Goal: Task Accomplishment & Management: Complete application form

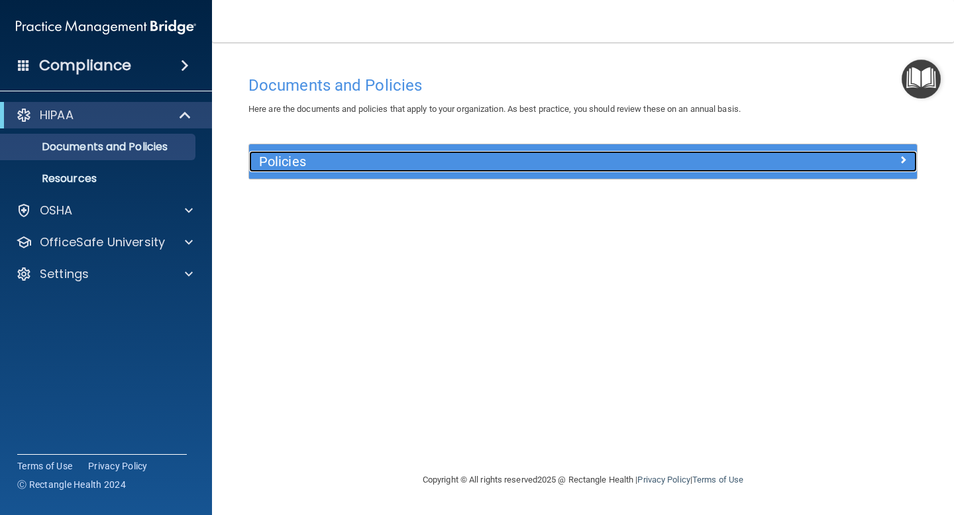
click at [904, 161] on span at bounding box center [903, 160] width 8 height 16
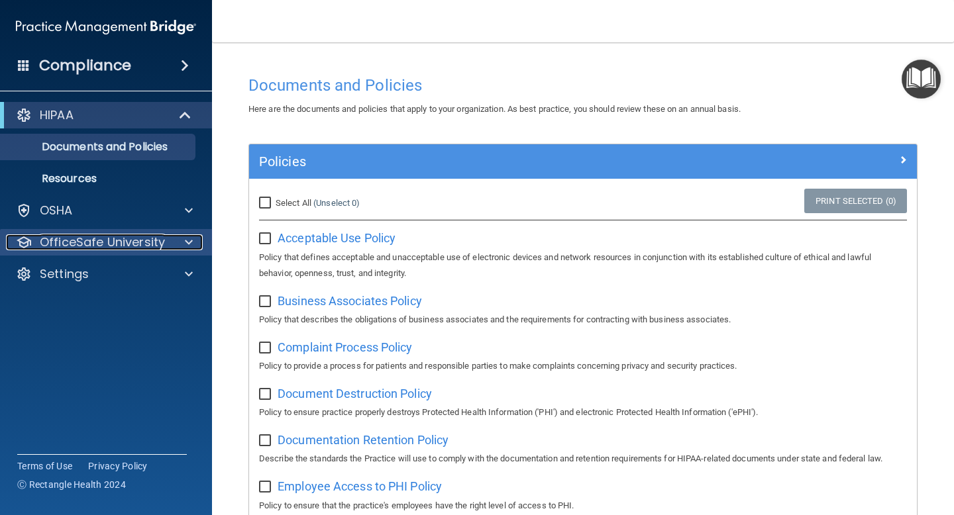
click at [156, 248] on p "OfficeSafe University" at bounding box center [102, 243] width 125 height 16
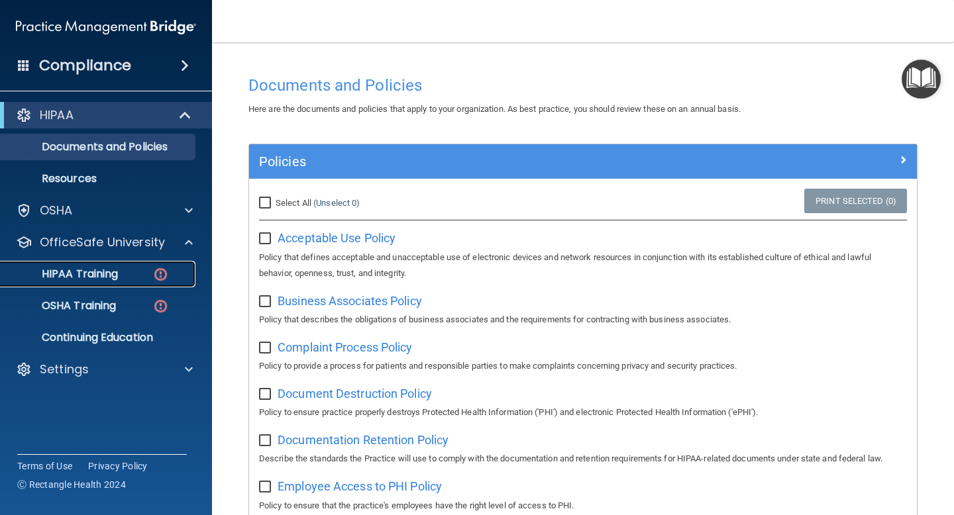
click at [129, 278] on div "HIPAA Training" at bounding box center [99, 274] width 181 height 13
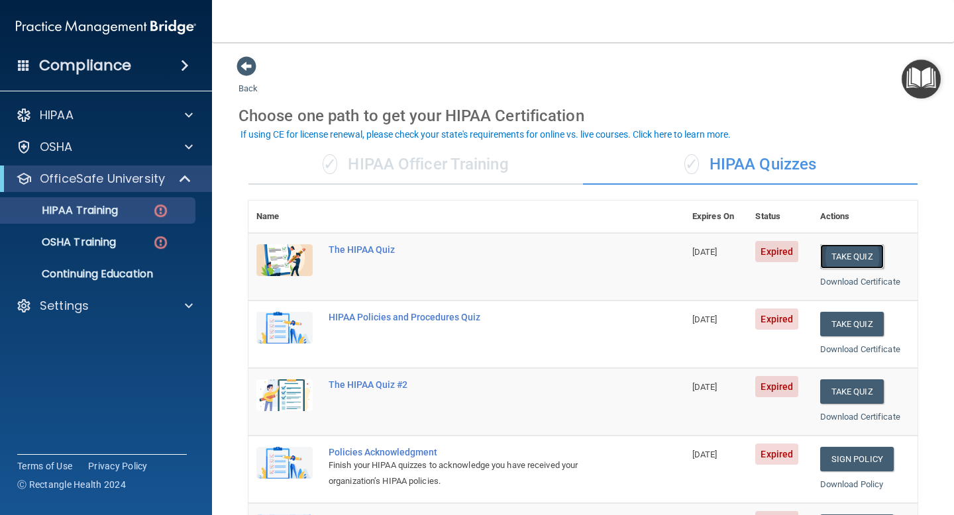
click at [851, 264] on button "Take Quiz" at bounding box center [852, 256] width 64 height 25
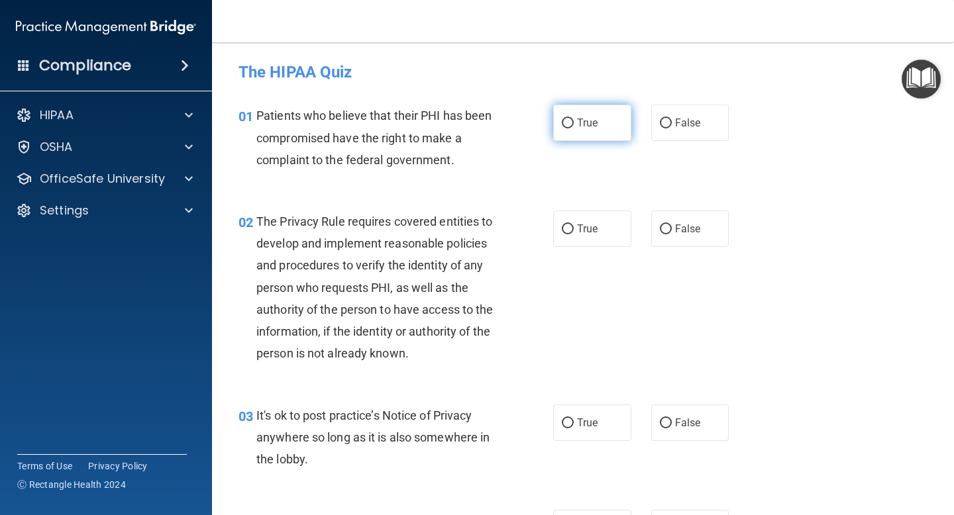
click at [567, 120] on input "True" at bounding box center [568, 124] width 12 height 10
radio input "true"
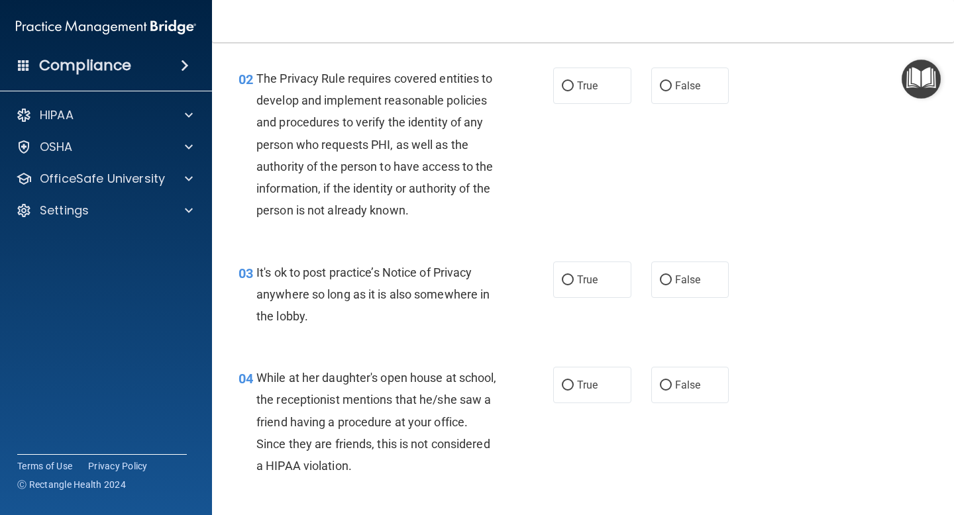
scroll to position [140, 0]
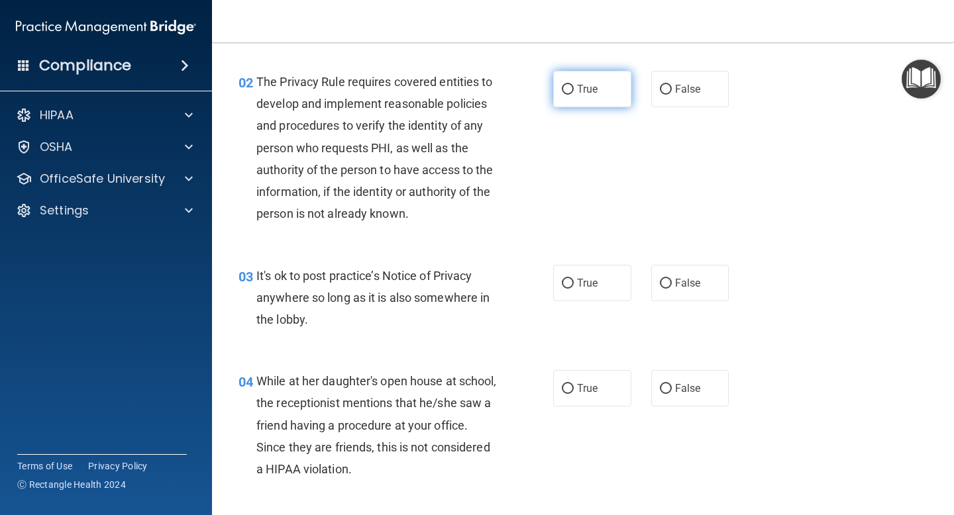
click at [567, 85] on input "True" at bounding box center [568, 90] width 12 height 10
radio input "true"
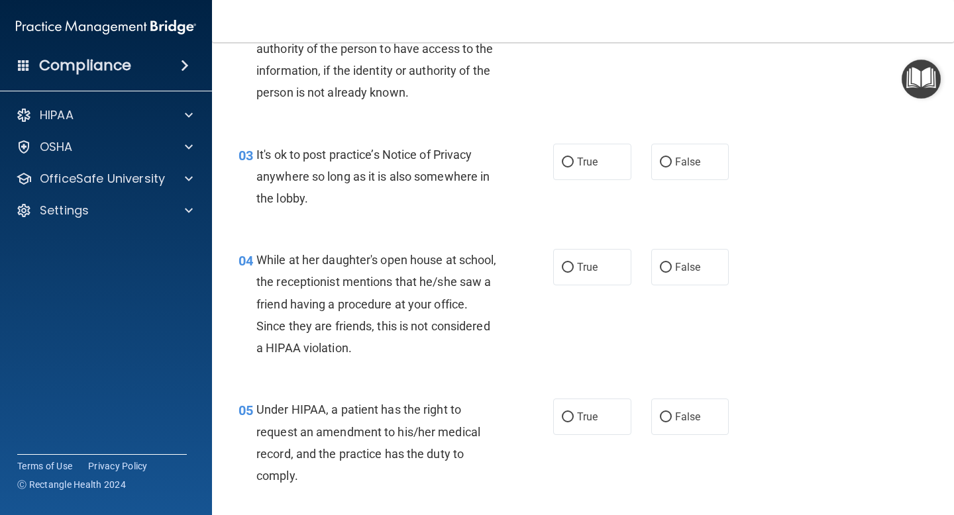
scroll to position [267, 0]
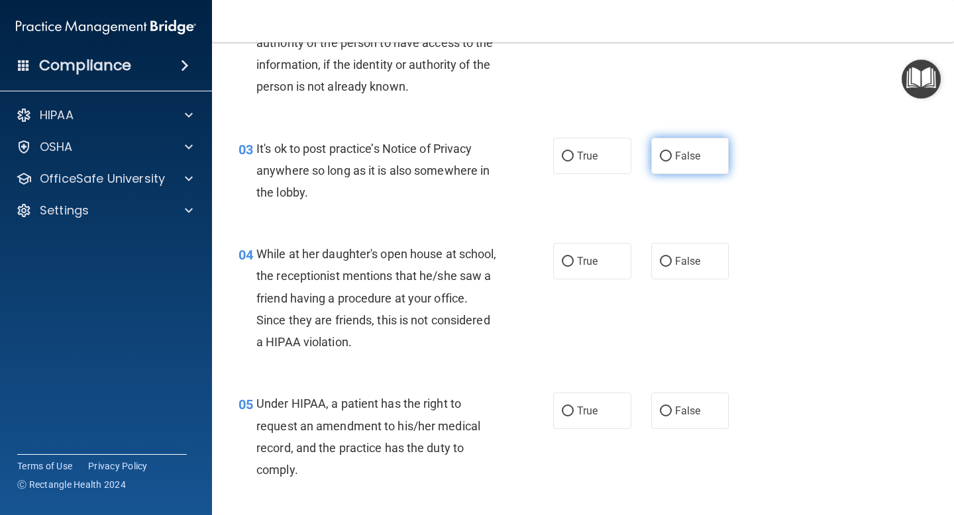
click at [661, 157] on input "False" at bounding box center [666, 157] width 12 height 10
radio input "true"
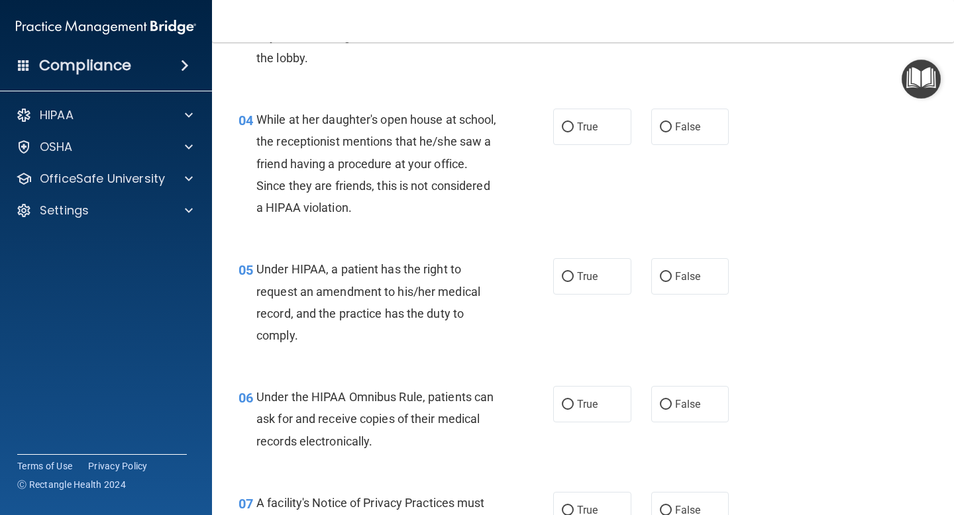
scroll to position [402, 0]
click at [666, 125] on input "False" at bounding box center [666, 127] width 12 height 10
radio input "true"
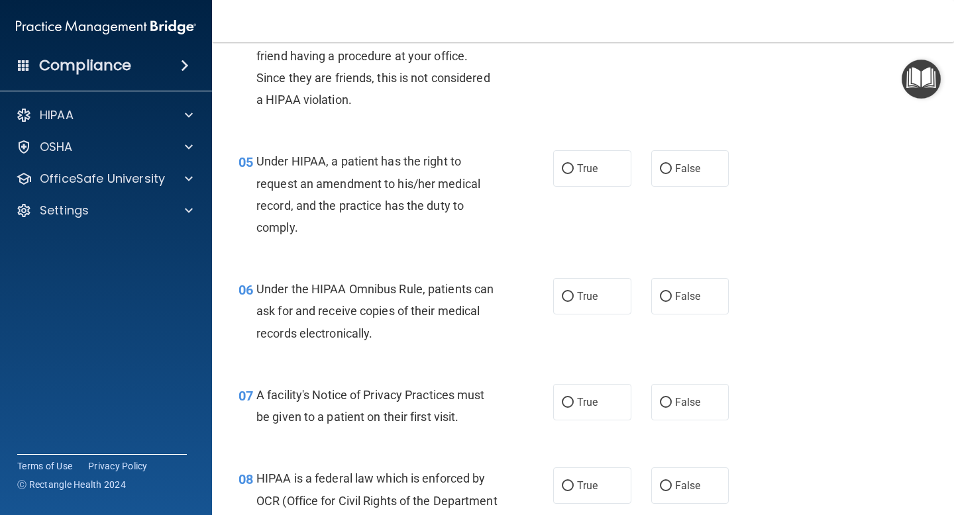
scroll to position [515, 0]
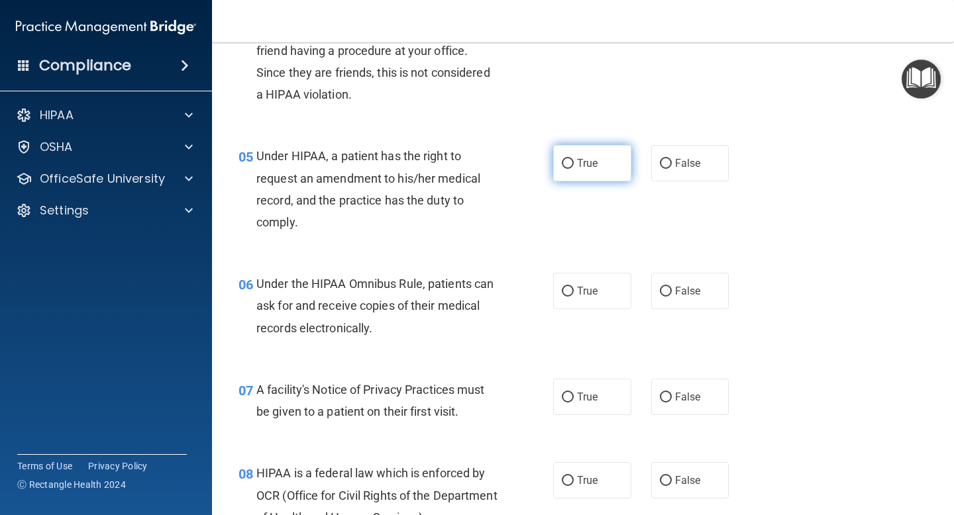
click at [571, 160] on input "True" at bounding box center [568, 164] width 12 height 10
radio input "true"
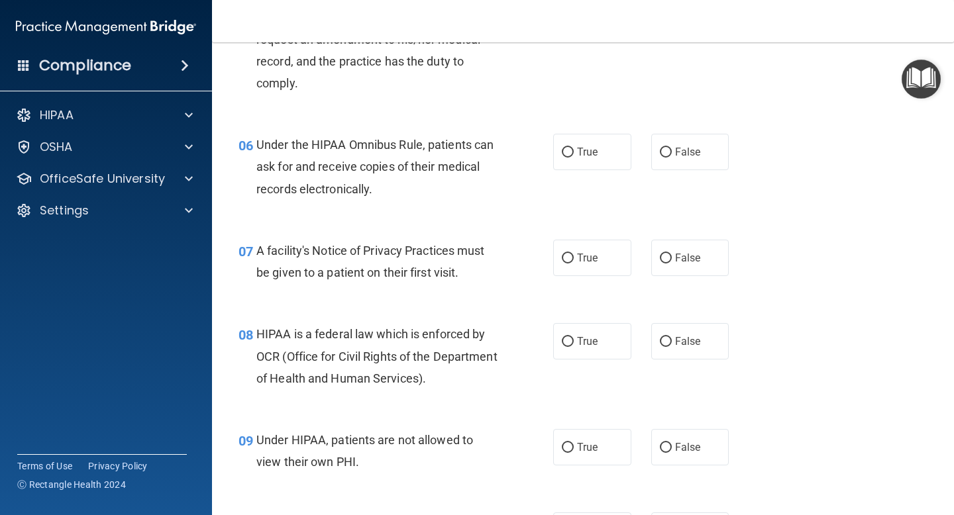
scroll to position [659, 0]
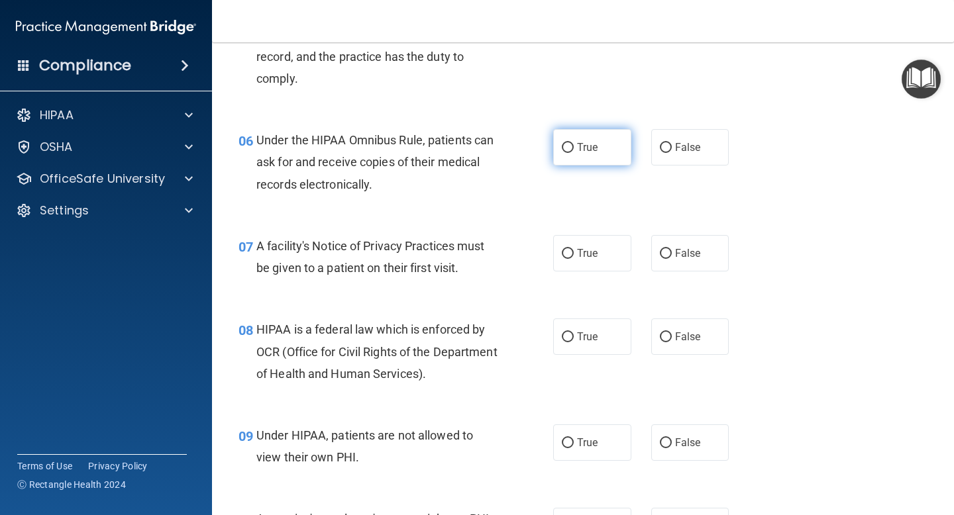
click at [570, 145] on input "True" at bounding box center [568, 148] width 12 height 10
radio input "true"
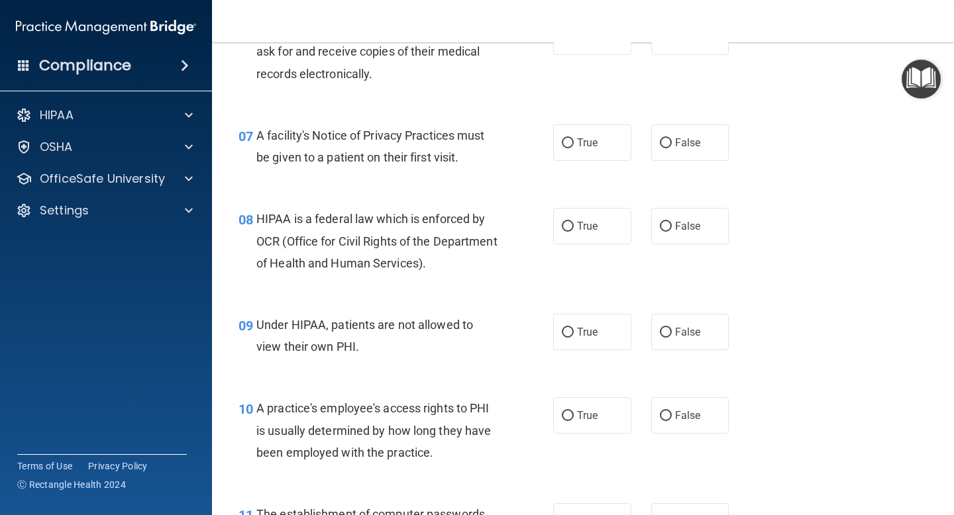
scroll to position [782, 0]
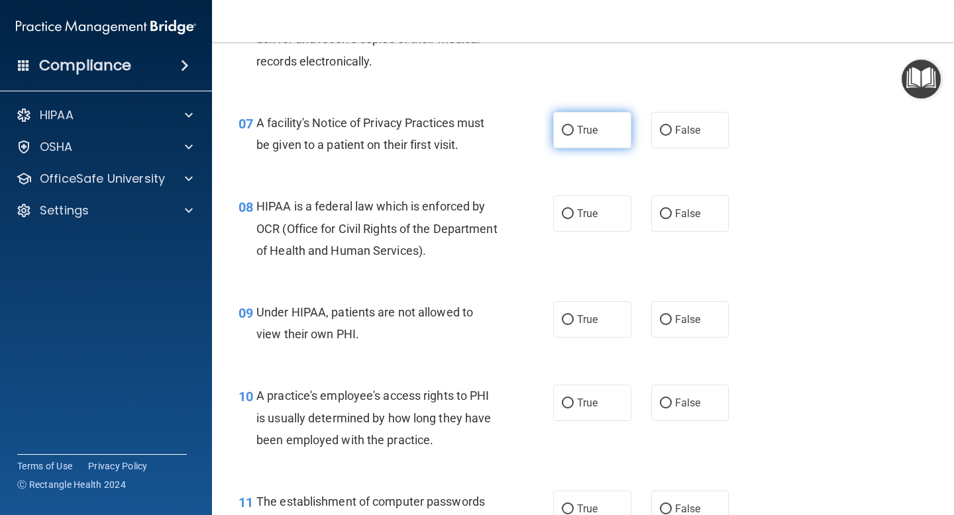
click at [568, 128] on input "True" at bounding box center [568, 131] width 12 height 10
radio input "true"
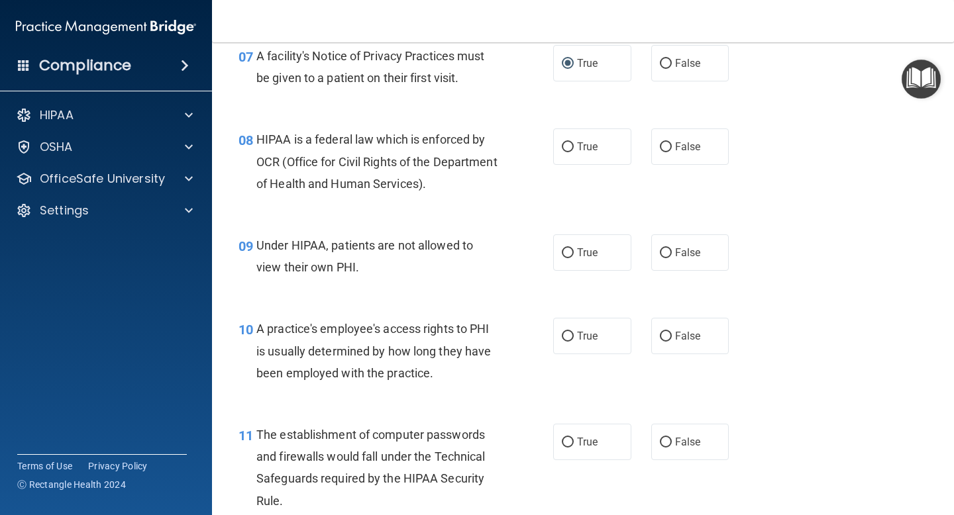
scroll to position [856, 0]
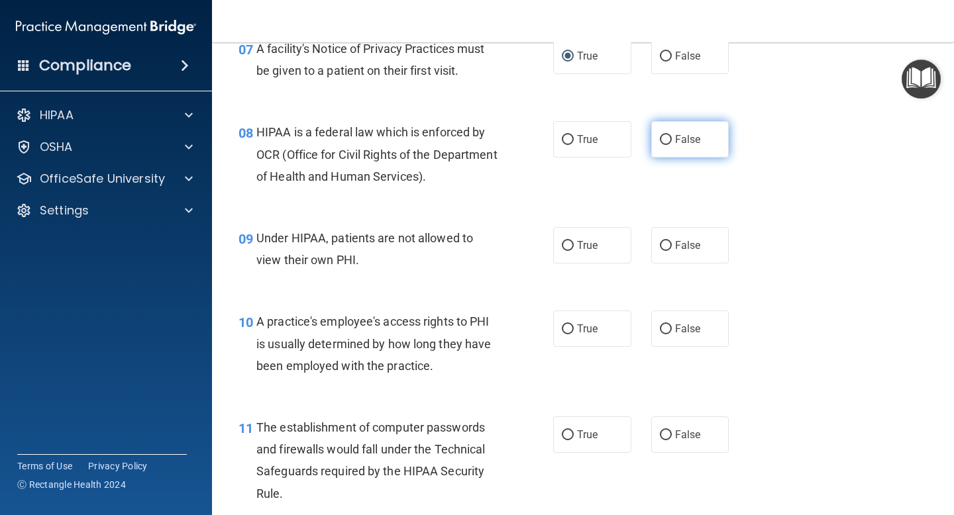
click at [669, 137] on input "False" at bounding box center [666, 140] width 12 height 10
radio input "true"
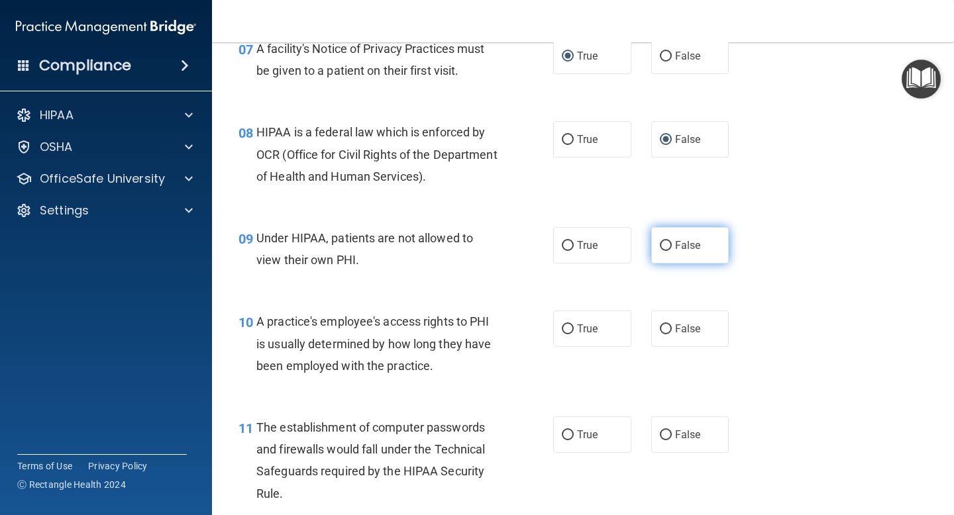
click at [668, 248] on input "False" at bounding box center [666, 246] width 12 height 10
radio input "true"
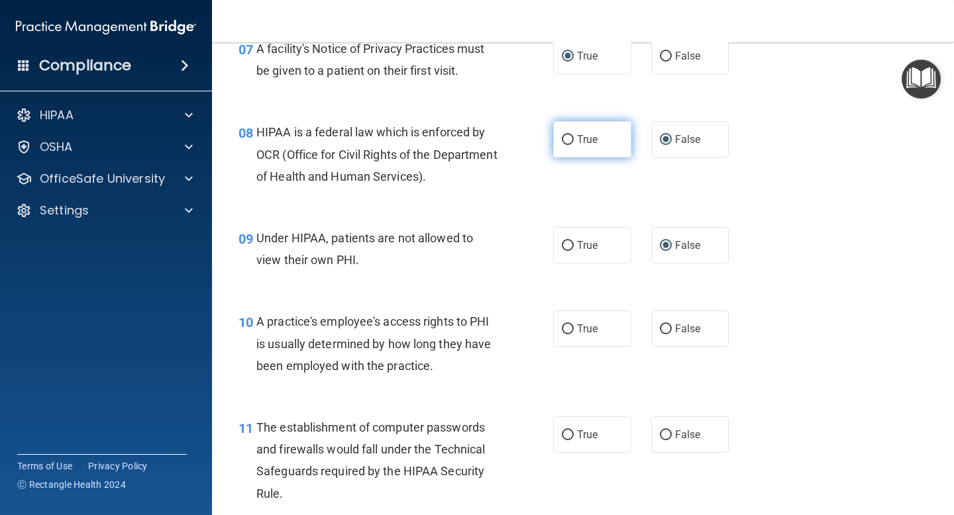
click at [569, 140] on input "True" at bounding box center [568, 140] width 12 height 10
radio input "true"
radio input "false"
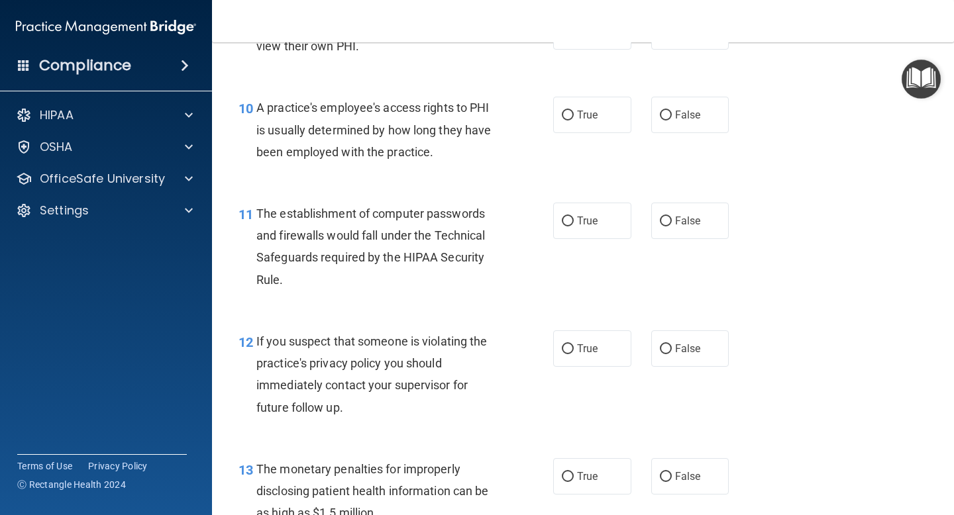
scroll to position [1074, 0]
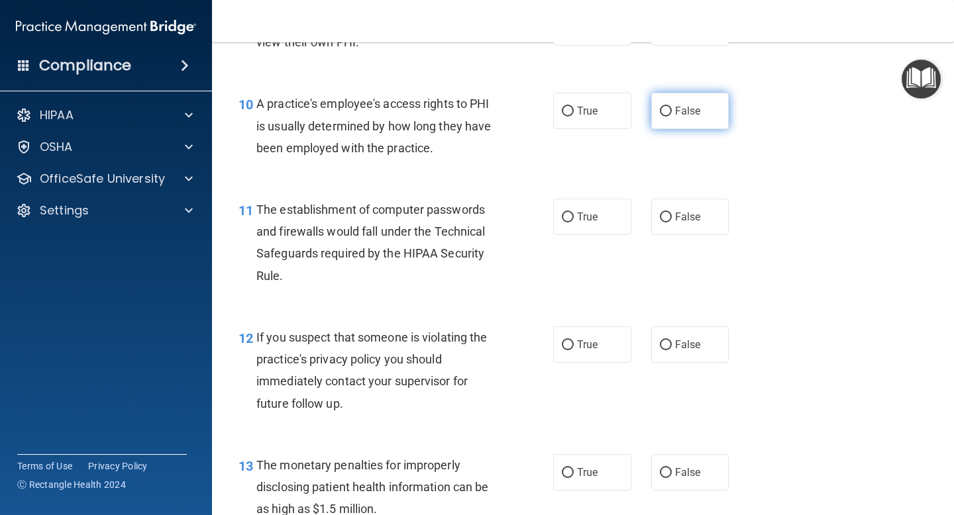
click at [670, 105] on label "False" at bounding box center [690, 111] width 78 height 36
click at [670, 107] on input "False" at bounding box center [666, 112] width 12 height 10
radio input "true"
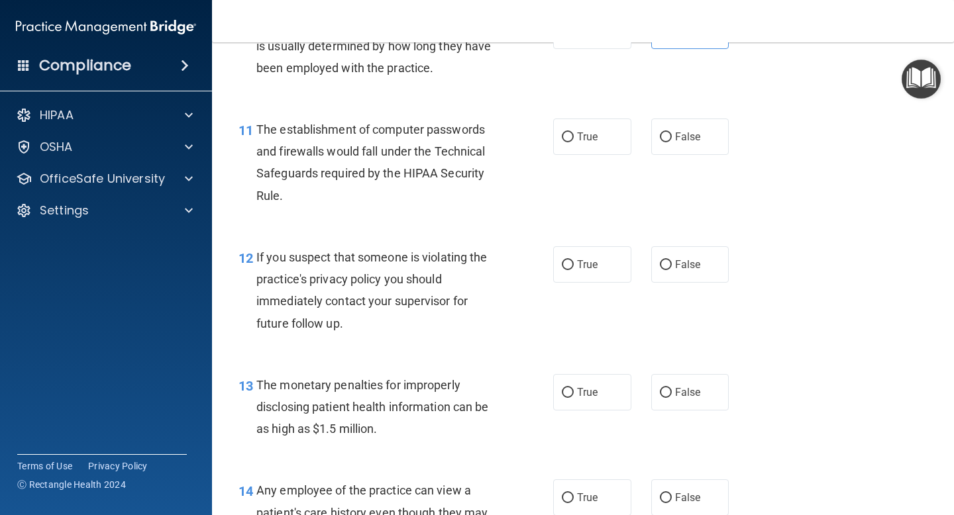
scroll to position [1158, 0]
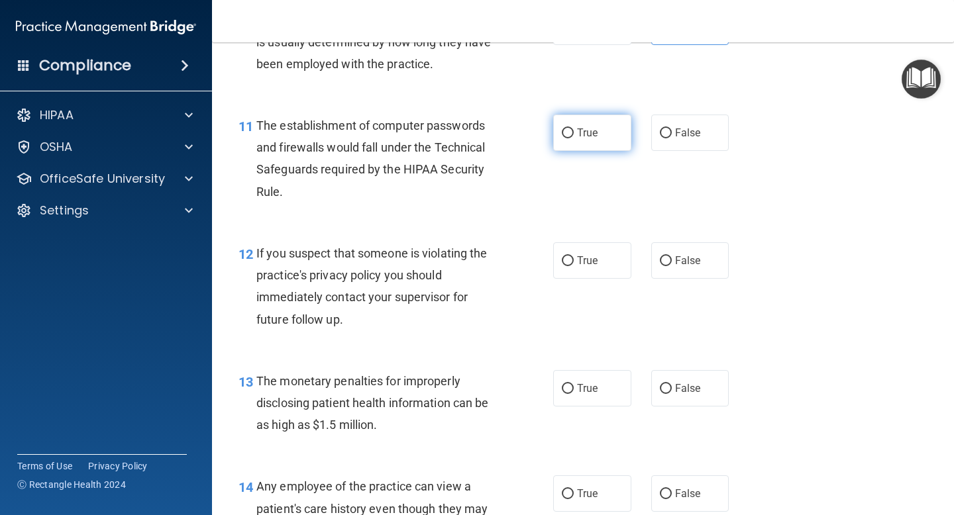
click at [569, 129] on input "True" at bounding box center [568, 134] width 12 height 10
radio input "true"
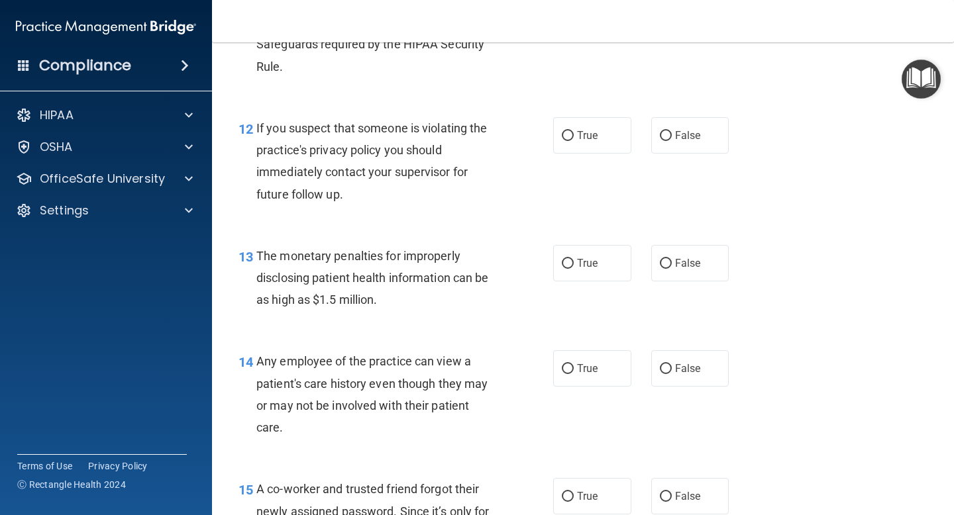
scroll to position [1285, 0]
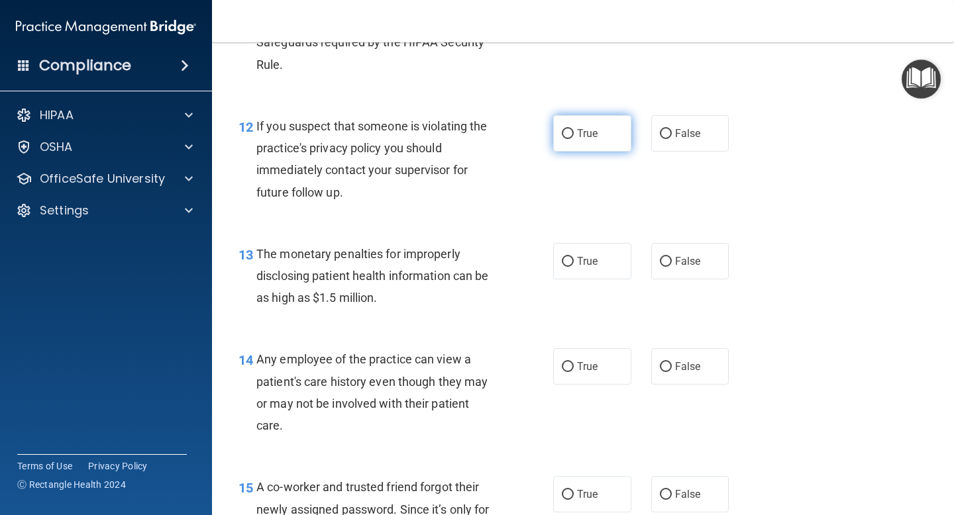
click at [567, 133] on input "True" at bounding box center [568, 134] width 12 height 10
radio input "true"
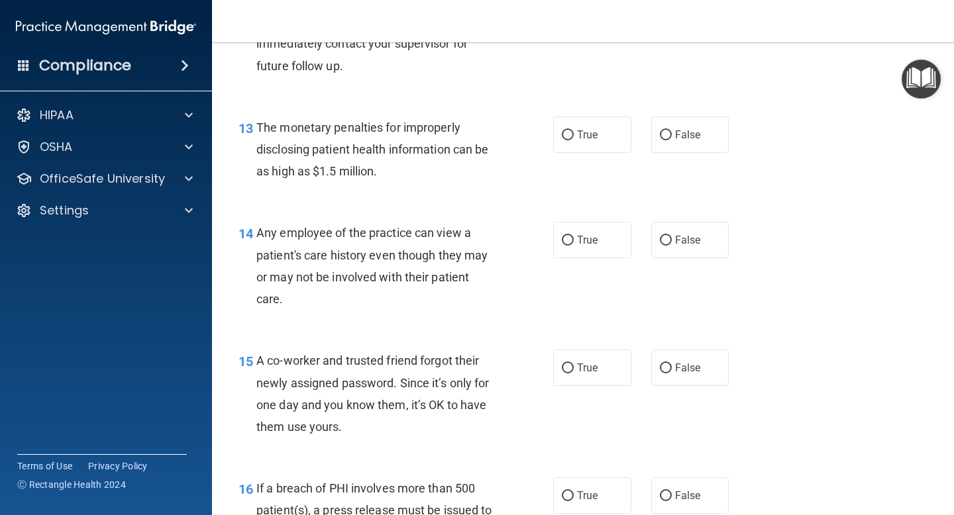
scroll to position [1422, 0]
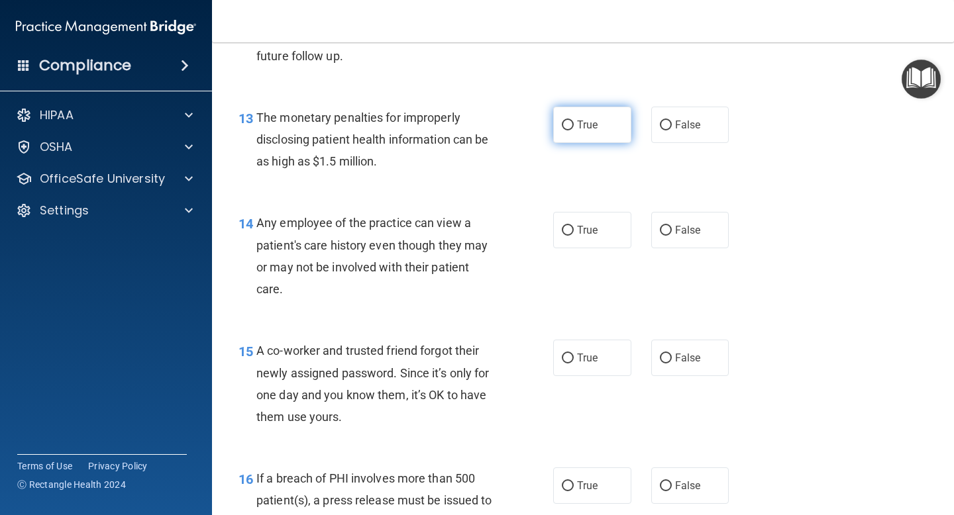
click at [570, 129] on input "True" at bounding box center [568, 126] width 12 height 10
radio input "true"
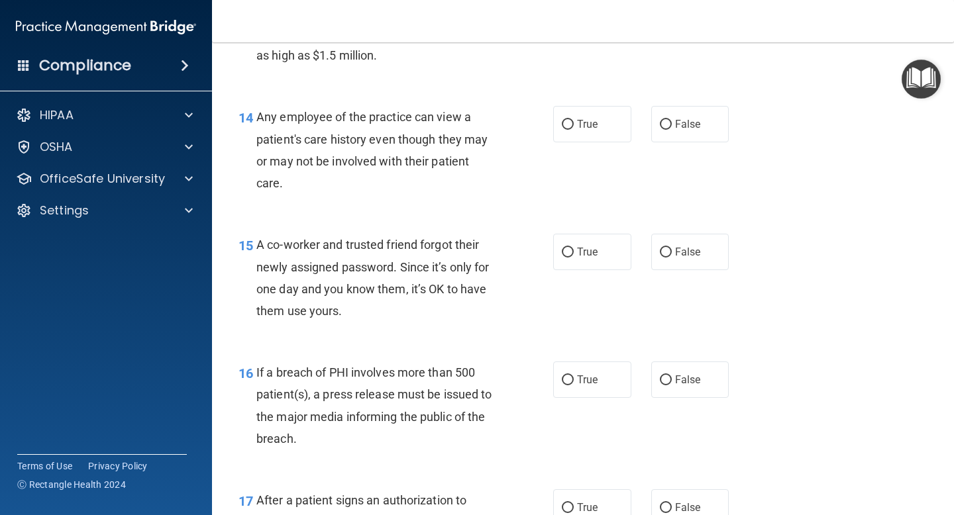
scroll to position [1532, 0]
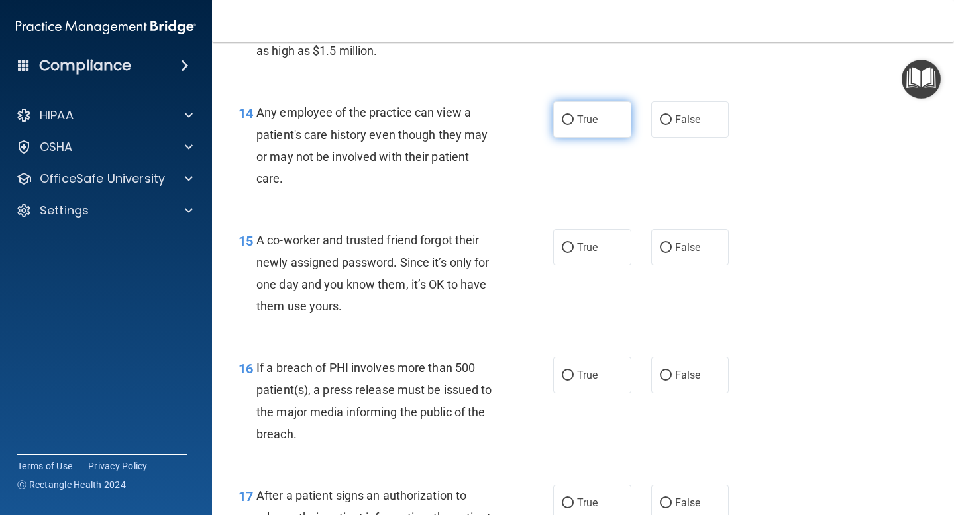
click at [570, 118] on input "True" at bounding box center [568, 120] width 12 height 10
radio input "true"
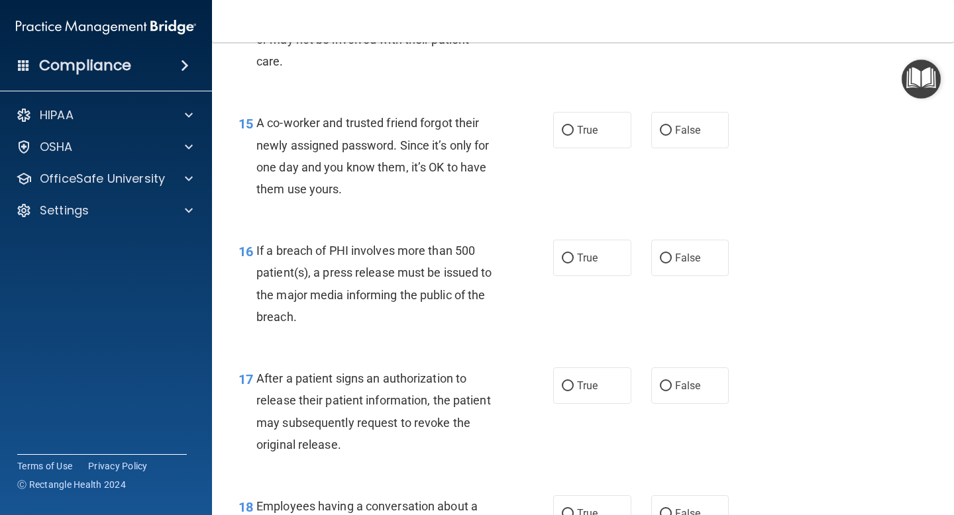
scroll to position [1652, 0]
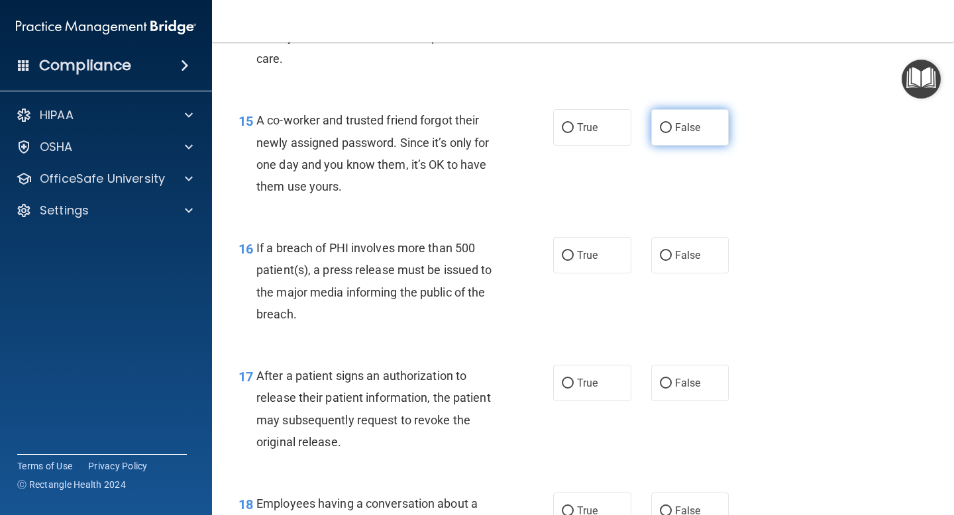
click at [666, 128] on input "False" at bounding box center [666, 128] width 12 height 10
radio input "true"
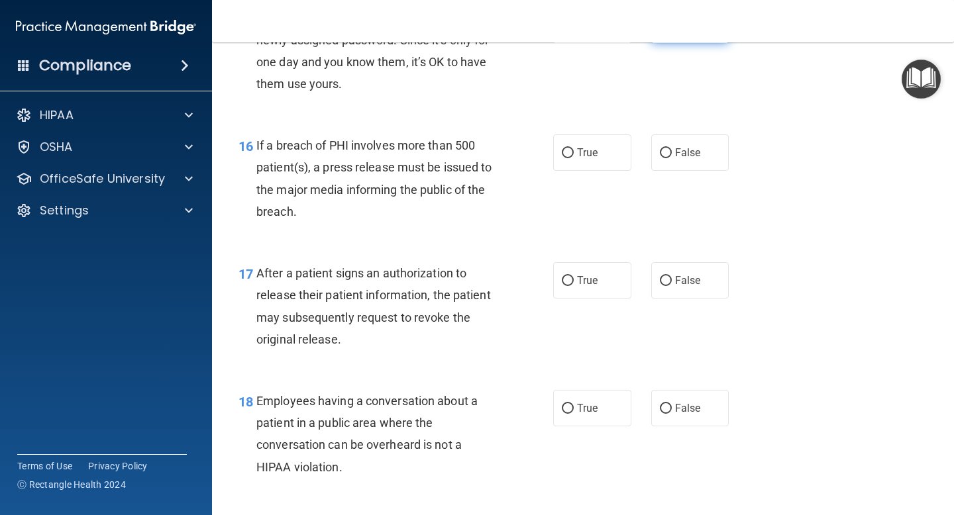
scroll to position [1761, 0]
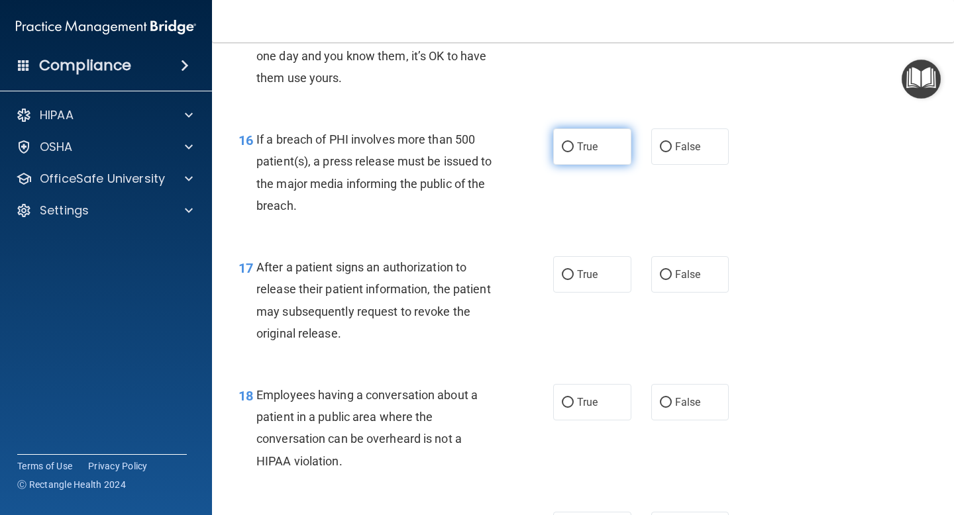
click at [567, 146] on input "True" at bounding box center [568, 147] width 12 height 10
radio input "true"
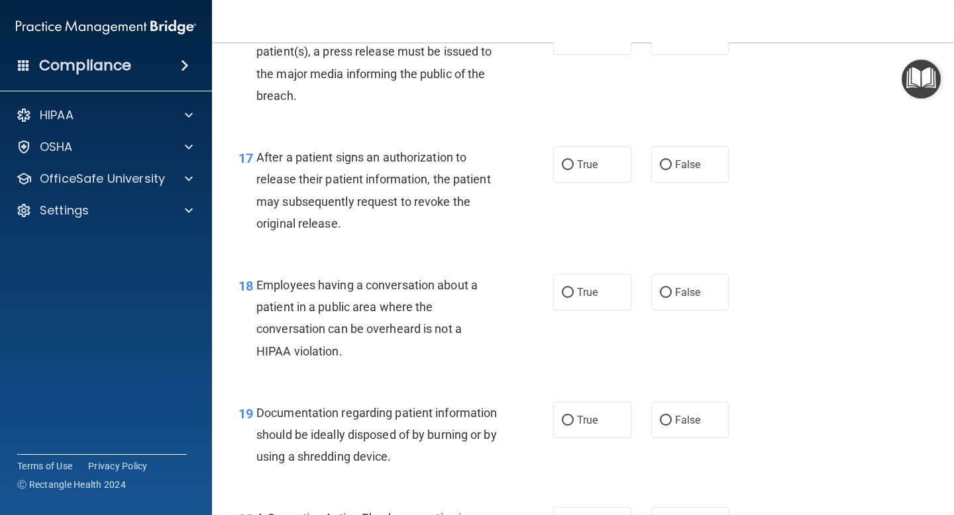
scroll to position [1873, 0]
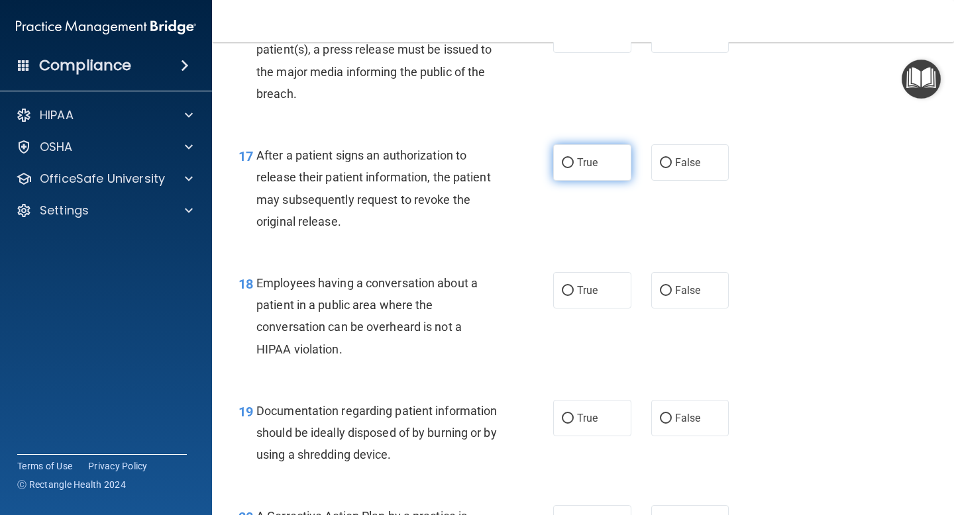
click at [567, 164] on input "True" at bounding box center [568, 163] width 12 height 10
radio input "true"
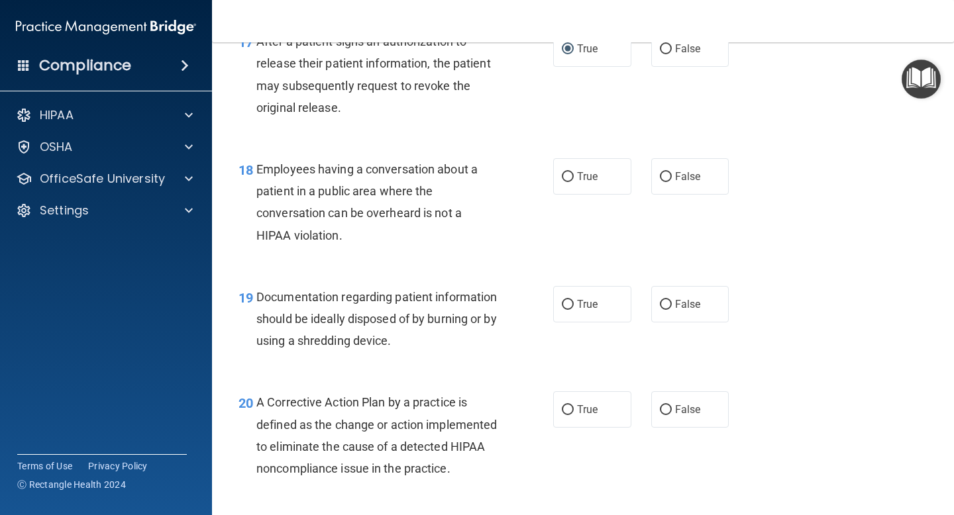
scroll to position [1988, 0]
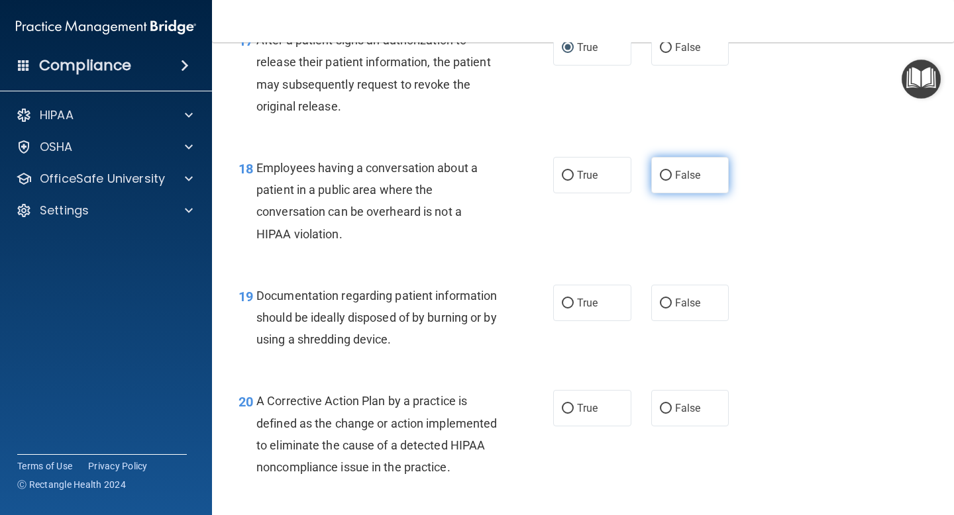
click at [668, 173] on input "False" at bounding box center [666, 176] width 12 height 10
radio input "true"
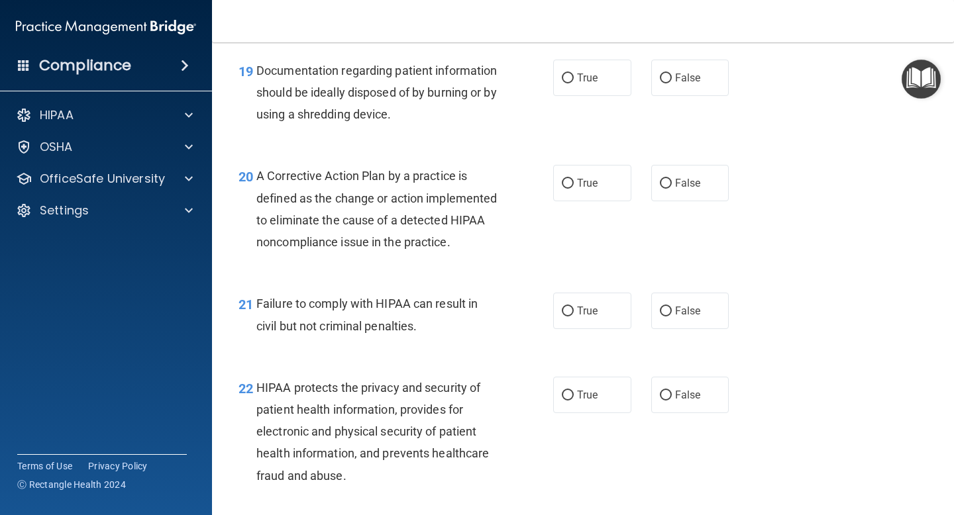
scroll to position [2219, 0]
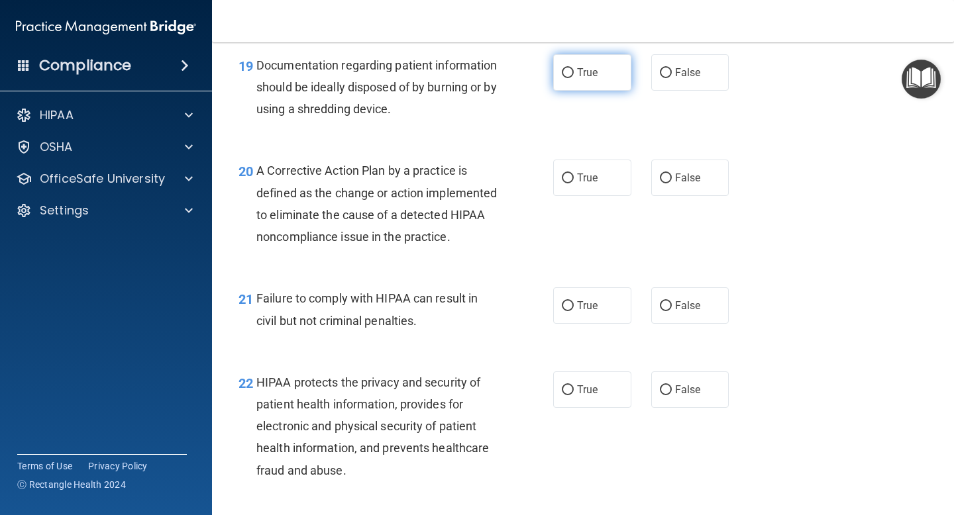
click at [570, 72] on input "True" at bounding box center [568, 73] width 12 height 10
radio input "true"
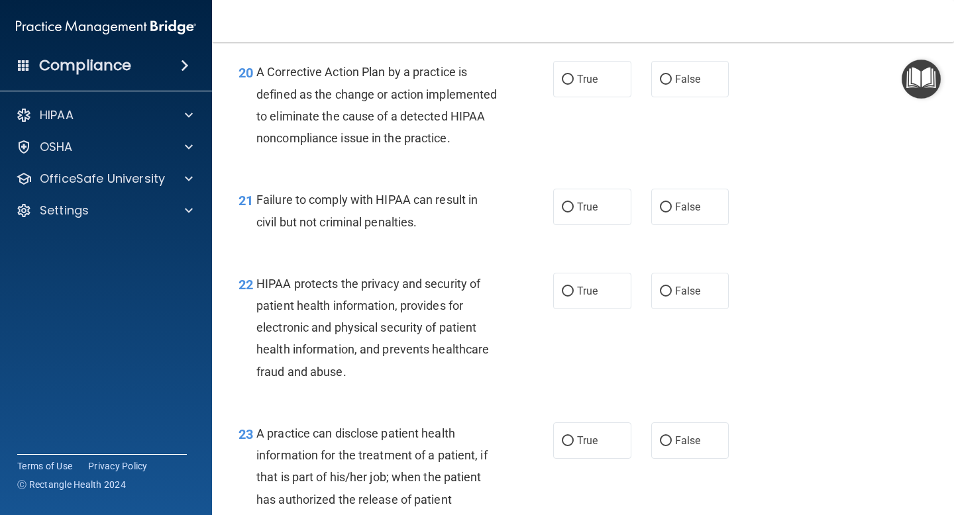
scroll to position [2319, 0]
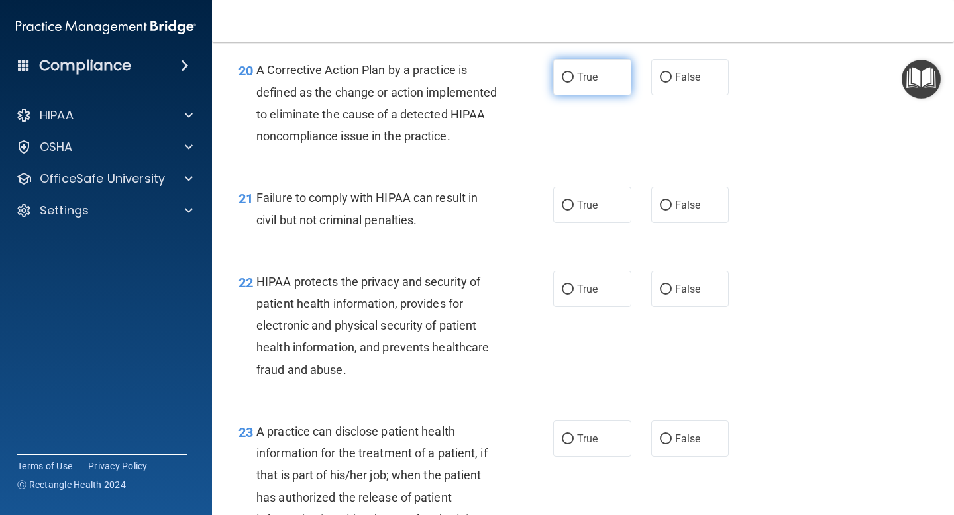
click at [566, 74] on input "True" at bounding box center [568, 78] width 12 height 10
radio input "true"
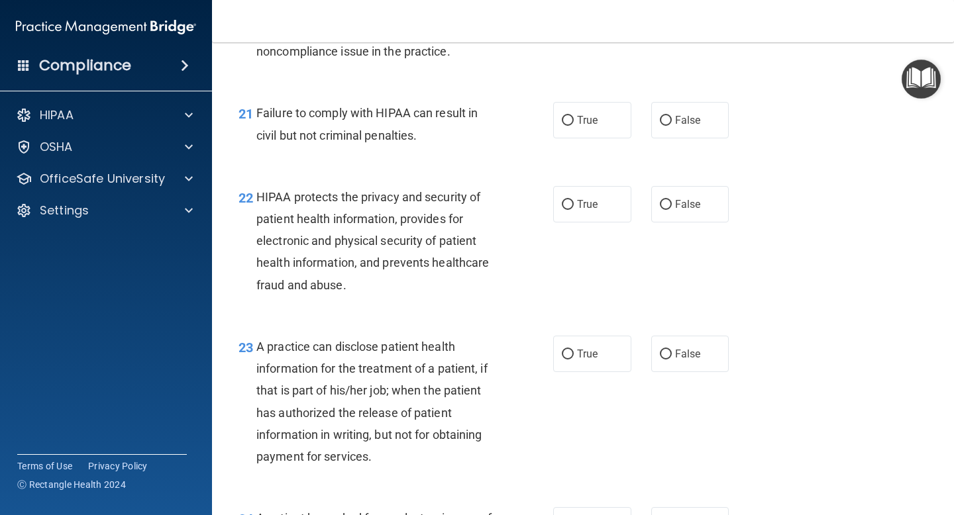
scroll to position [2408, 0]
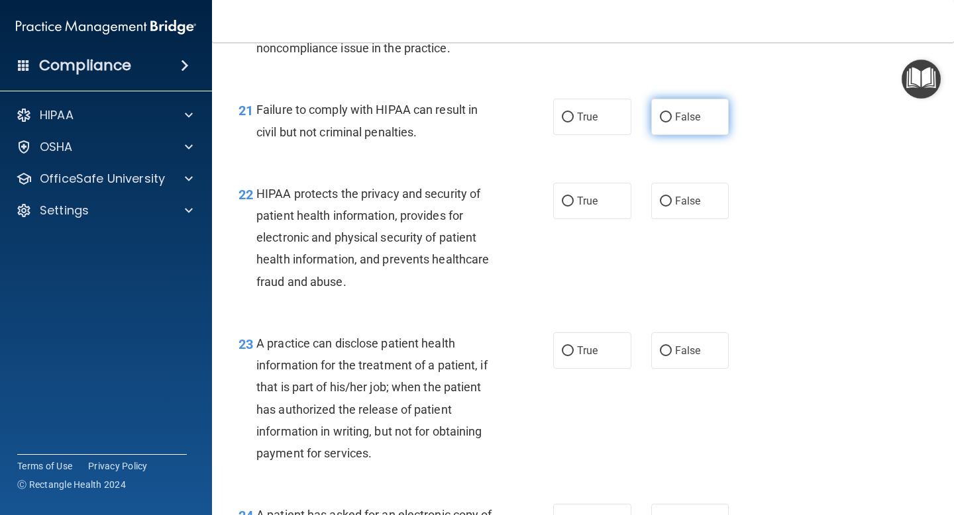
click at [668, 123] on input "False" at bounding box center [666, 118] width 12 height 10
radio input "true"
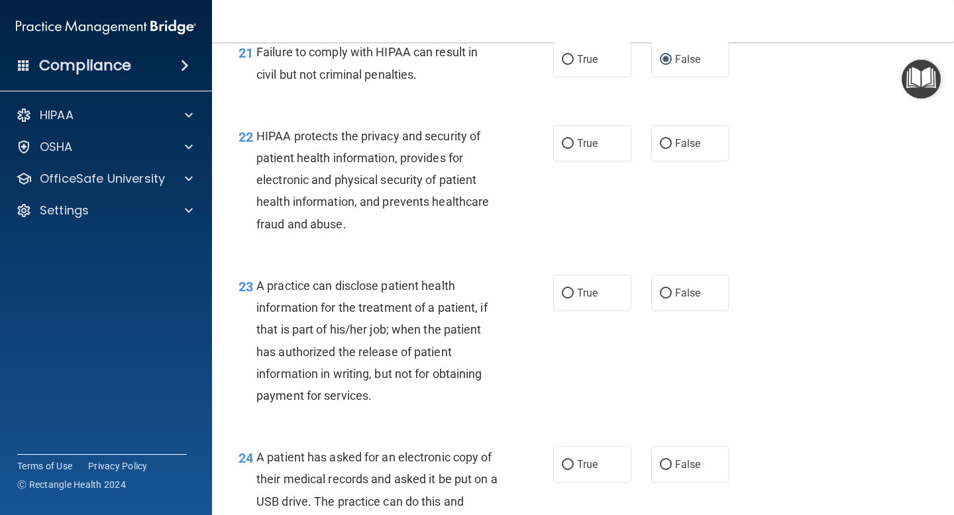
scroll to position [2467, 0]
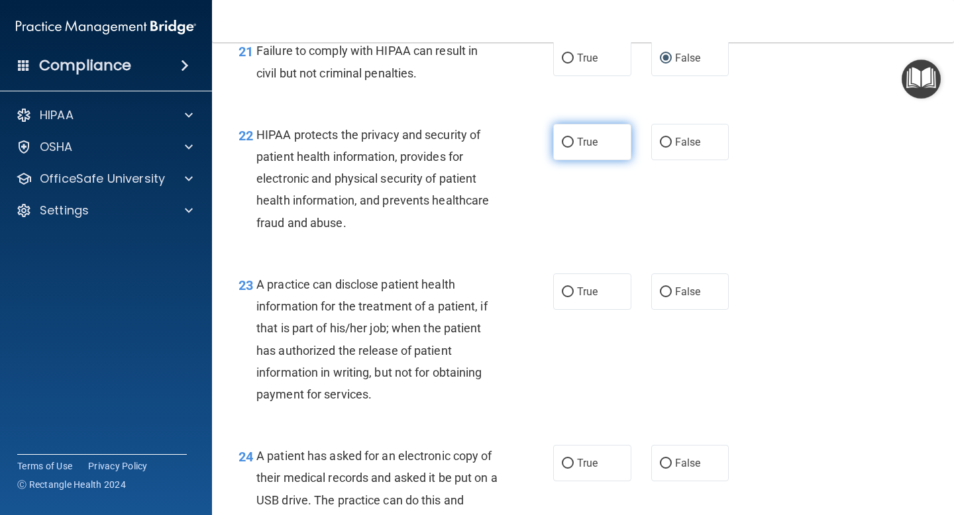
click at [568, 148] on input "True" at bounding box center [568, 143] width 12 height 10
radio input "true"
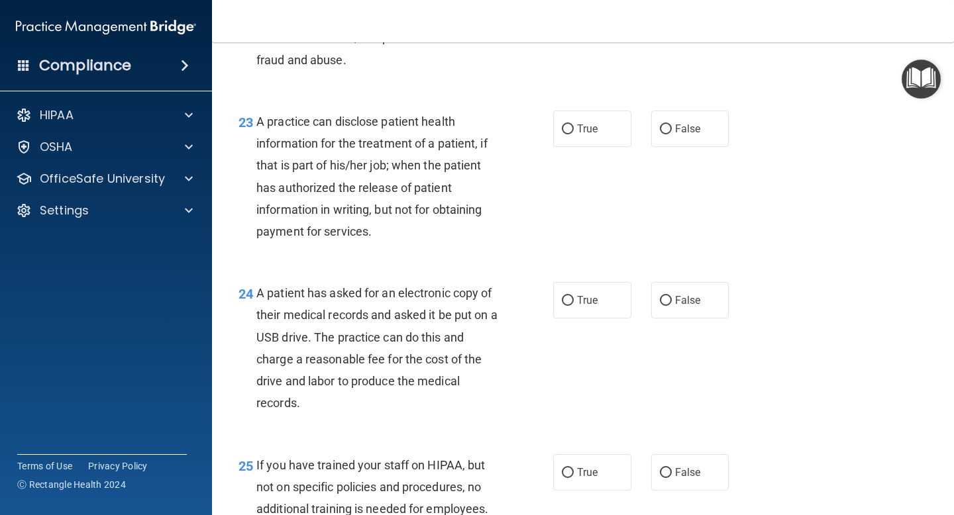
scroll to position [2635, 0]
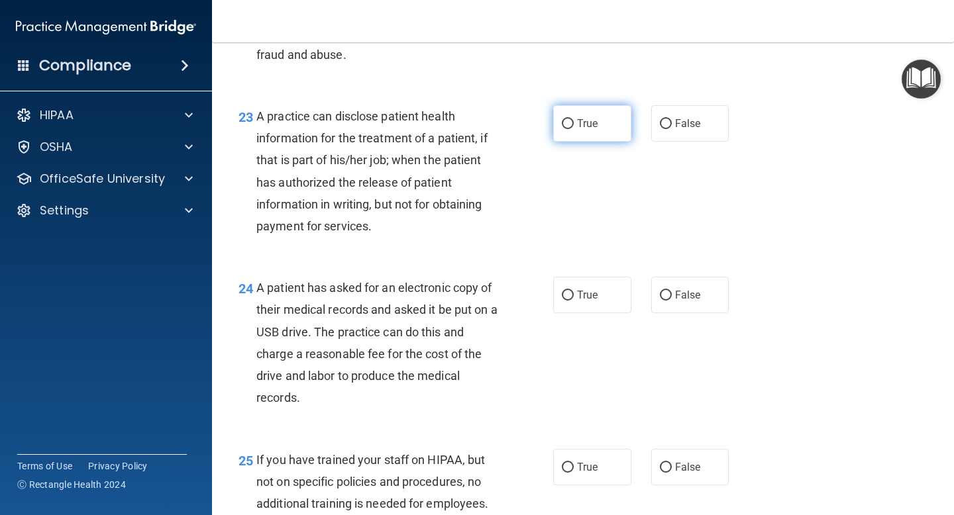
click at [566, 129] on input "True" at bounding box center [568, 124] width 12 height 10
radio input "true"
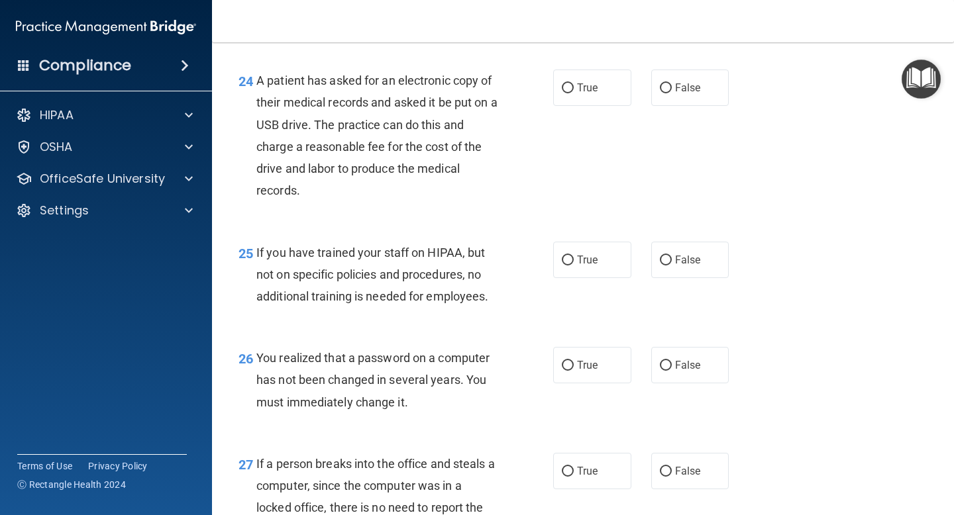
scroll to position [2847, 0]
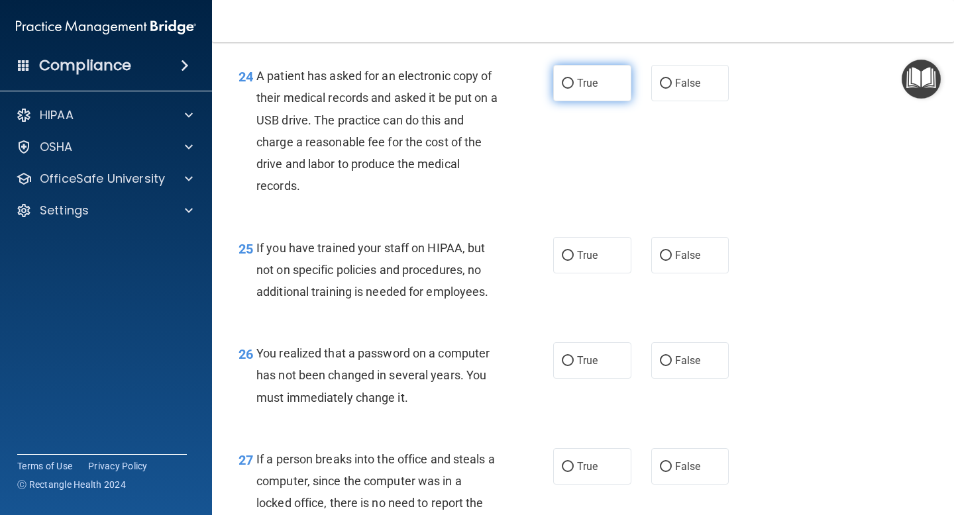
click at [569, 89] on input "True" at bounding box center [568, 84] width 12 height 10
radio input "true"
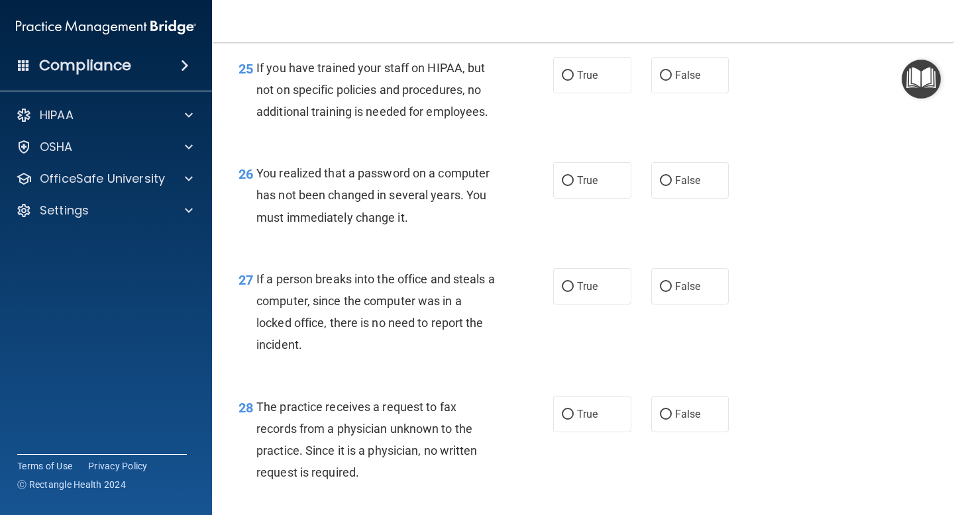
scroll to position [3031, 0]
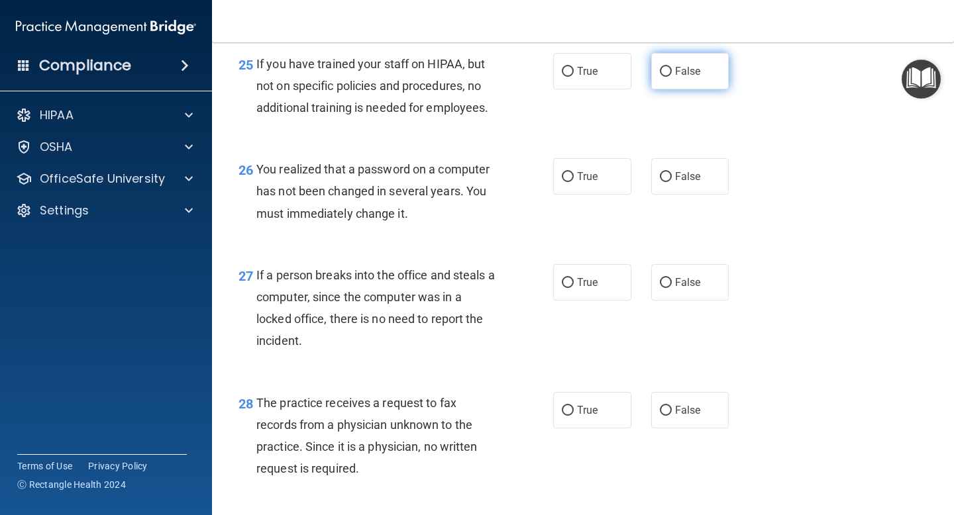
click at [665, 86] on label "False" at bounding box center [690, 71] width 78 height 36
click at [665, 77] on input "False" at bounding box center [666, 72] width 12 height 10
radio input "true"
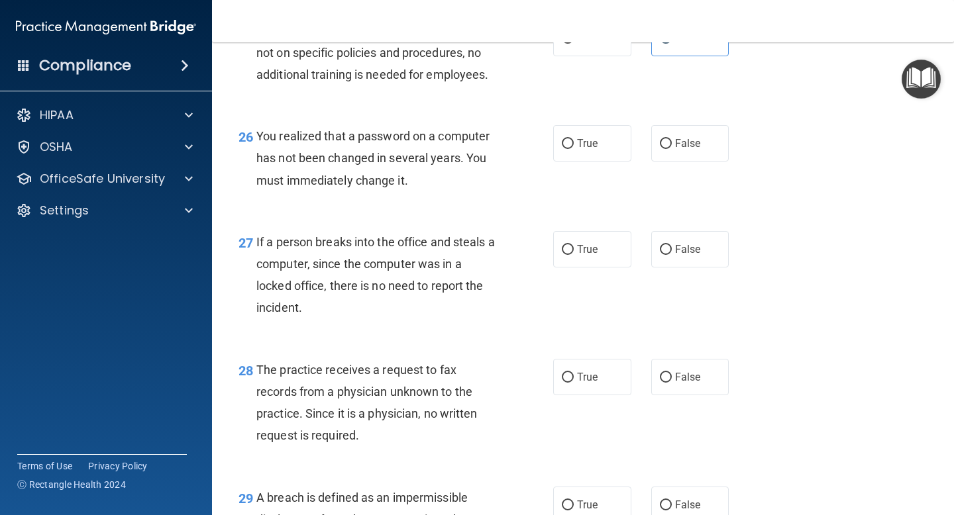
scroll to position [3063, 0]
click at [567, 150] on input "True" at bounding box center [568, 145] width 12 height 10
radio input "true"
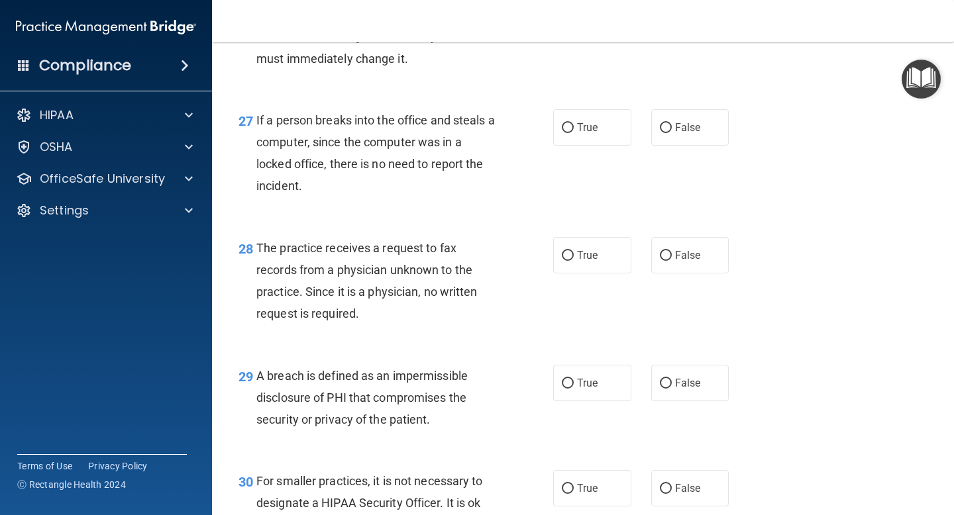
scroll to position [3187, 0]
click at [669, 133] on input "False" at bounding box center [666, 128] width 12 height 10
radio input "true"
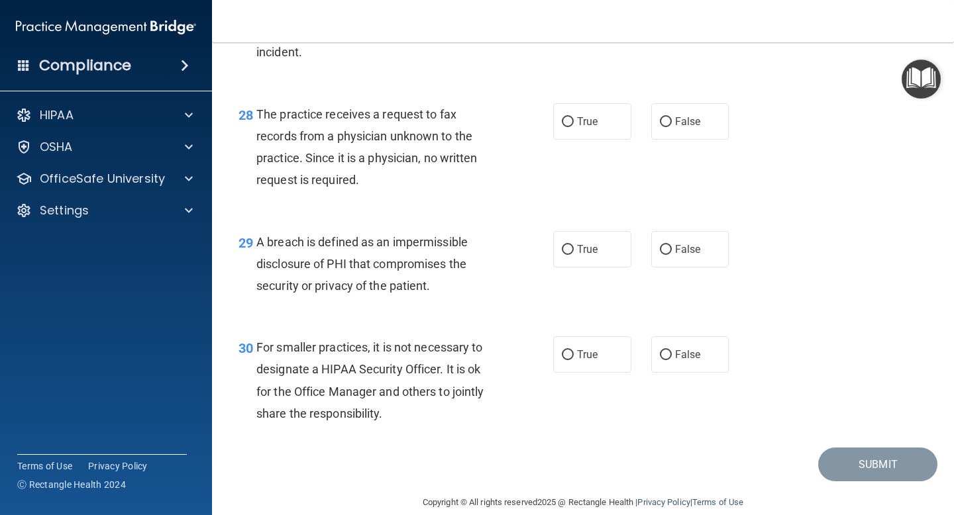
scroll to position [3325, 0]
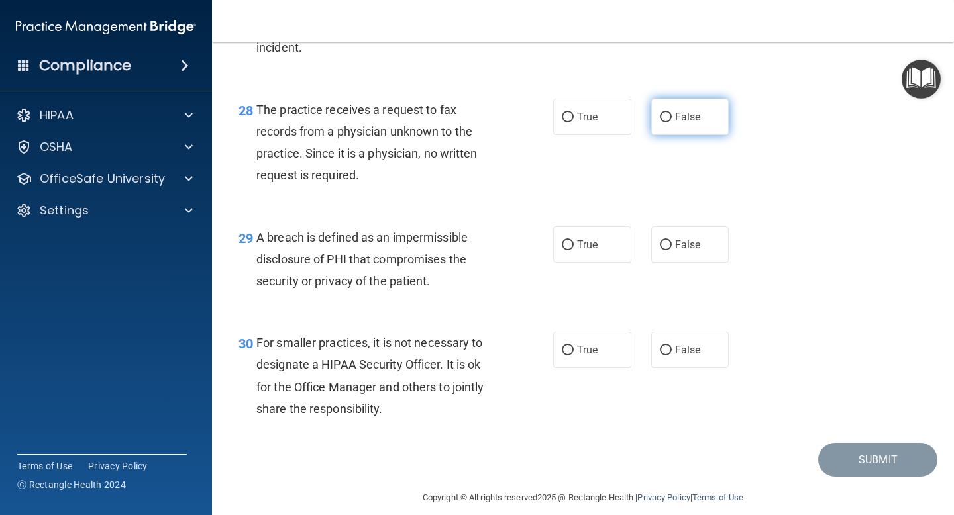
click at [666, 123] on input "False" at bounding box center [666, 118] width 12 height 10
radio input "true"
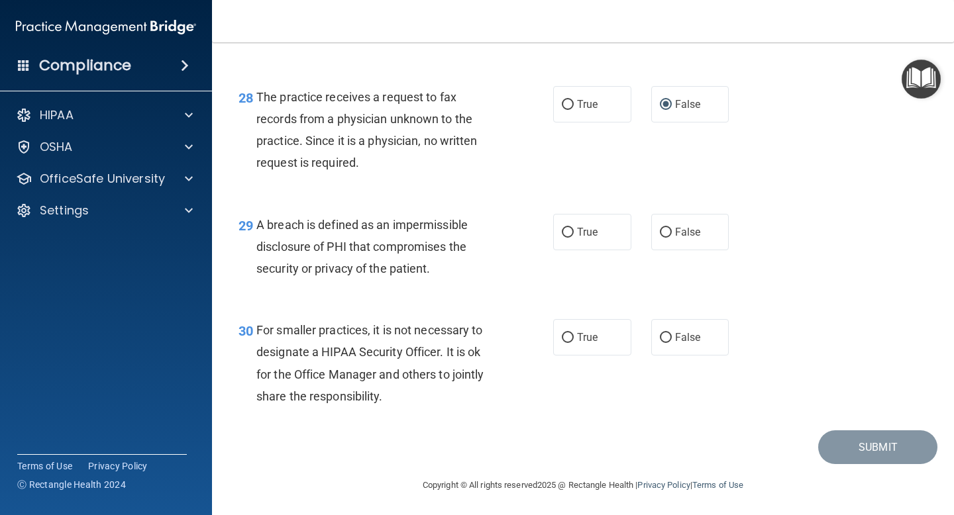
scroll to position [3362, 0]
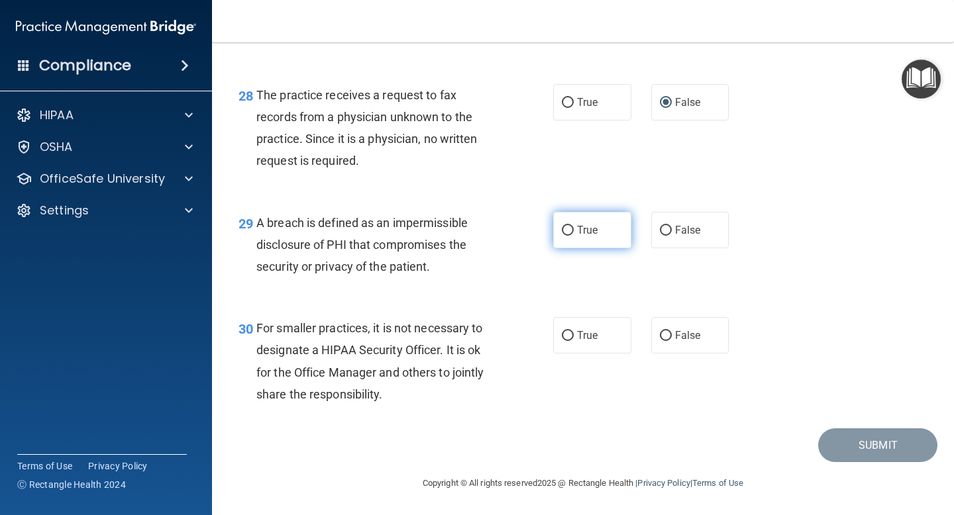
click at [570, 230] on input "True" at bounding box center [568, 231] width 12 height 10
radio input "true"
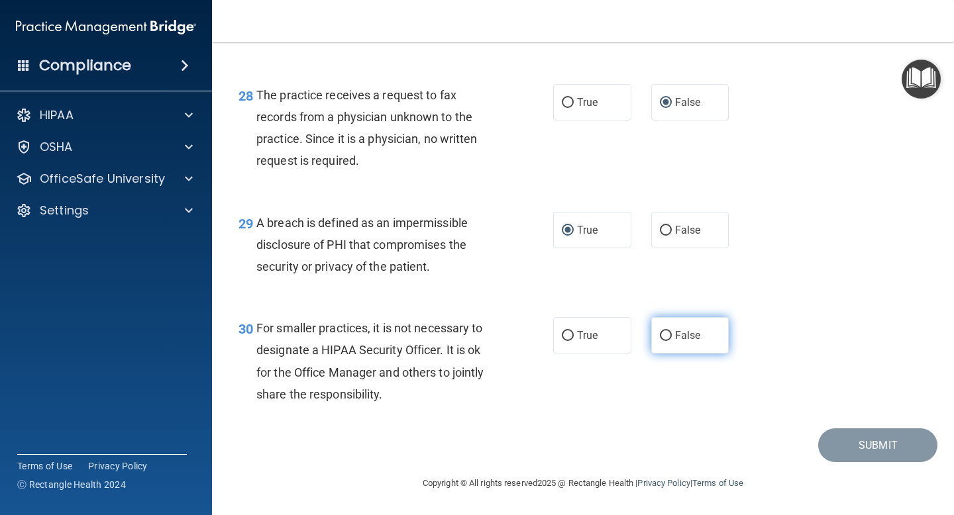
click at [667, 333] on input "False" at bounding box center [666, 336] width 12 height 10
radio input "true"
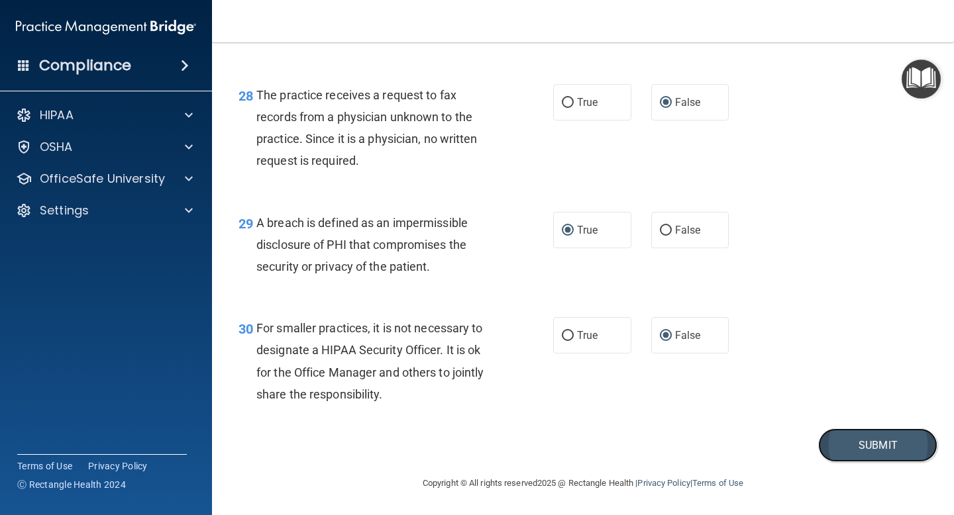
click at [846, 437] on button "Submit" at bounding box center [877, 446] width 119 height 34
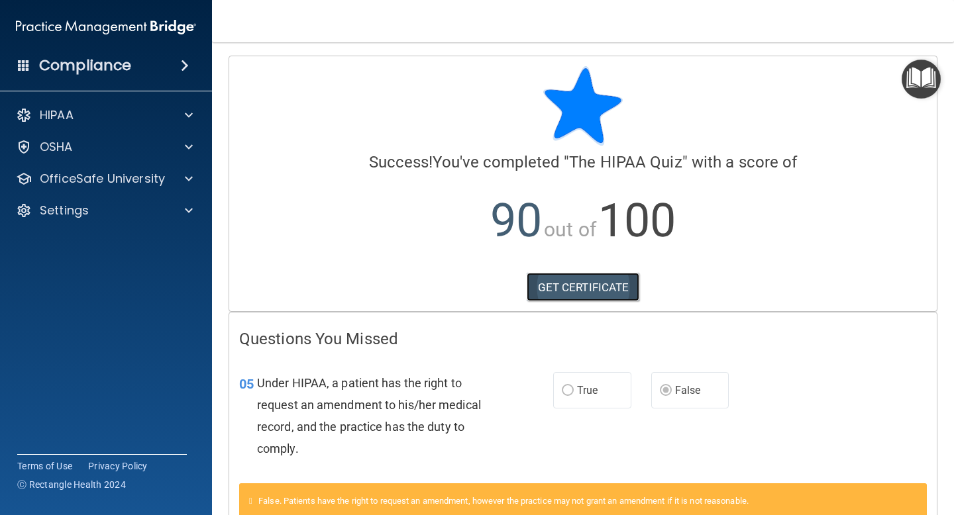
click at [575, 284] on link "GET CERTIFICATE" at bounding box center [583, 287] width 113 height 29
click at [187, 119] on span at bounding box center [189, 115] width 8 height 16
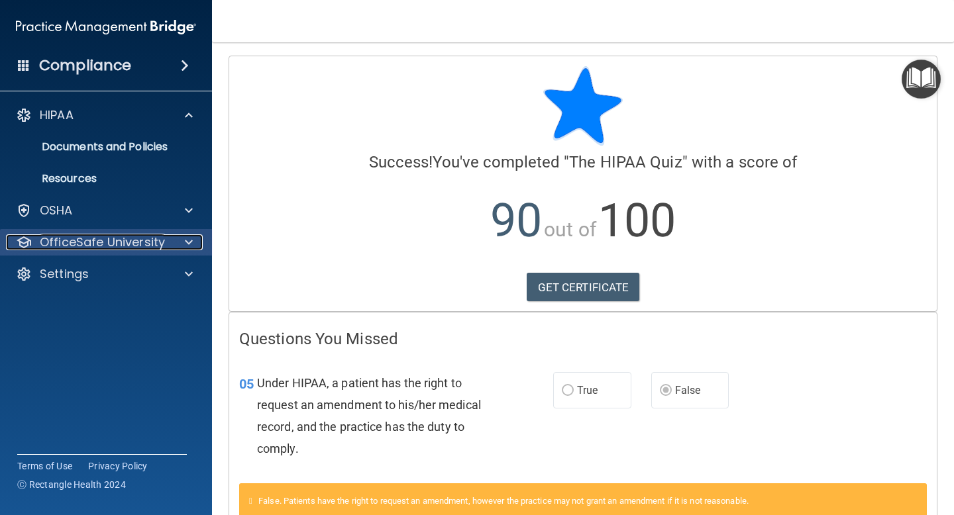
click at [189, 240] on span at bounding box center [189, 243] width 8 height 16
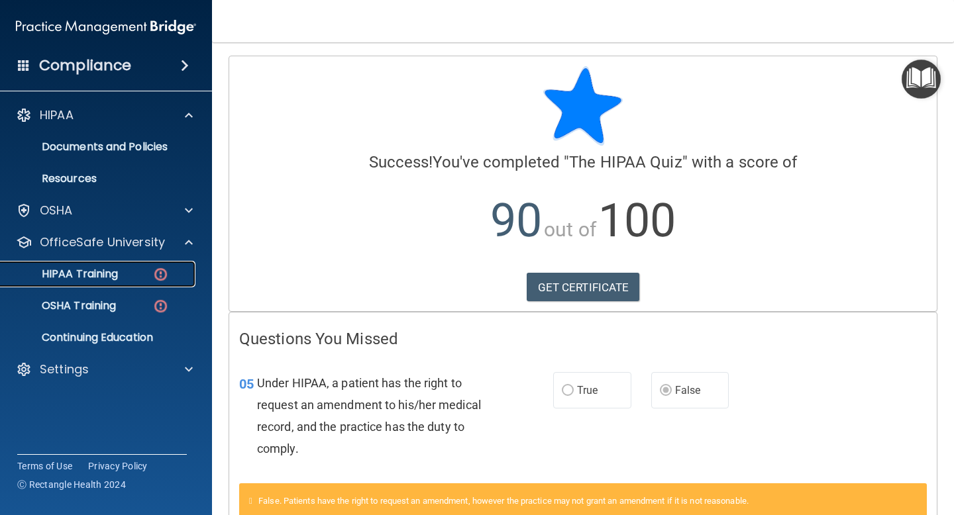
click at [164, 282] on img at bounding box center [160, 274] width 17 height 17
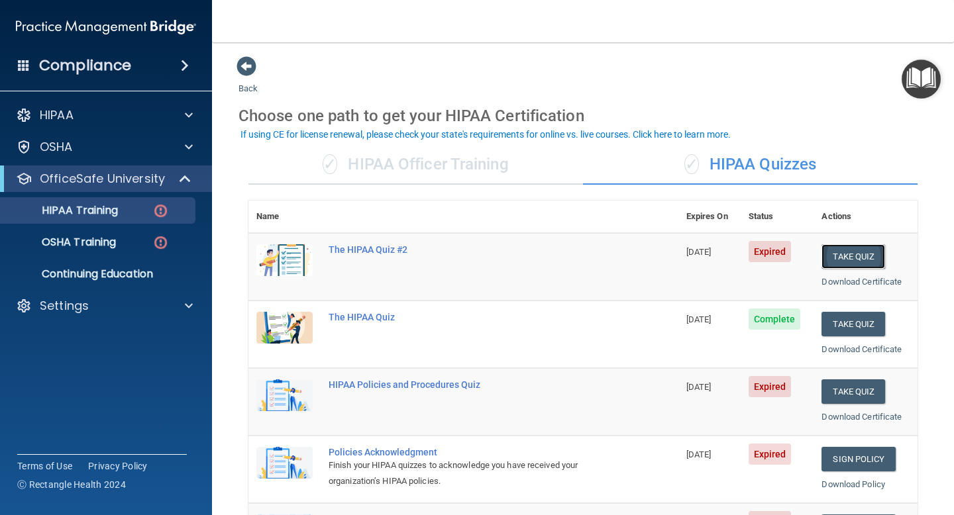
click at [858, 259] on button "Take Quiz" at bounding box center [854, 256] width 64 height 25
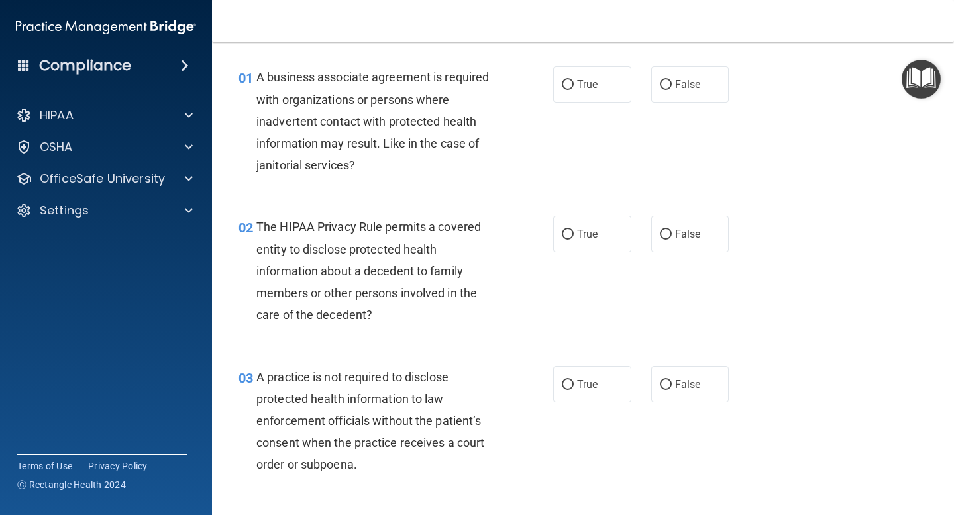
scroll to position [42, 0]
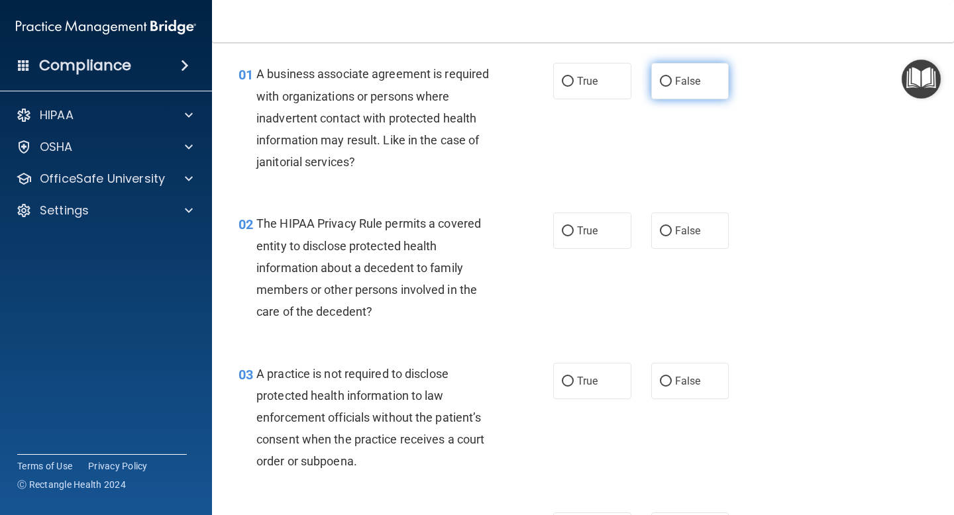
click at [670, 80] on input "False" at bounding box center [666, 82] width 12 height 10
radio input "true"
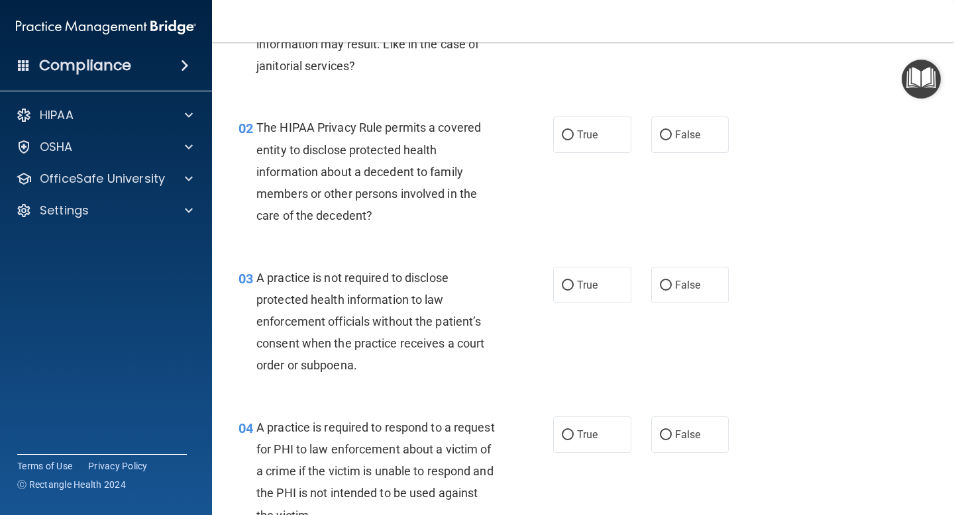
scroll to position [141, 0]
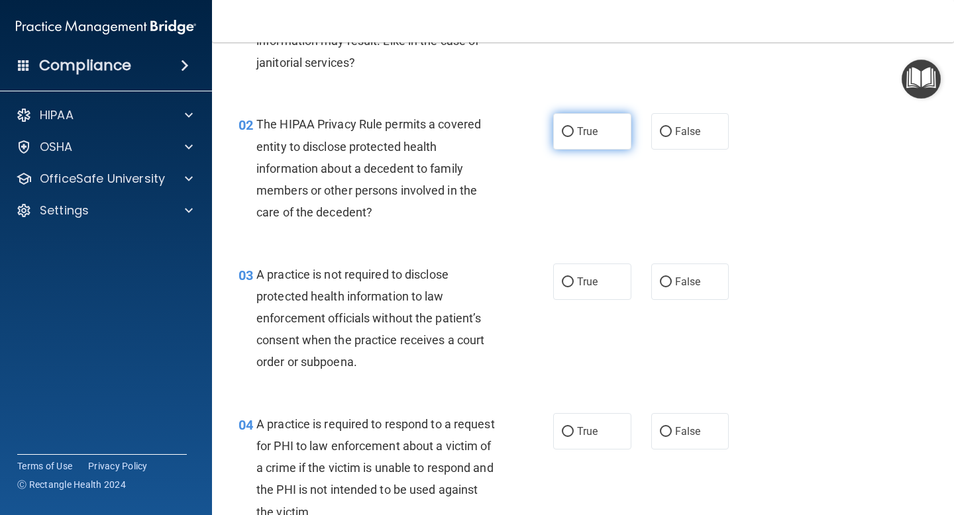
click at [568, 131] on input "True" at bounding box center [568, 132] width 12 height 10
radio input "true"
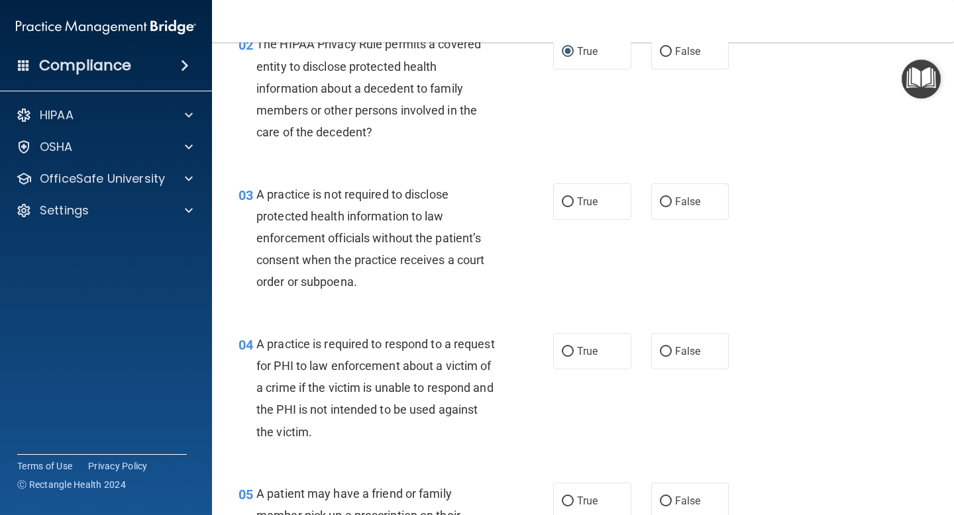
scroll to position [230, 0]
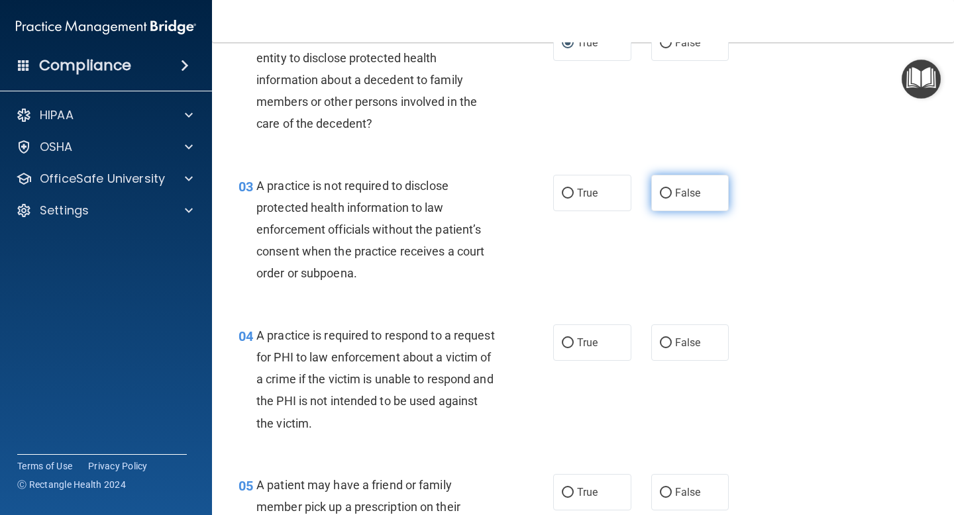
click at [664, 189] on input "False" at bounding box center [666, 194] width 12 height 10
radio input "true"
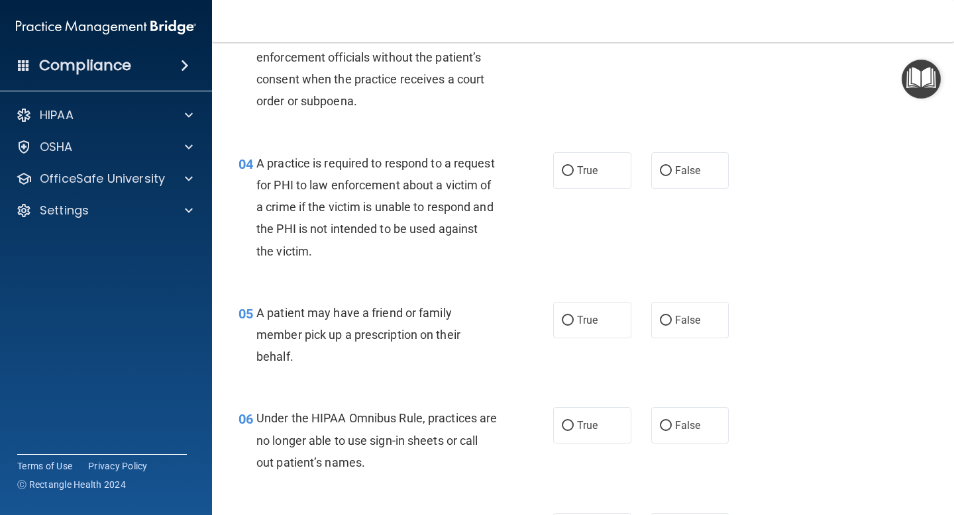
scroll to position [407, 0]
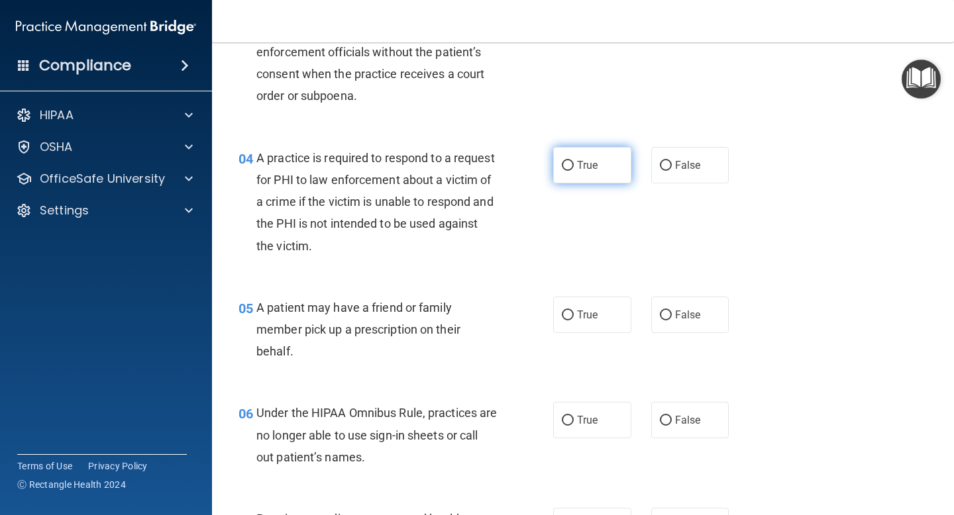
click at [568, 166] on input "True" at bounding box center [568, 166] width 12 height 10
radio input "true"
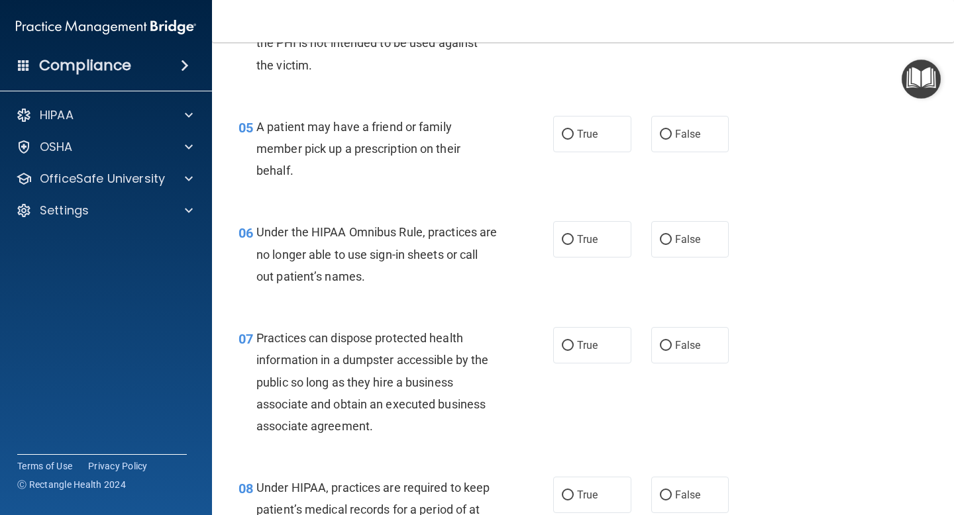
scroll to position [590, 0]
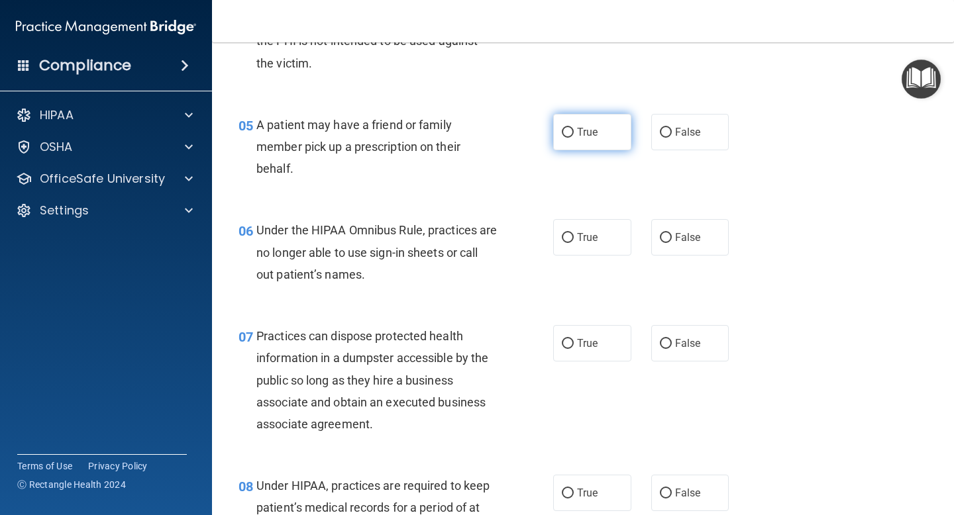
click at [570, 129] on input "True" at bounding box center [568, 133] width 12 height 10
radio input "true"
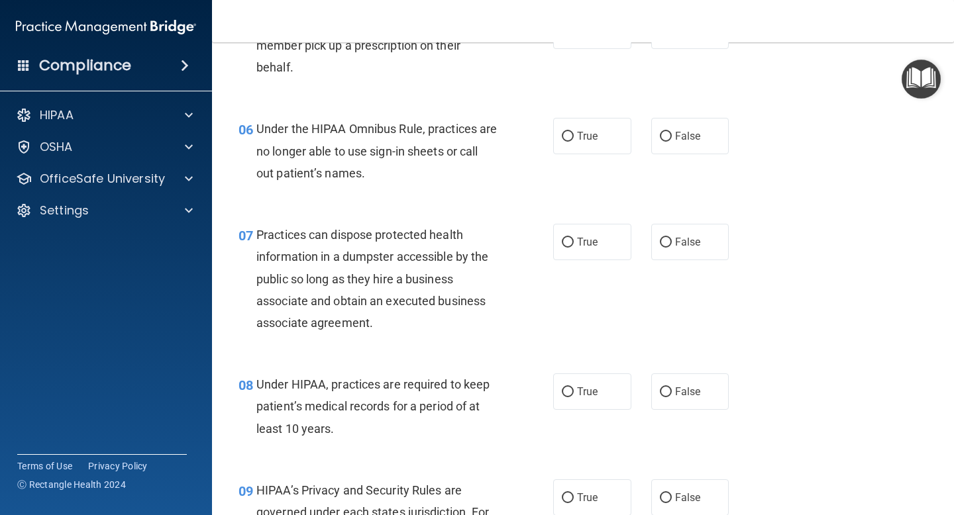
scroll to position [692, 0]
click at [663, 127] on label "False" at bounding box center [690, 135] width 78 height 36
click at [663, 131] on input "False" at bounding box center [666, 136] width 12 height 10
radio input "true"
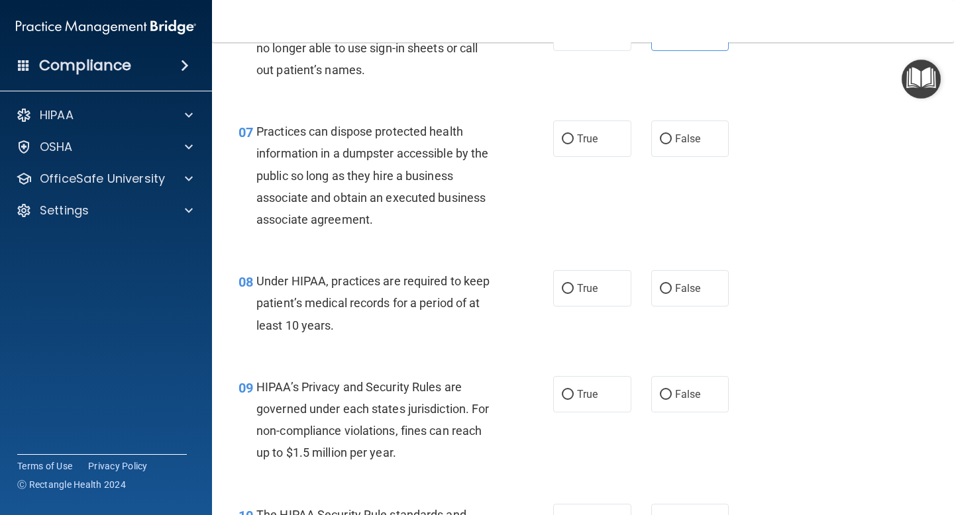
scroll to position [800, 0]
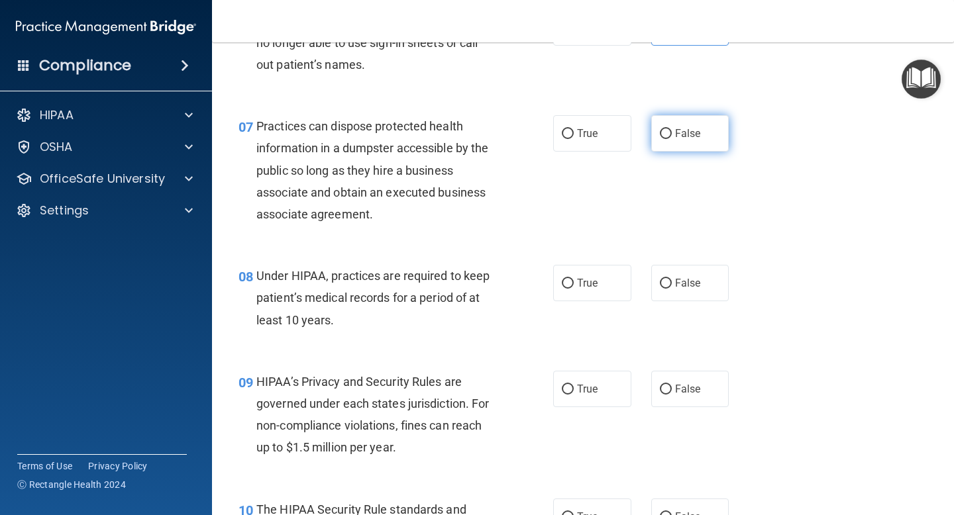
click at [668, 136] on input "False" at bounding box center [666, 134] width 12 height 10
radio input "true"
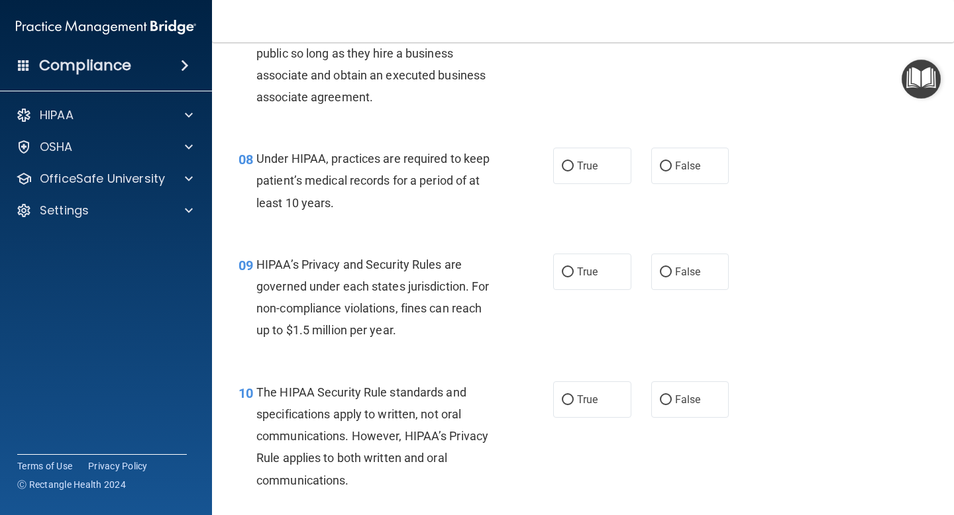
scroll to position [928, 0]
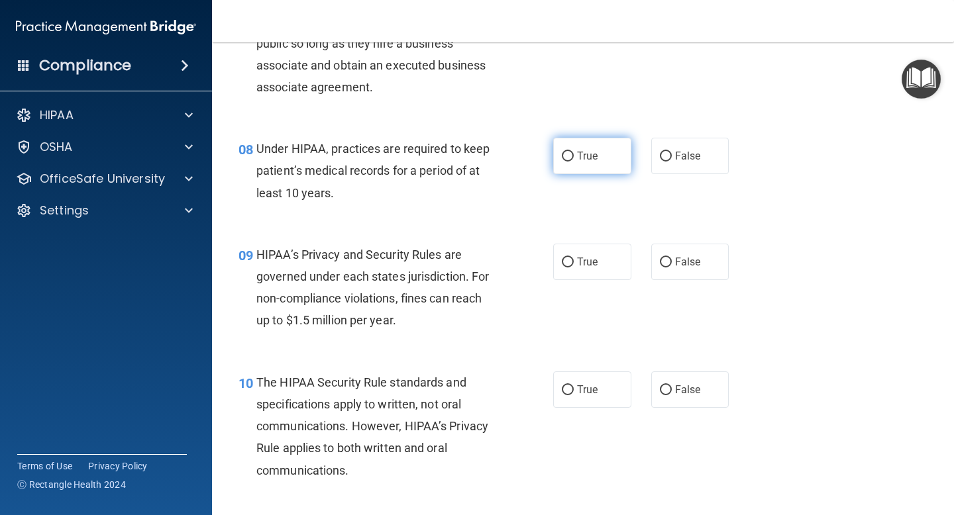
click at [573, 153] on label "True" at bounding box center [592, 156] width 78 height 36
click at [565, 156] on input "True" at bounding box center [568, 157] width 12 height 10
radio input "true"
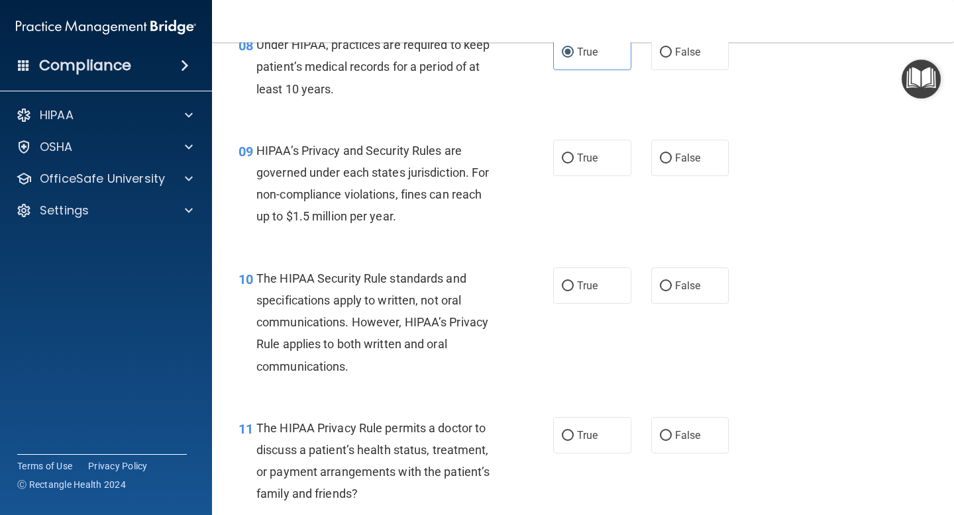
scroll to position [1039, 0]
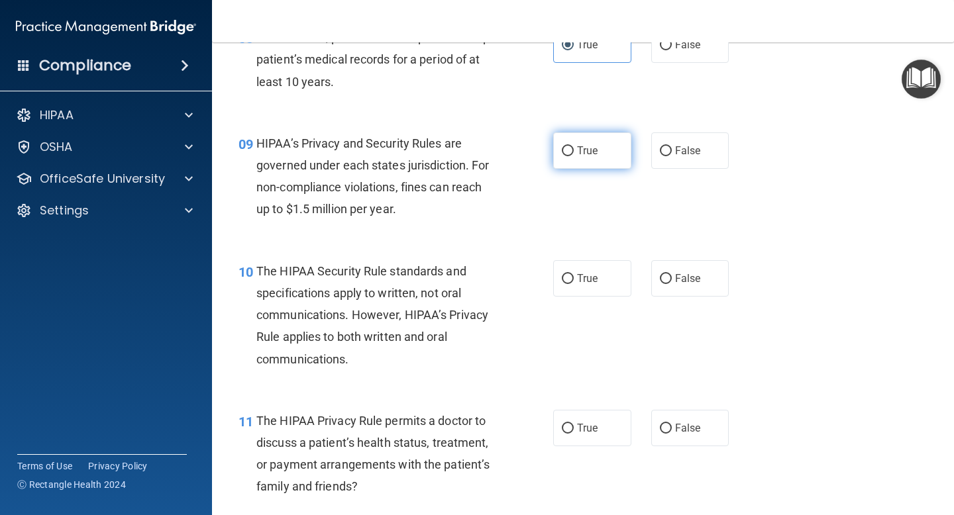
click at [566, 150] on input "True" at bounding box center [568, 151] width 12 height 10
radio input "true"
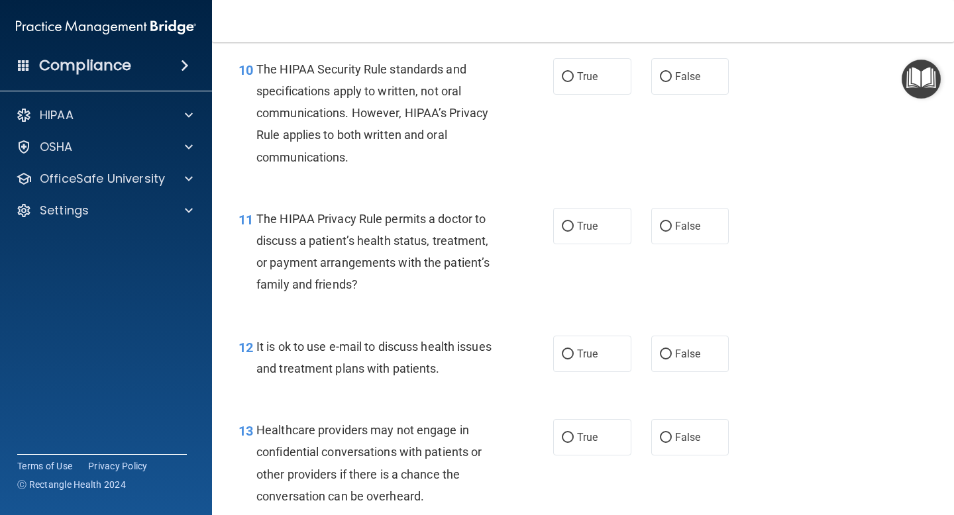
scroll to position [1242, 0]
click at [566, 76] on input "True" at bounding box center [568, 76] width 12 height 10
radio input "true"
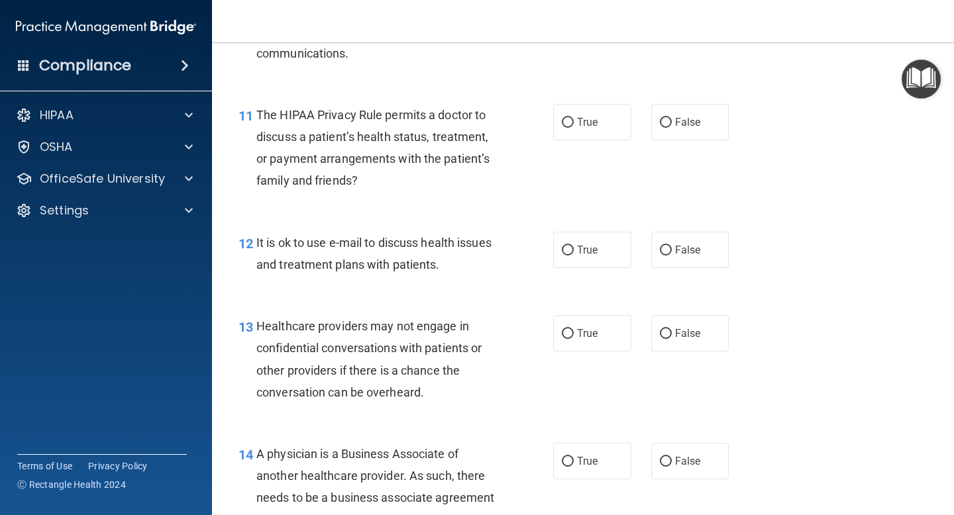
scroll to position [1349, 0]
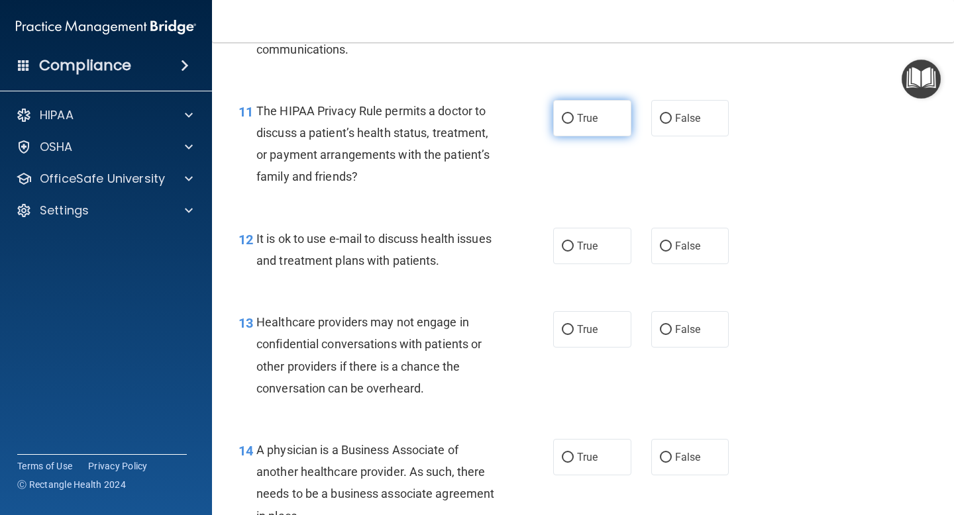
click at [564, 121] on input "True" at bounding box center [568, 119] width 12 height 10
radio input "true"
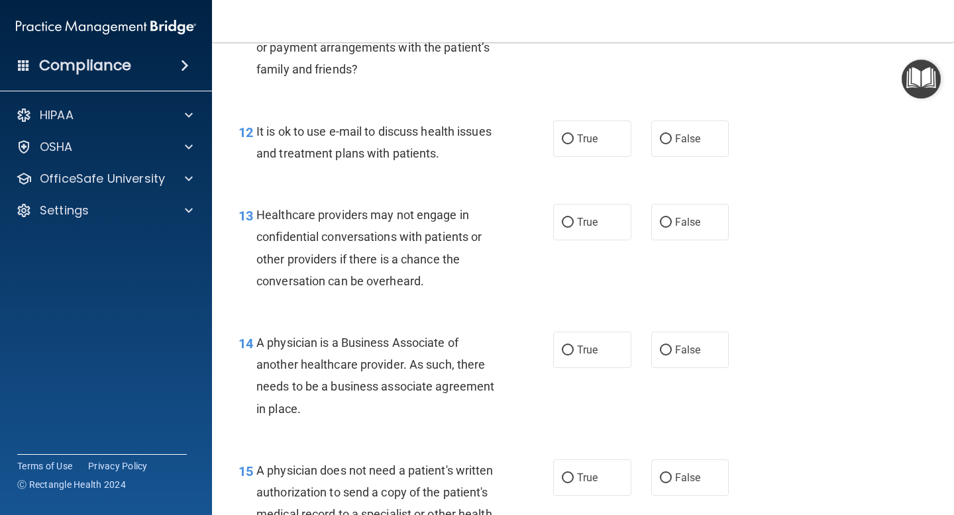
scroll to position [1460, 0]
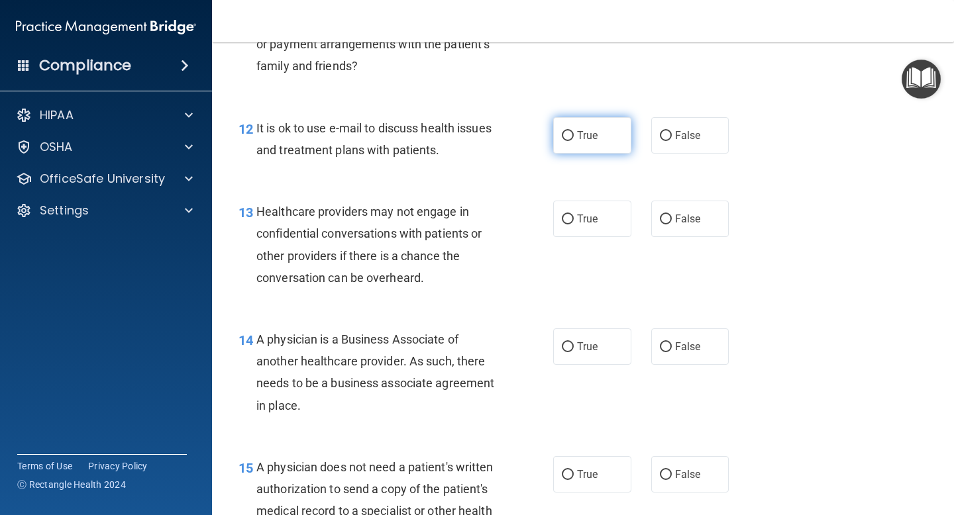
click at [570, 134] on input "True" at bounding box center [568, 136] width 12 height 10
radio input "true"
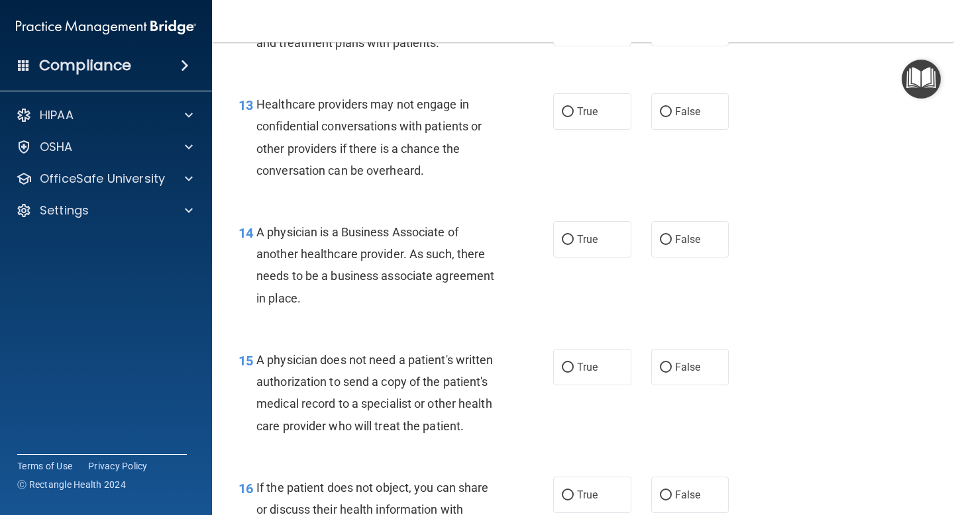
scroll to position [1570, 0]
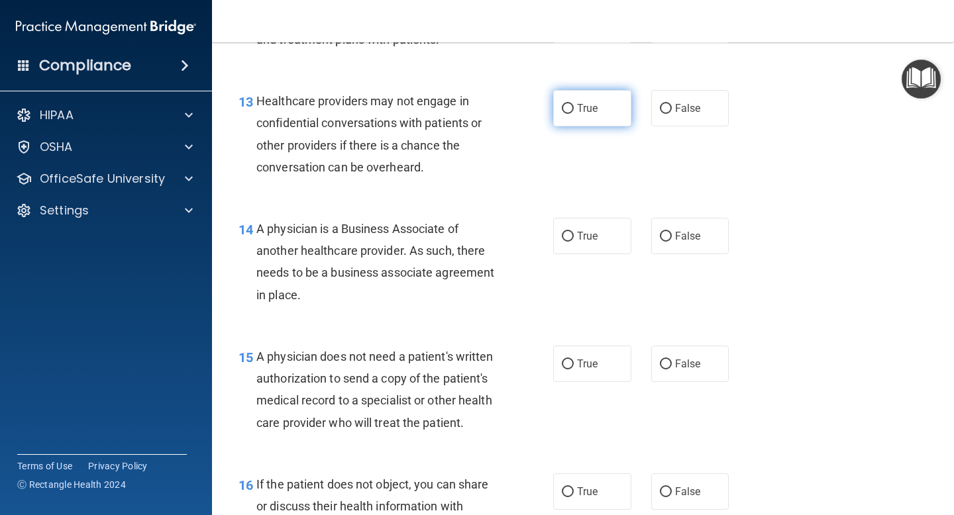
click at [569, 109] on input "True" at bounding box center [568, 109] width 12 height 10
radio input "true"
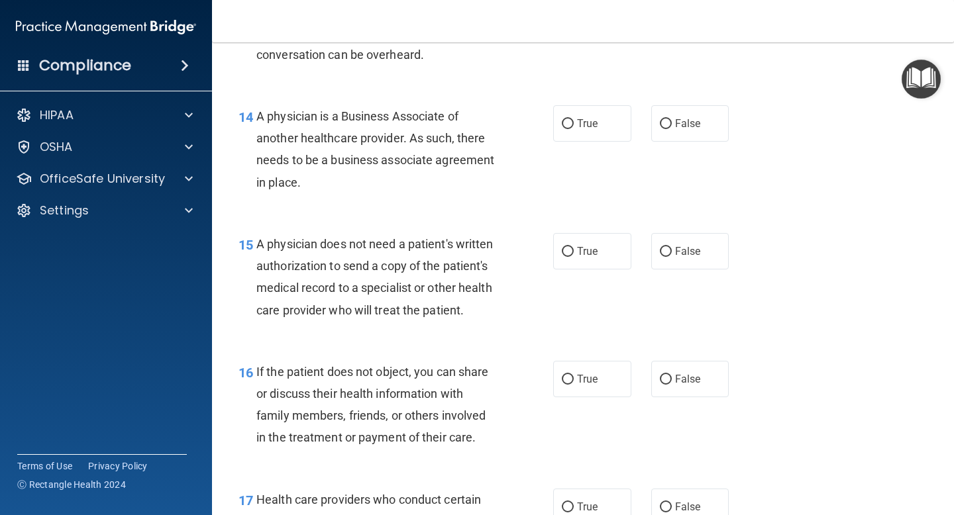
scroll to position [1687, 0]
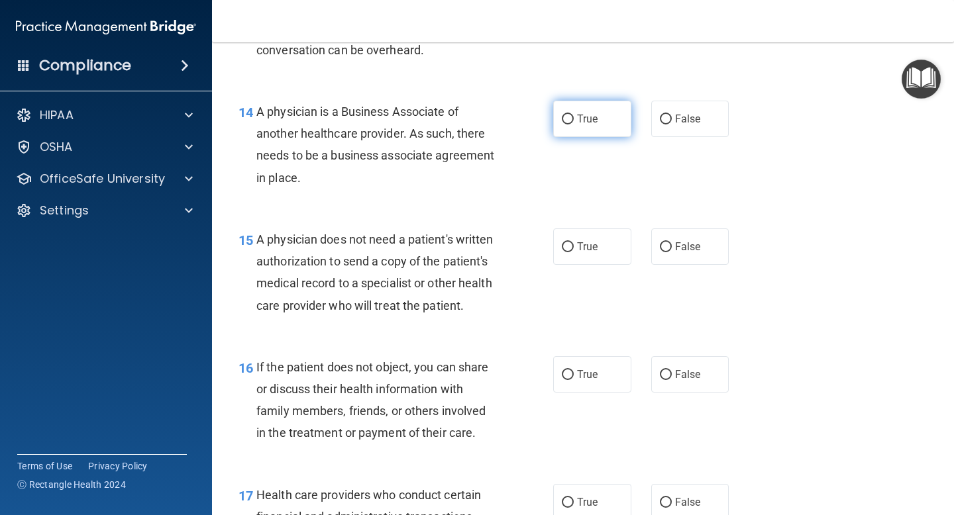
click at [570, 119] on input "True" at bounding box center [568, 120] width 12 height 10
radio input "true"
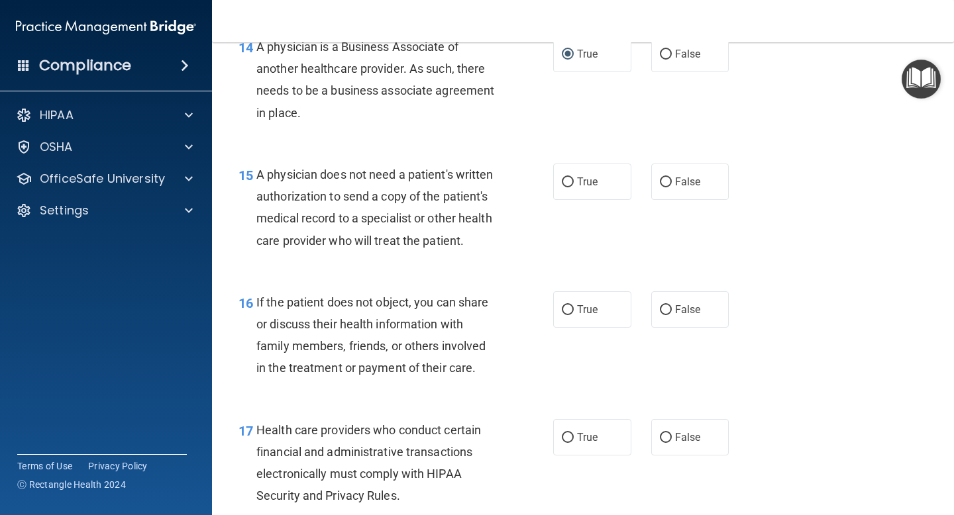
scroll to position [1734, 0]
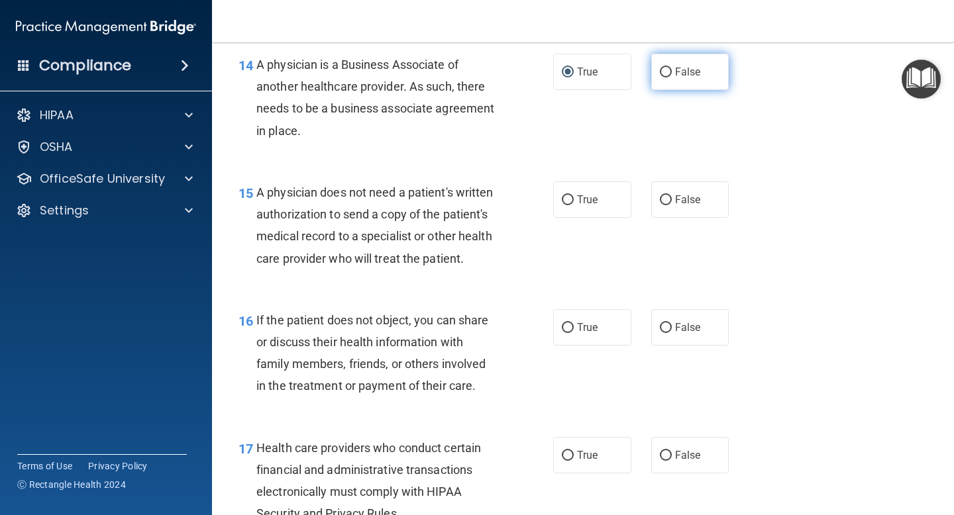
click at [676, 67] on span "False" at bounding box center [688, 72] width 26 height 13
click at [672, 68] on input "False" at bounding box center [666, 73] width 12 height 10
radio input "true"
radio input "false"
click at [570, 197] on input "True" at bounding box center [568, 200] width 12 height 10
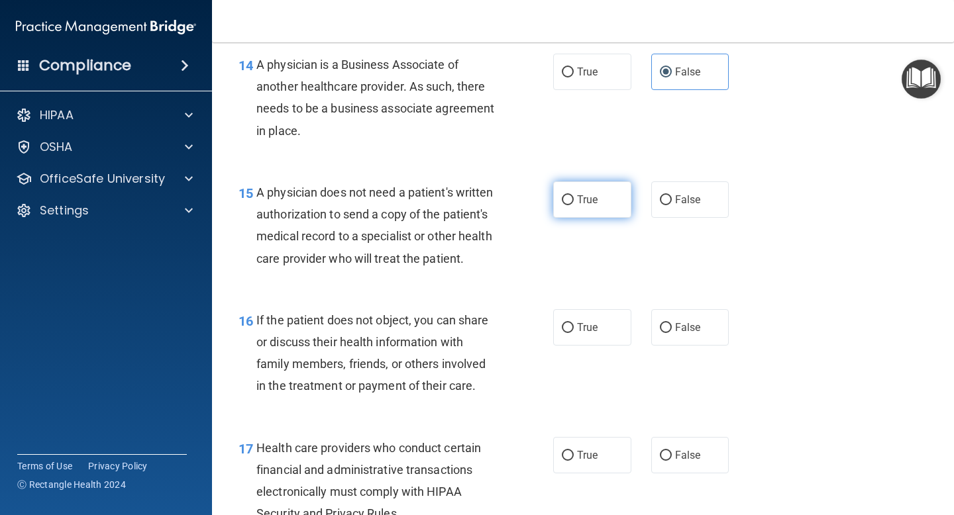
radio input "true"
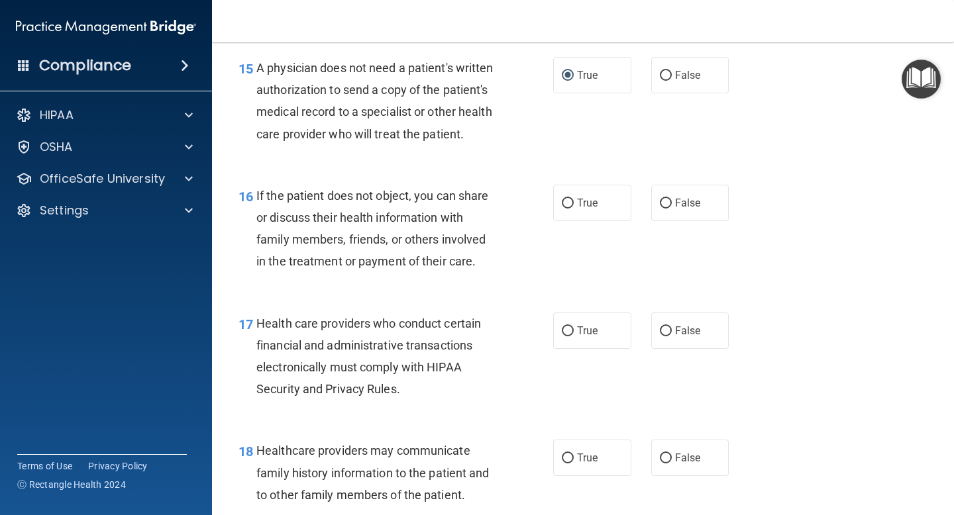
scroll to position [1865, 0]
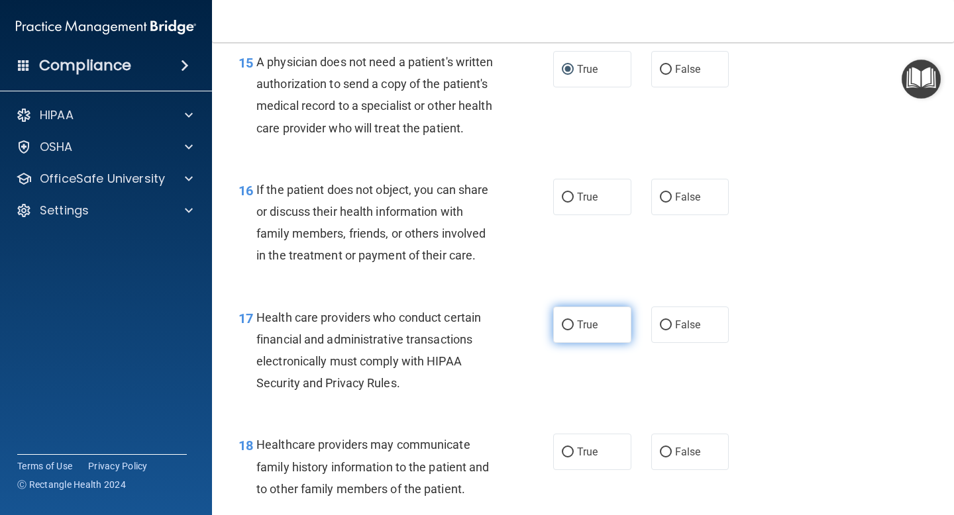
click at [569, 323] on input "True" at bounding box center [568, 326] width 12 height 10
radio input "true"
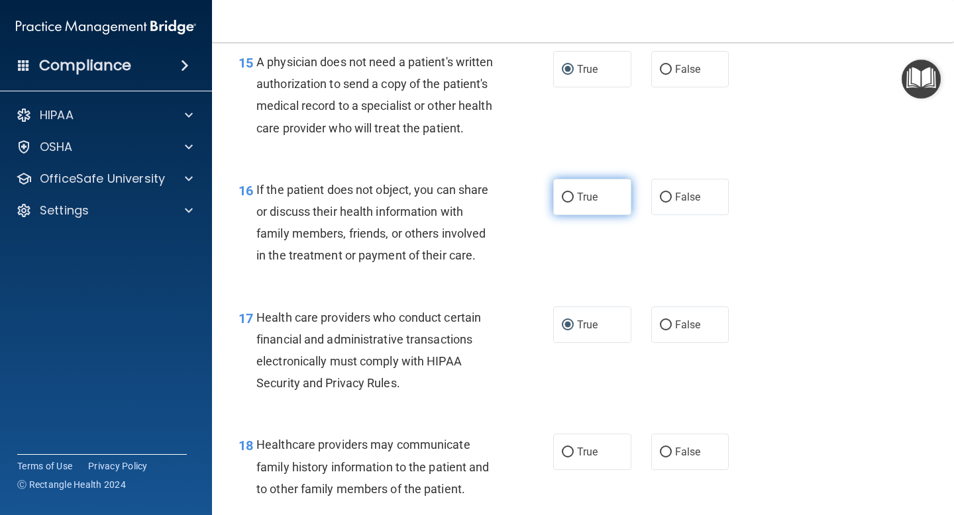
click at [568, 193] on input "True" at bounding box center [568, 198] width 12 height 10
radio input "true"
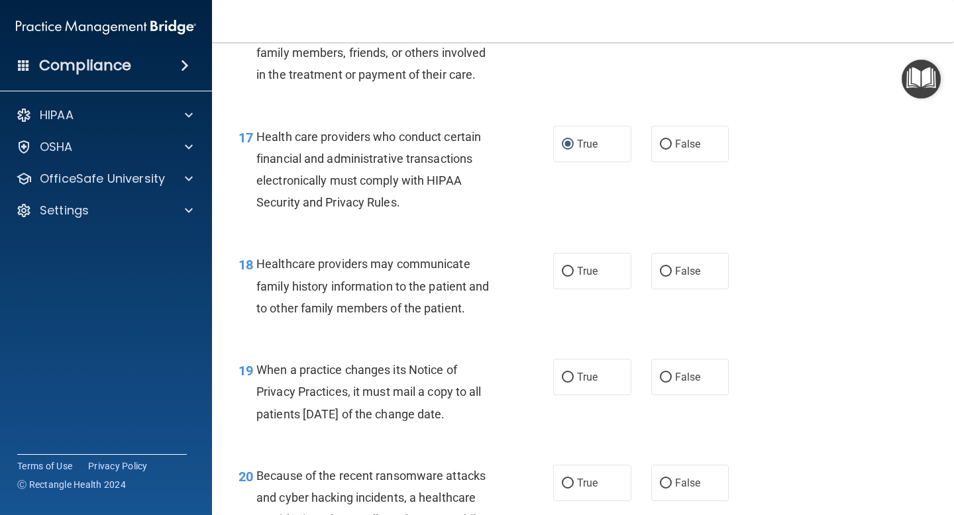
scroll to position [2045, 0]
click at [568, 270] on input "True" at bounding box center [568, 273] width 12 height 10
radio input "true"
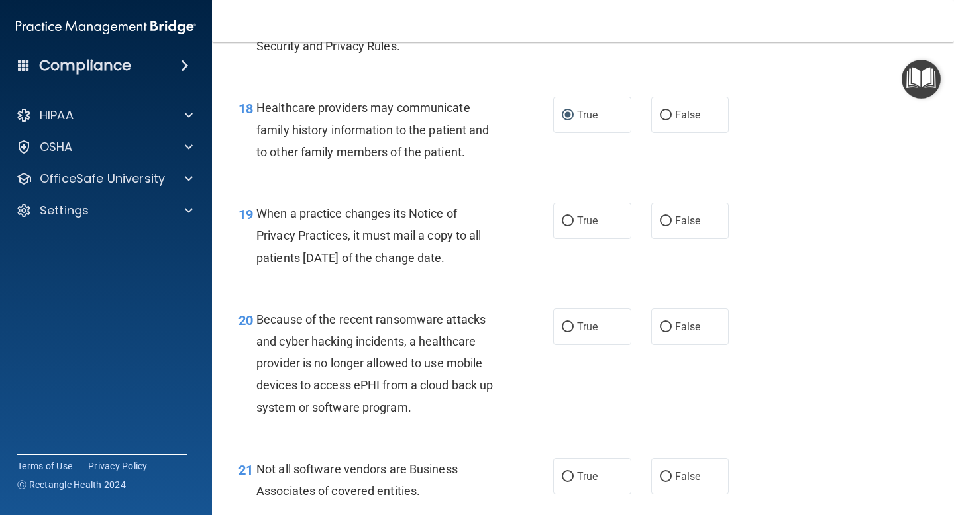
scroll to position [2203, 0]
click at [572, 219] on input "True" at bounding box center [568, 221] width 12 height 10
radio input "true"
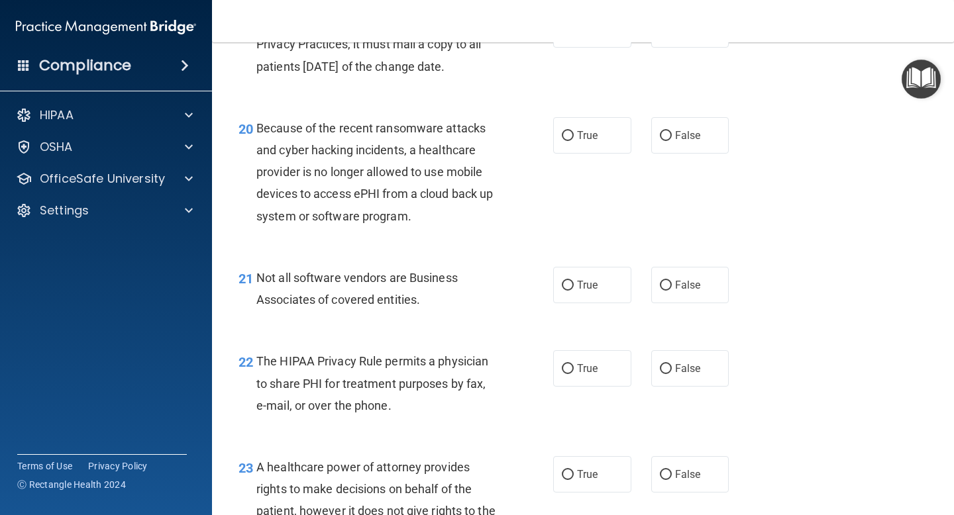
scroll to position [2395, 0]
click at [666, 131] on input "False" at bounding box center [666, 135] width 12 height 10
radio input "true"
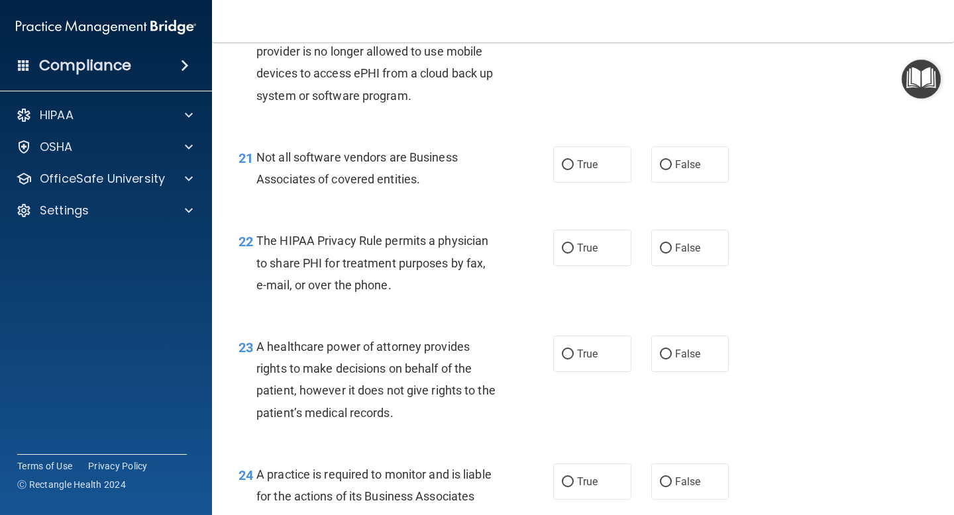
scroll to position [2523, 0]
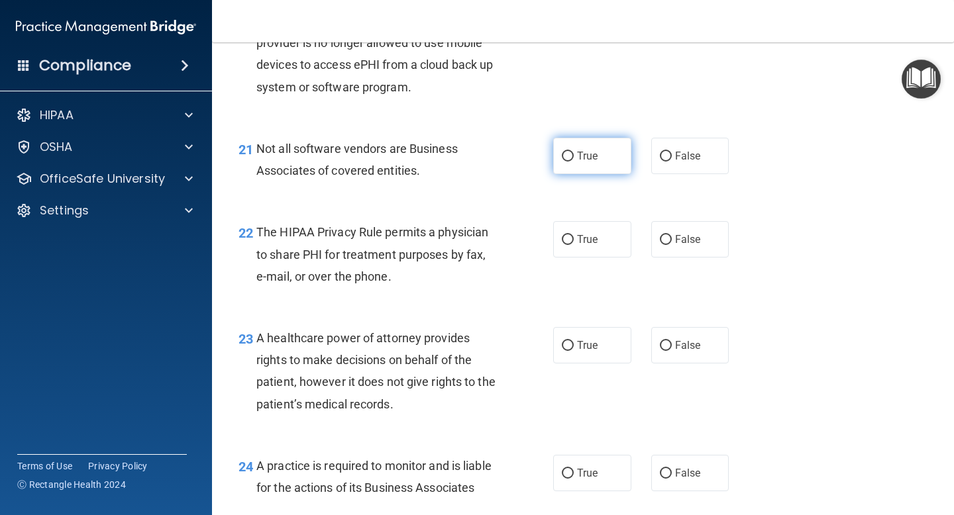
click at [568, 158] on input "True" at bounding box center [568, 157] width 12 height 10
radio input "true"
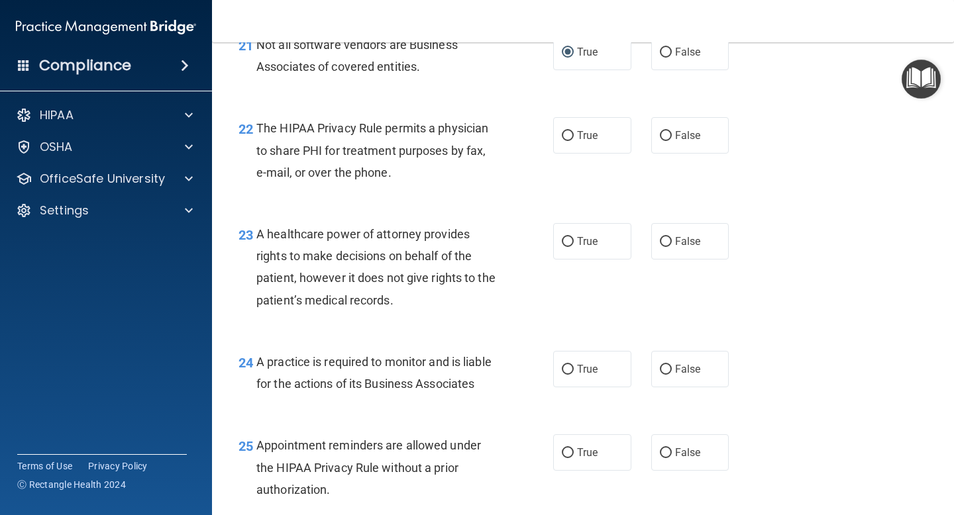
scroll to position [2628, 0]
click at [571, 131] on input "True" at bounding box center [568, 135] width 12 height 10
radio input "true"
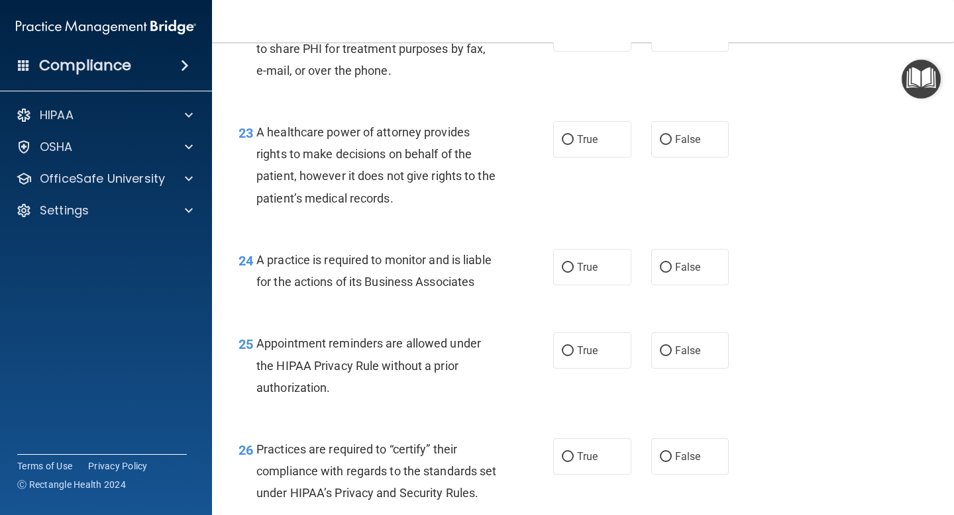
scroll to position [2741, 0]
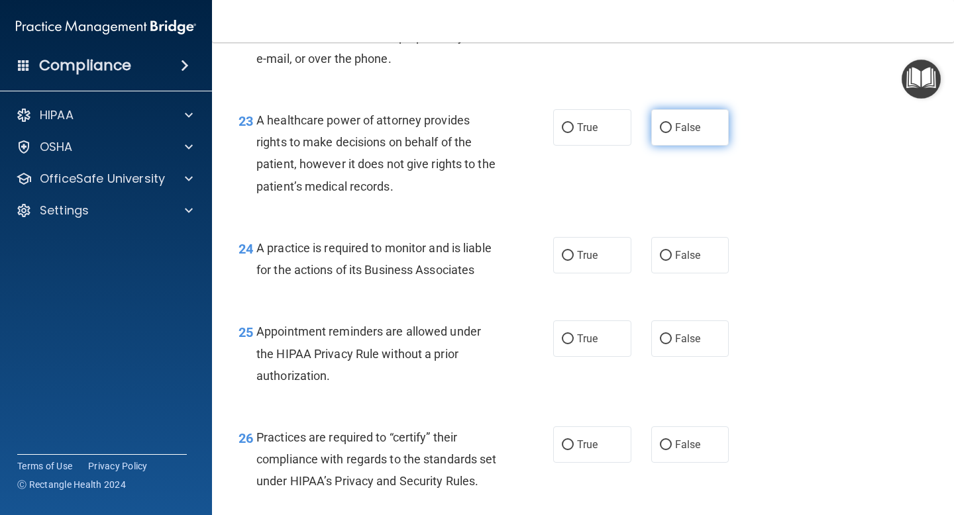
click at [665, 126] on input "False" at bounding box center [666, 128] width 12 height 10
radio input "true"
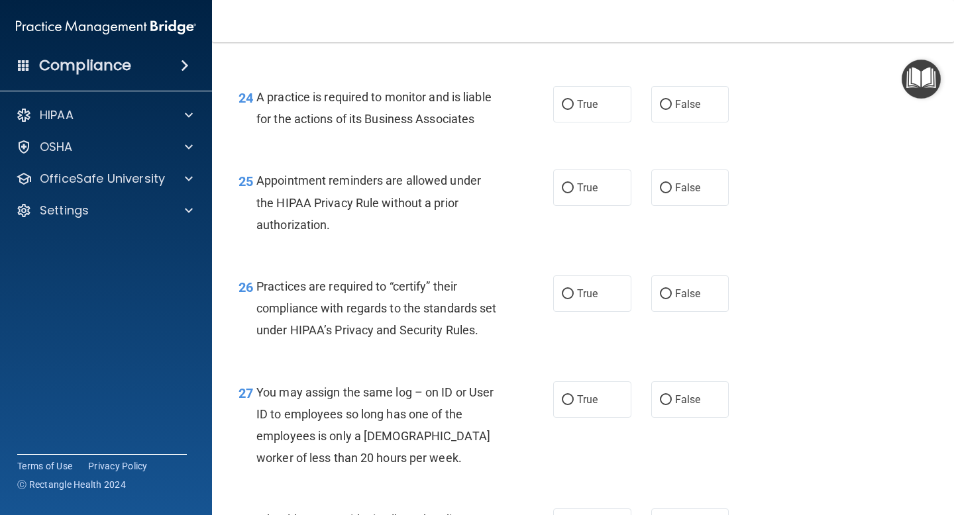
scroll to position [2893, 0]
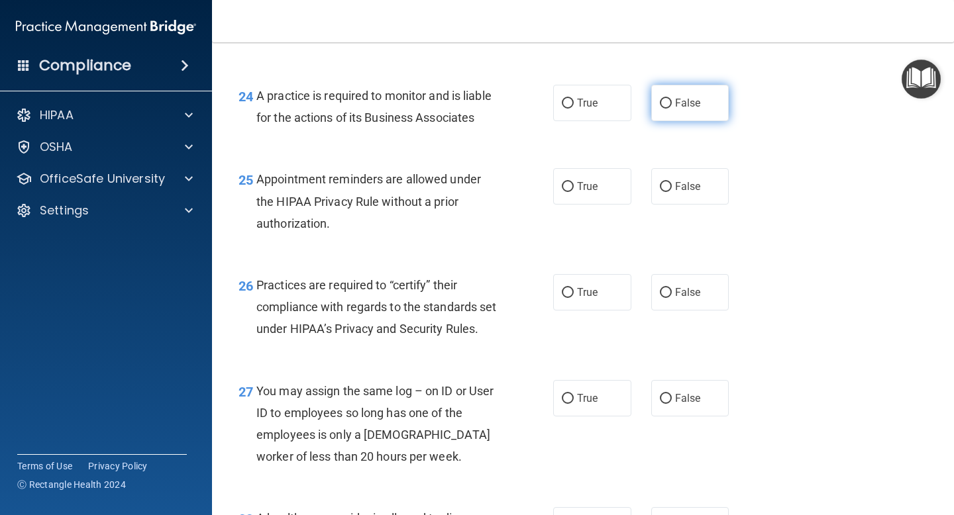
click at [668, 104] on input "False" at bounding box center [666, 104] width 12 height 10
radio input "true"
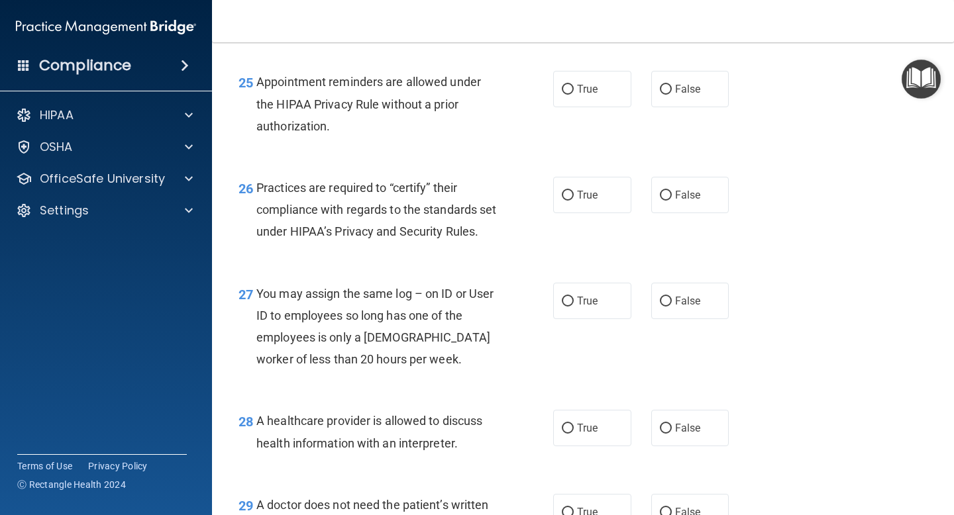
scroll to position [2995, 0]
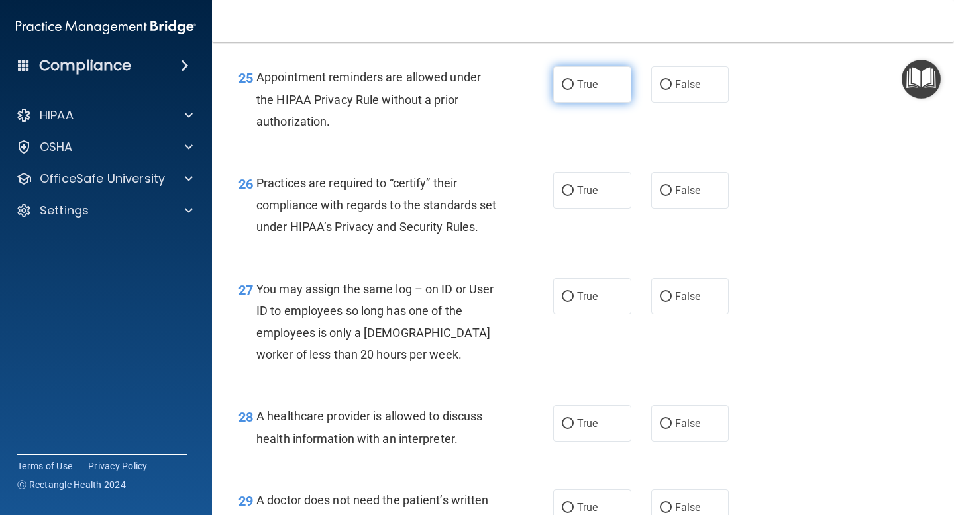
click at [568, 83] on input "True" at bounding box center [568, 85] width 12 height 10
radio input "true"
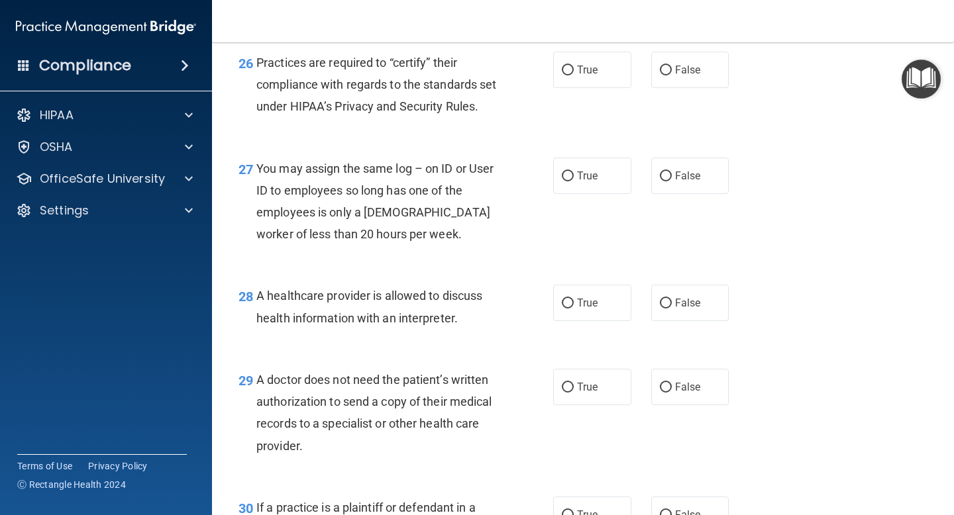
scroll to position [3115, 0]
click at [567, 69] on input "True" at bounding box center [568, 72] width 12 height 10
radio input "true"
click at [667, 183] on input "False" at bounding box center [666, 178] width 12 height 10
radio input "true"
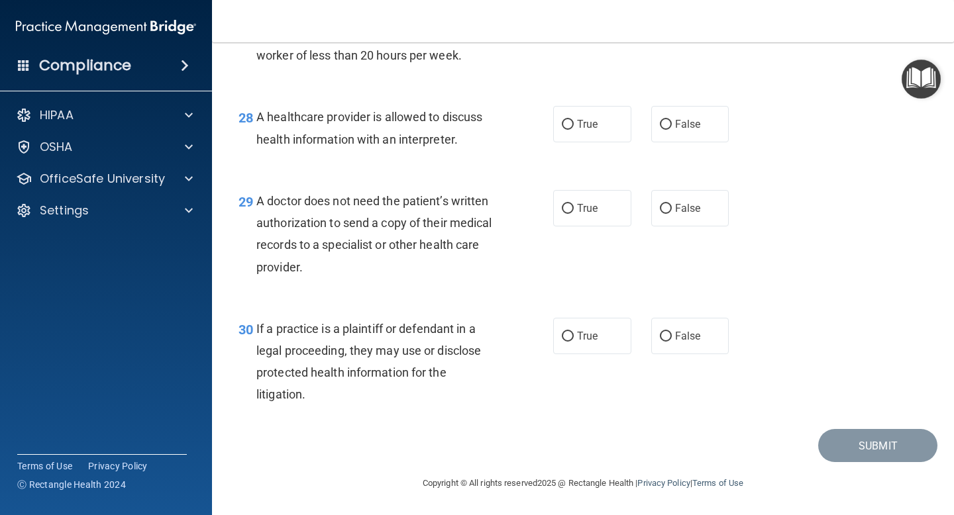
scroll to position [3310, 0]
click at [566, 130] on input "True" at bounding box center [568, 125] width 12 height 10
radio input "true"
click at [570, 214] on input "True" at bounding box center [568, 209] width 12 height 10
radio input "true"
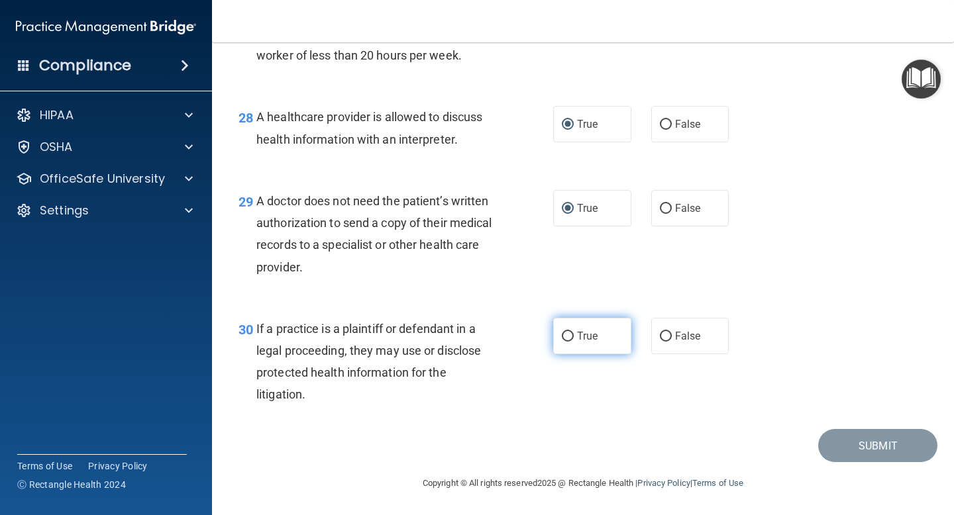
click at [570, 342] on input "True" at bounding box center [568, 337] width 12 height 10
radio input "true"
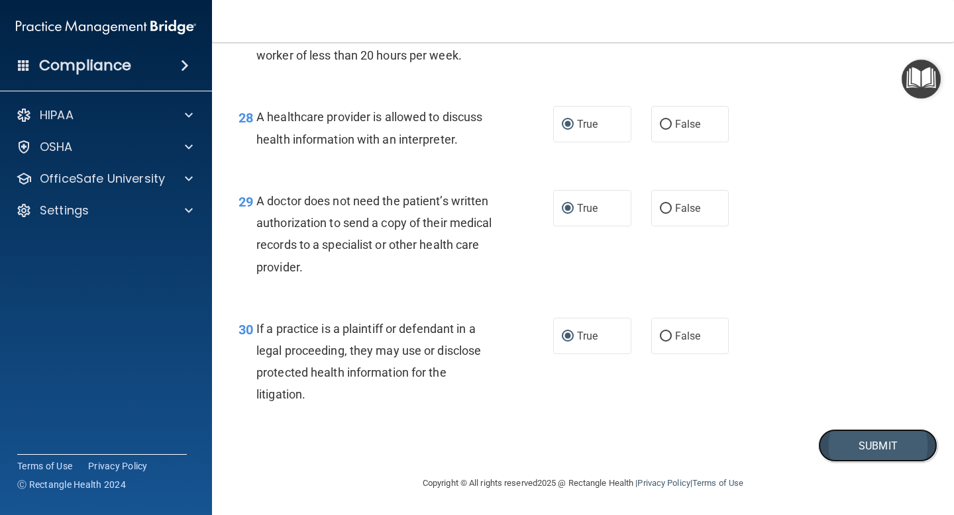
click at [855, 453] on button "Submit" at bounding box center [877, 446] width 119 height 34
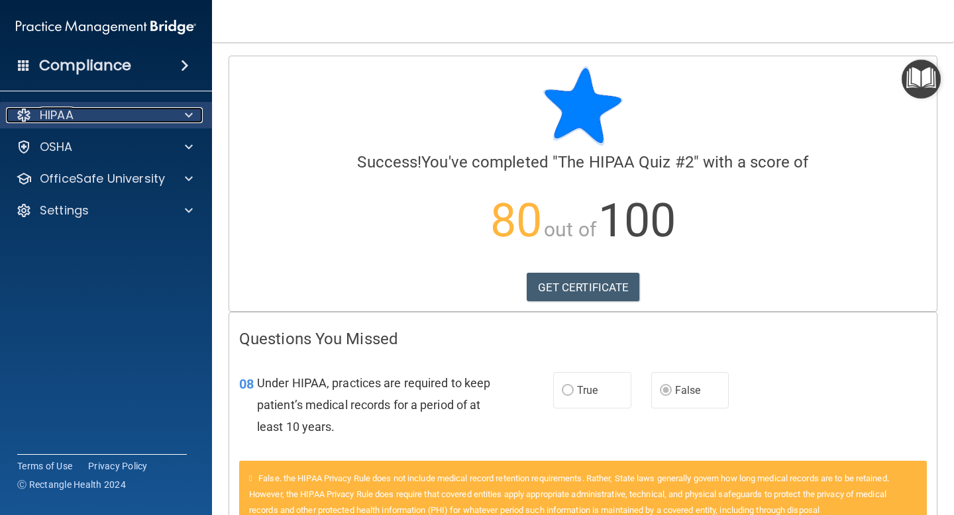
click at [192, 119] on span at bounding box center [189, 115] width 8 height 16
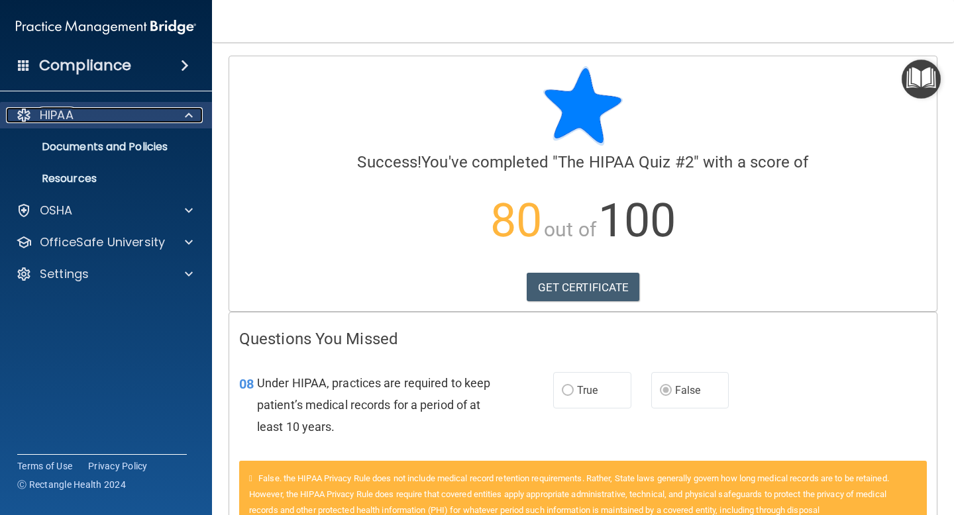
click at [192, 119] on span at bounding box center [189, 115] width 8 height 16
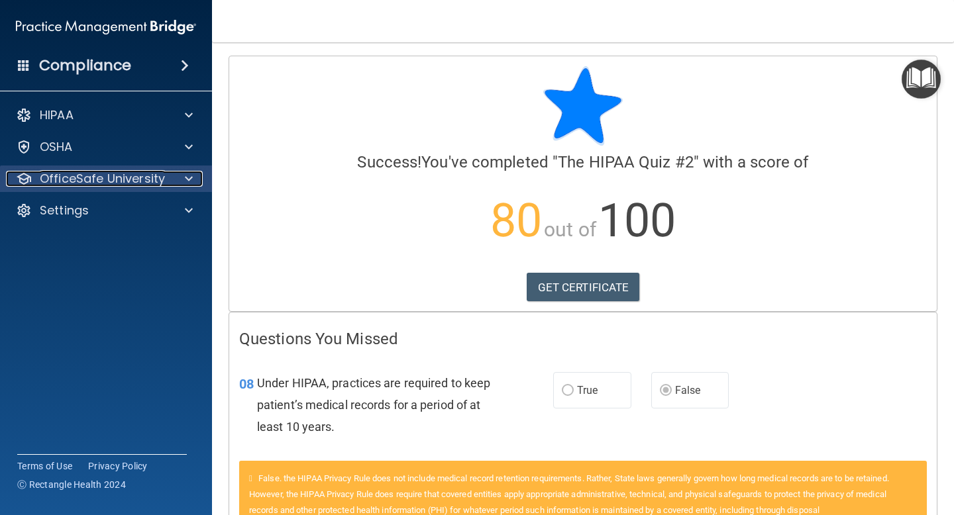
click at [188, 176] on span at bounding box center [189, 179] width 8 height 16
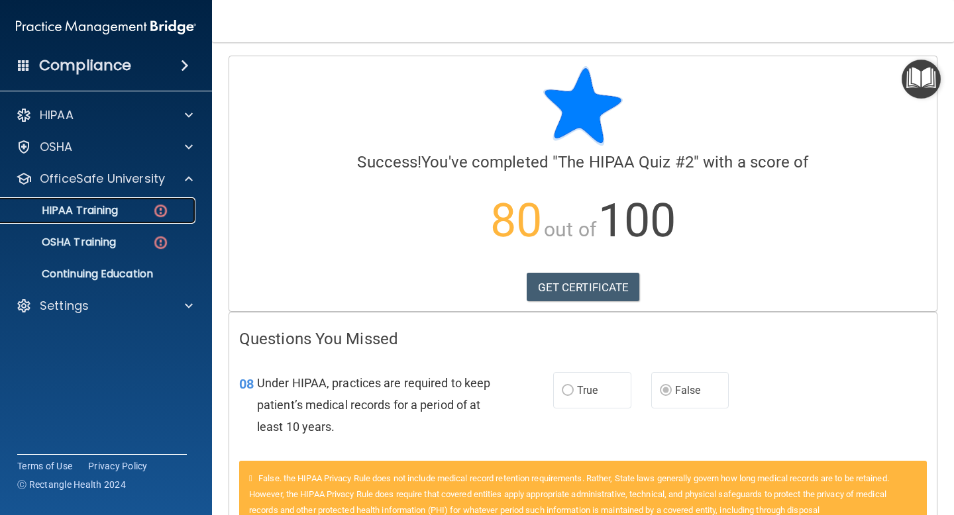
click at [159, 210] on img at bounding box center [160, 211] width 17 height 17
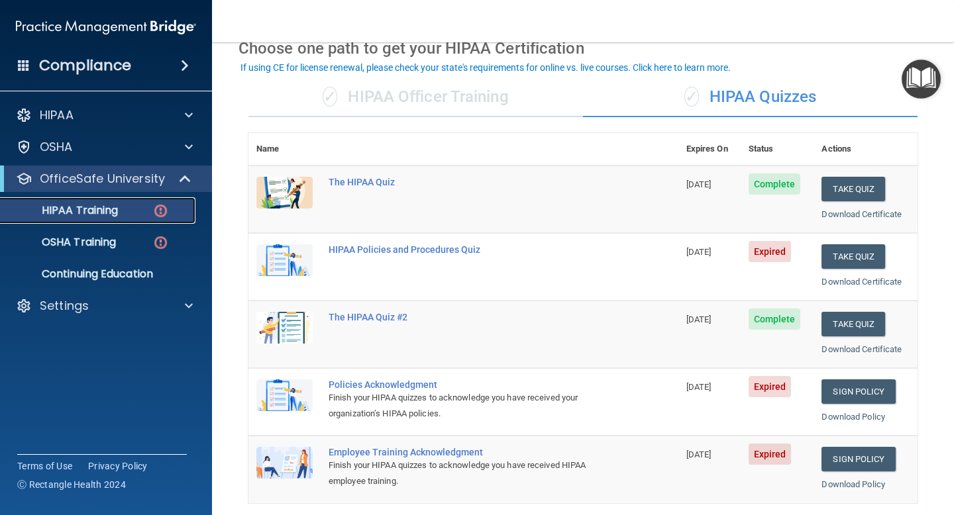
scroll to position [67, 0]
click at [839, 260] on button "Take Quiz" at bounding box center [854, 257] width 64 height 25
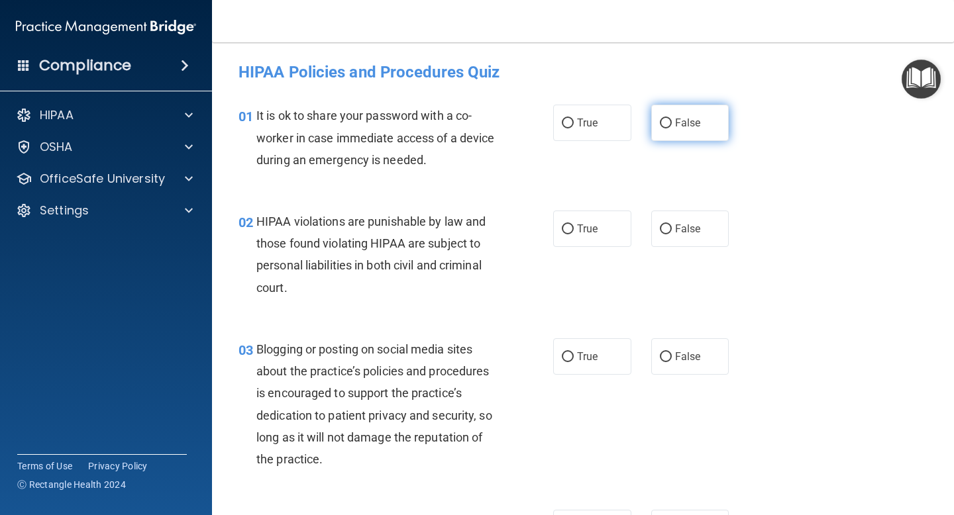
click at [670, 117] on label "False" at bounding box center [690, 123] width 78 height 36
click at [670, 119] on input "False" at bounding box center [666, 124] width 12 height 10
radio input "true"
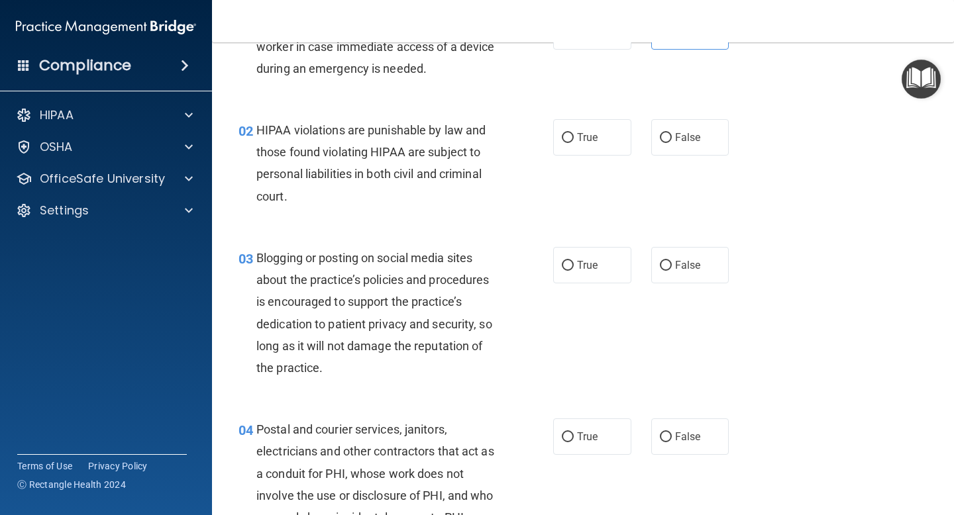
scroll to position [95, 0]
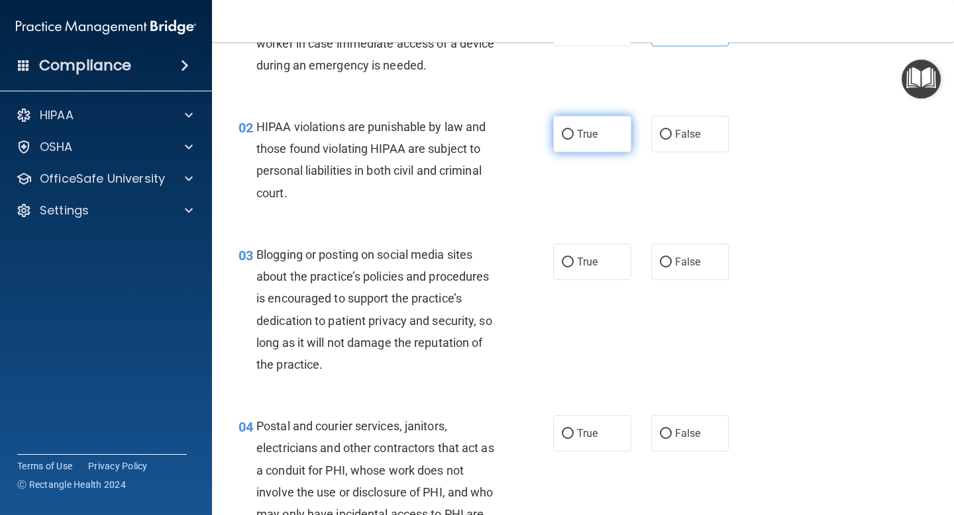
click at [568, 136] on input "True" at bounding box center [568, 135] width 12 height 10
radio input "true"
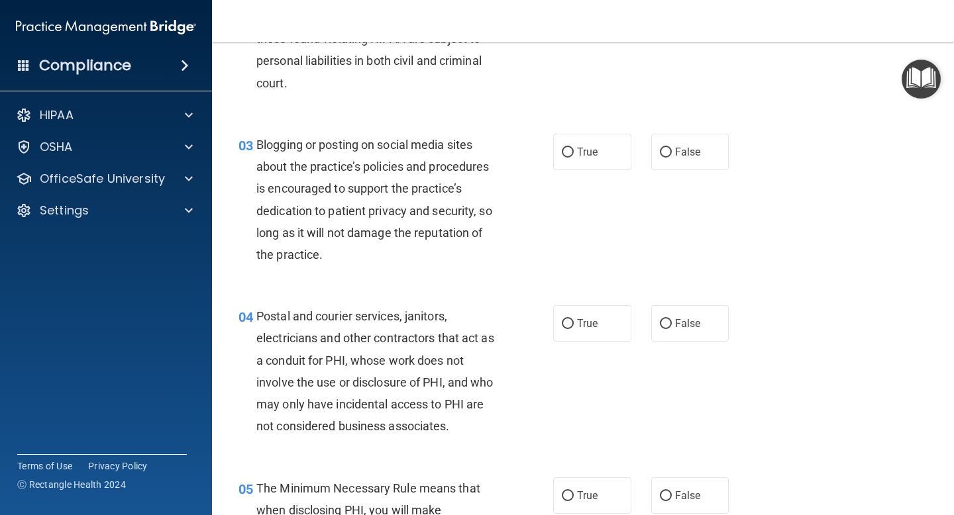
scroll to position [217, 0]
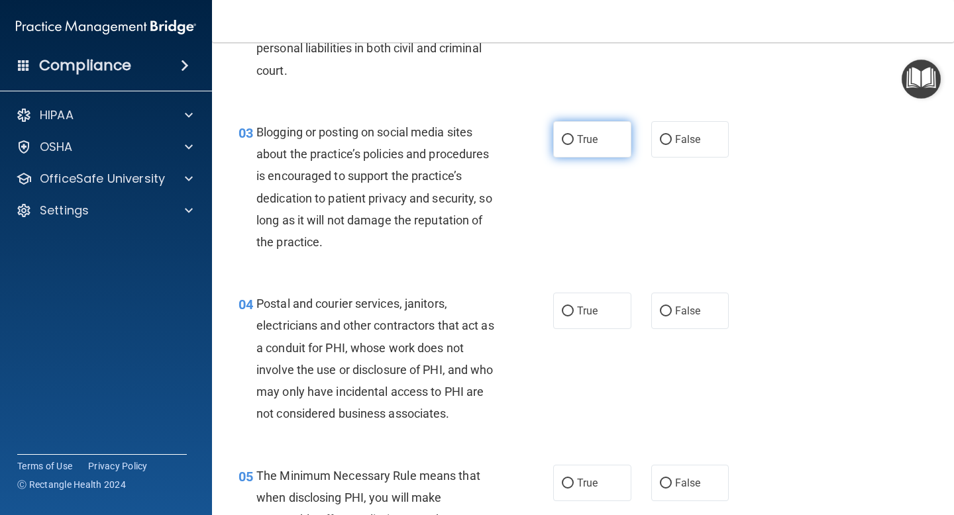
click at [568, 138] on input "True" at bounding box center [568, 140] width 12 height 10
radio input "true"
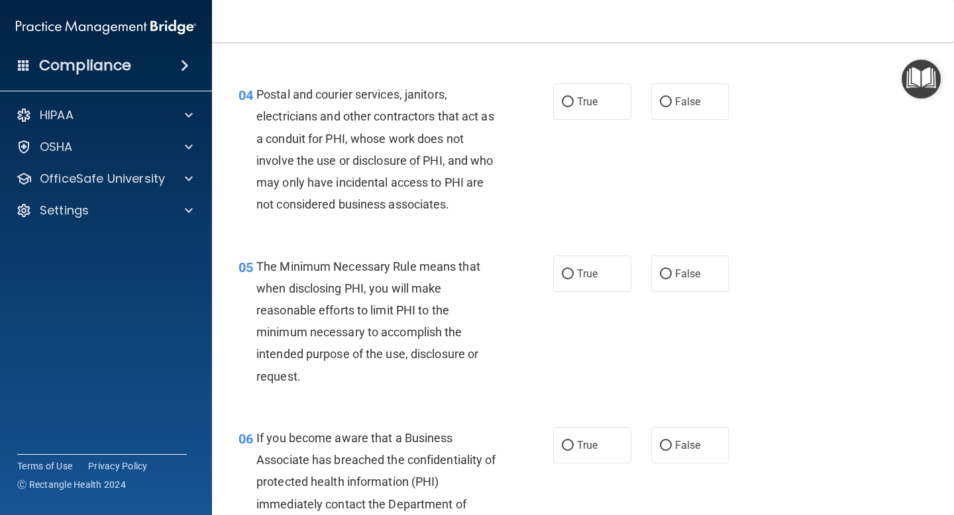
scroll to position [426, 0]
click at [570, 102] on input "True" at bounding box center [568, 103] width 12 height 10
radio input "true"
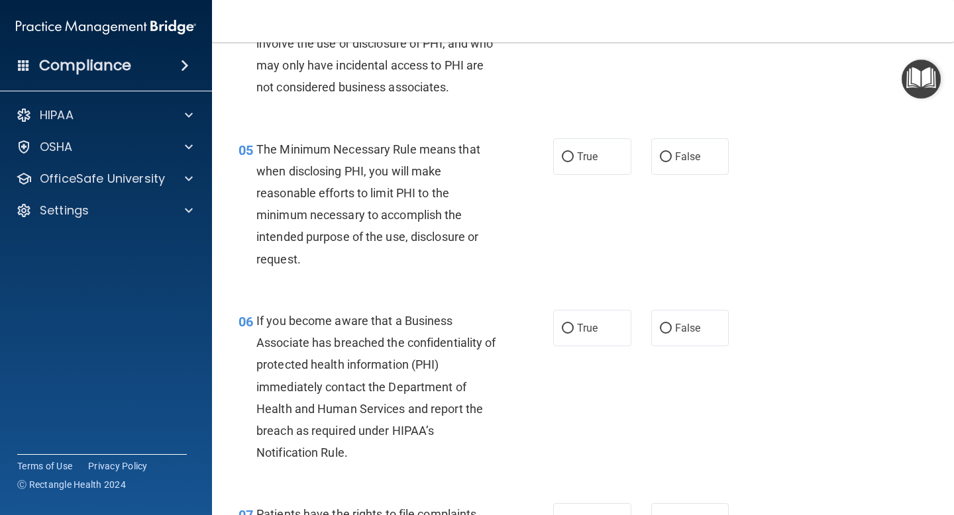
scroll to position [545, 0]
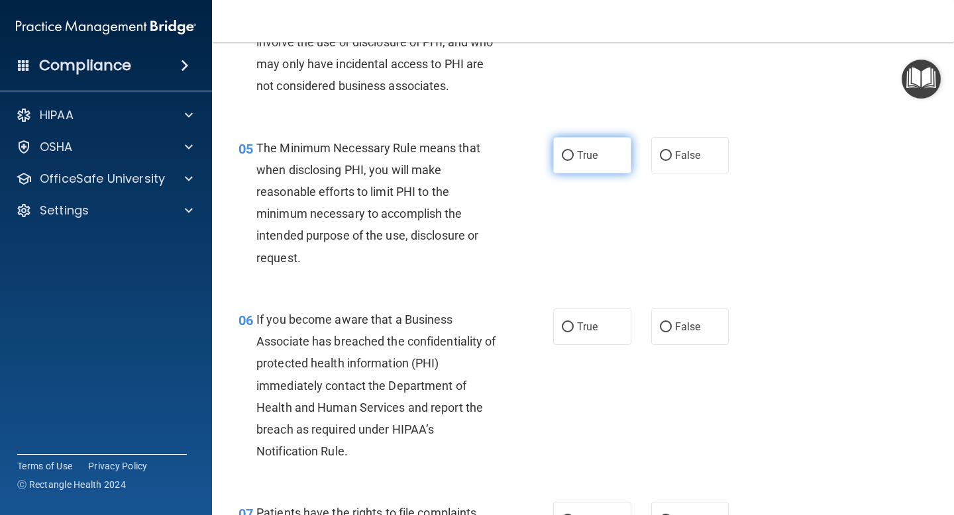
click at [569, 157] on input "True" at bounding box center [568, 156] width 12 height 10
radio input "true"
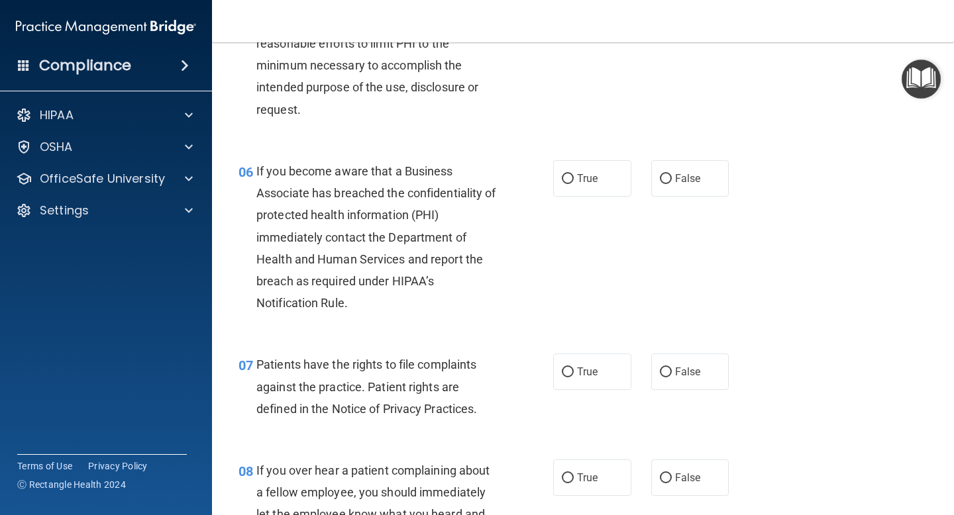
scroll to position [701, 0]
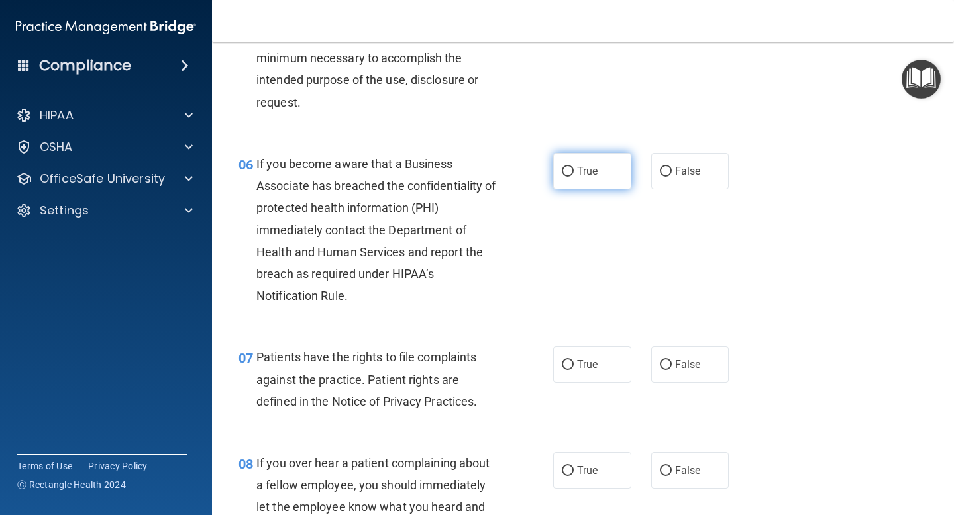
click at [573, 171] on input "True" at bounding box center [568, 172] width 12 height 10
radio input "true"
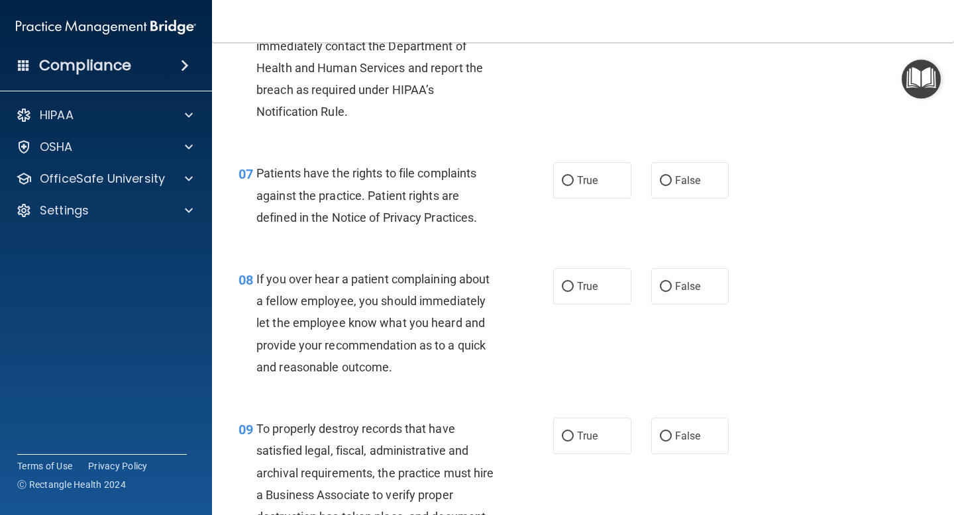
scroll to position [888, 0]
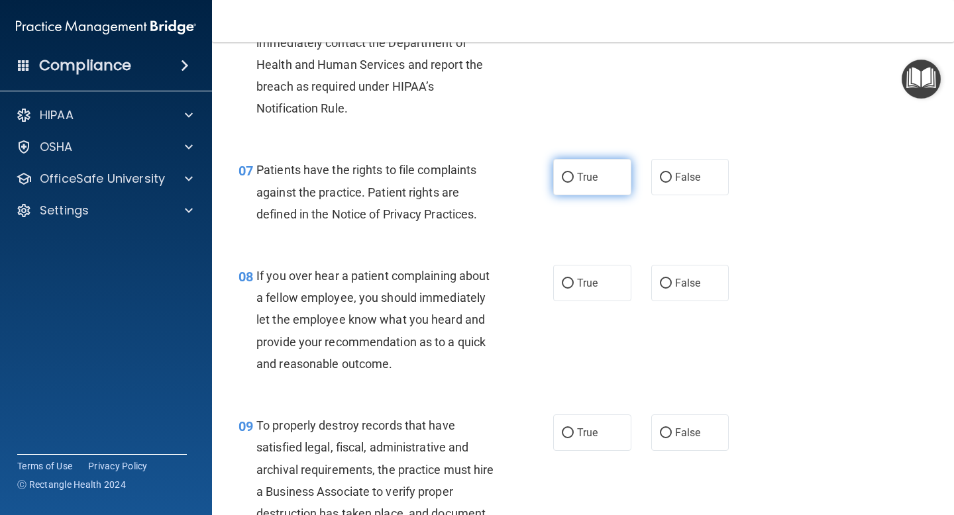
click at [572, 174] on input "True" at bounding box center [568, 178] width 12 height 10
radio input "true"
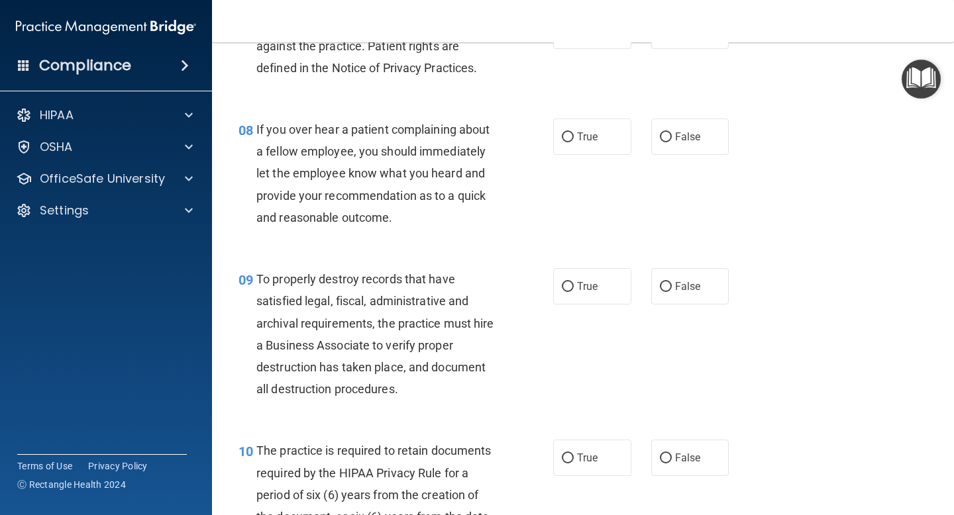
scroll to position [1038, 0]
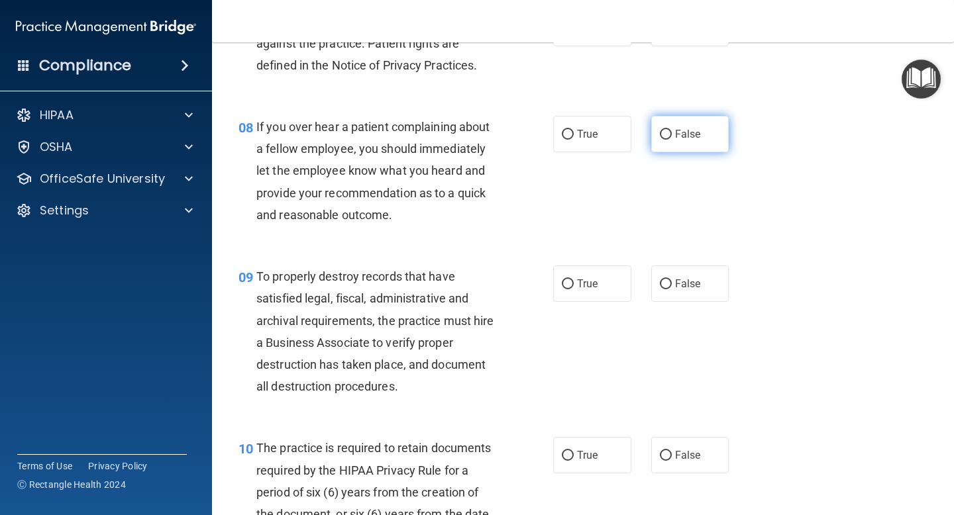
click at [667, 133] on input "False" at bounding box center [666, 135] width 12 height 10
radio input "true"
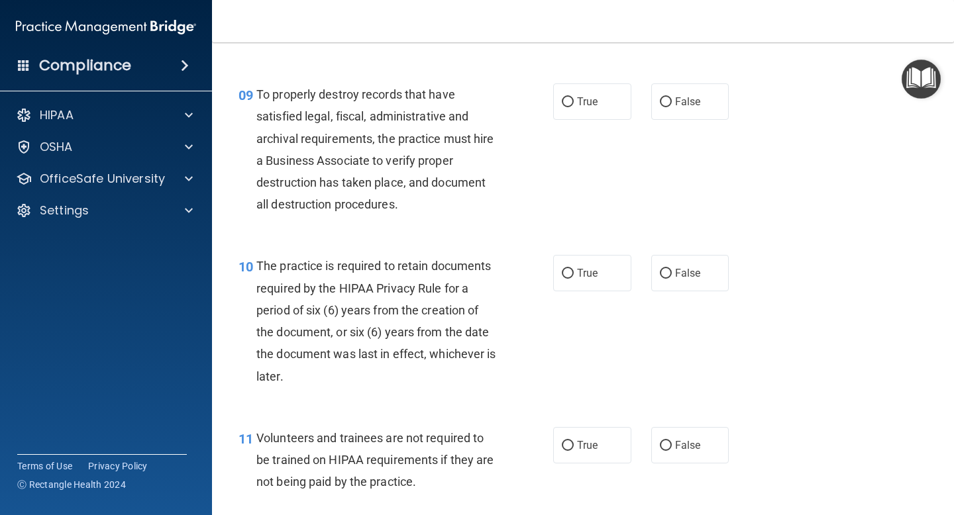
scroll to position [1240, 0]
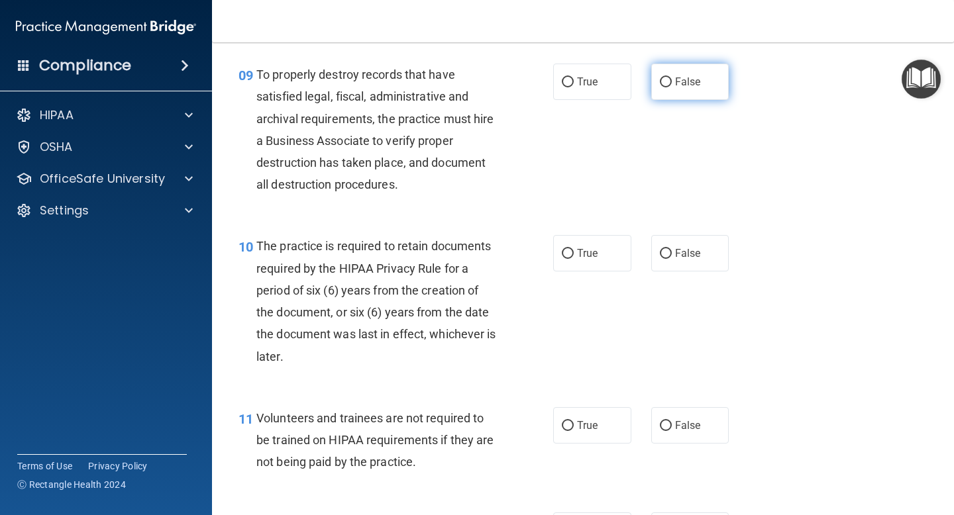
click at [668, 79] on input "False" at bounding box center [666, 83] width 12 height 10
radio input "true"
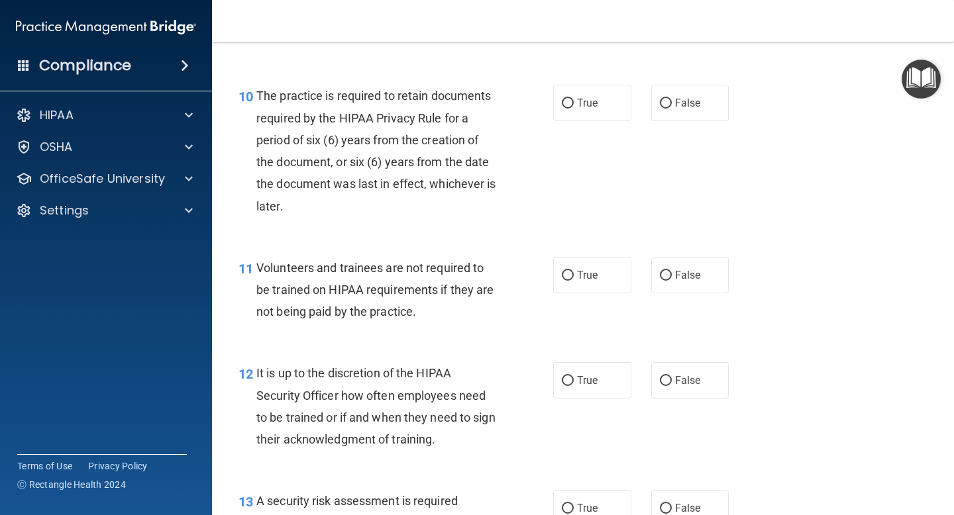
scroll to position [1392, 0]
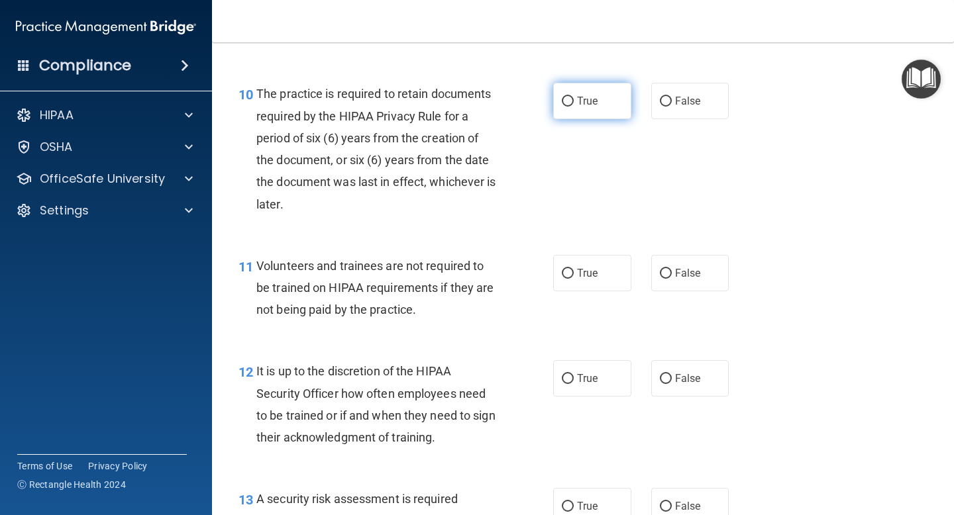
click at [572, 101] on input "True" at bounding box center [568, 102] width 12 height 10
radio input "true"
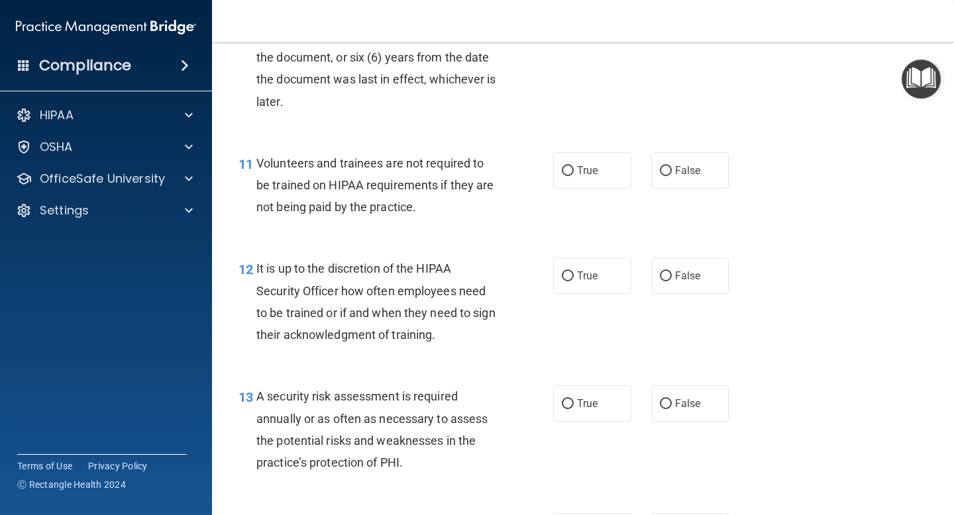
scroll to position [1500, 0]
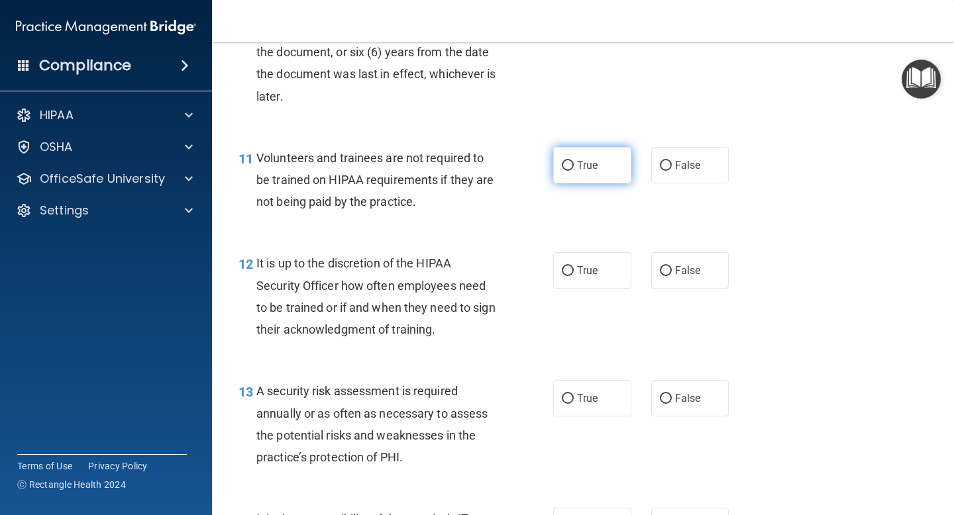
click at [569, 162] on input "True" at bounding box center [568, 166] width 12 height 10
radio input "true"
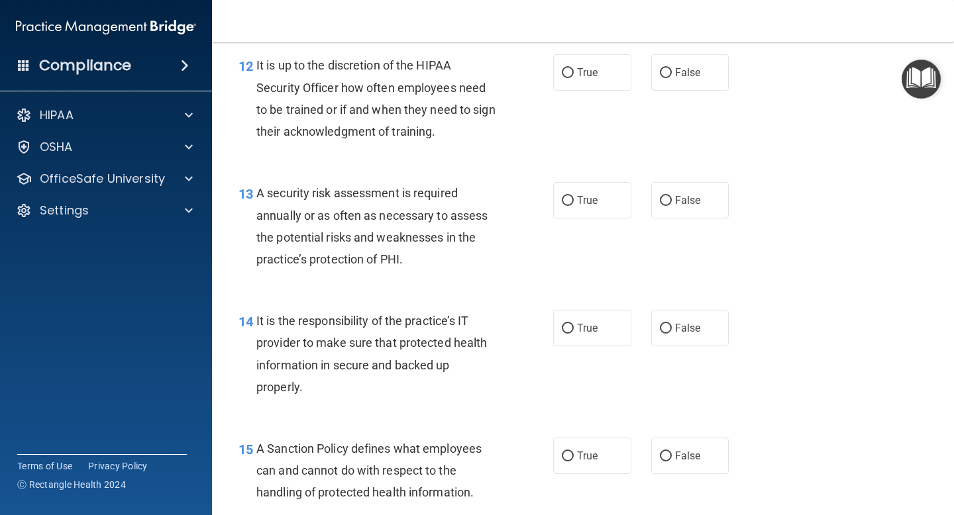
scroll to position [1699, 0]
click at [667, 72] on input "False" at bounding box center [666, 73] width 12 height 10
radio input "true"
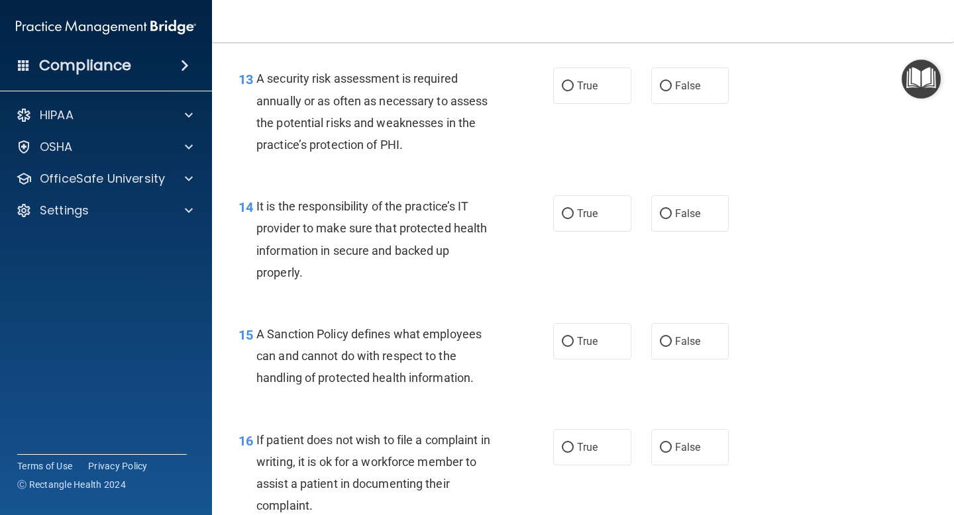
scroll to position [1815, 0]
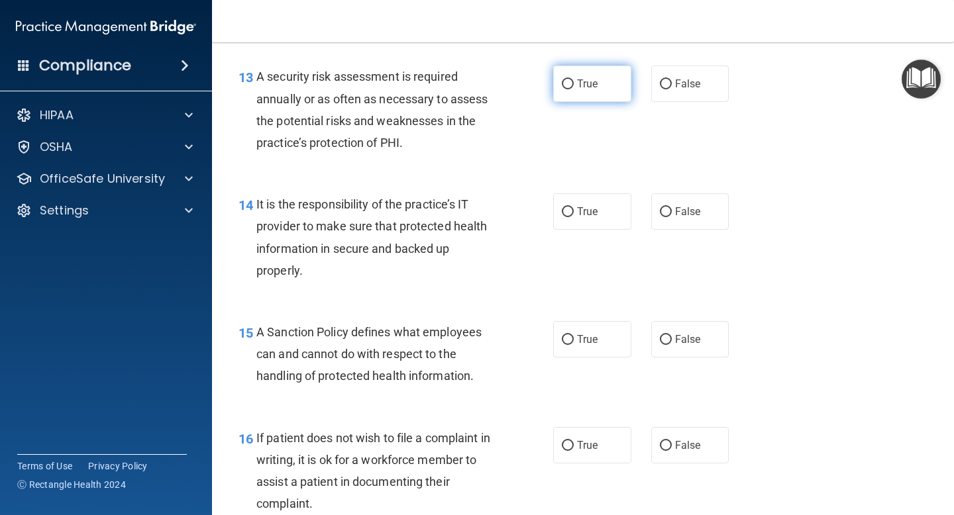
click at [570, 81] on input "True" at bounding box center [568, 85] width 12 height 10
radio input "true"
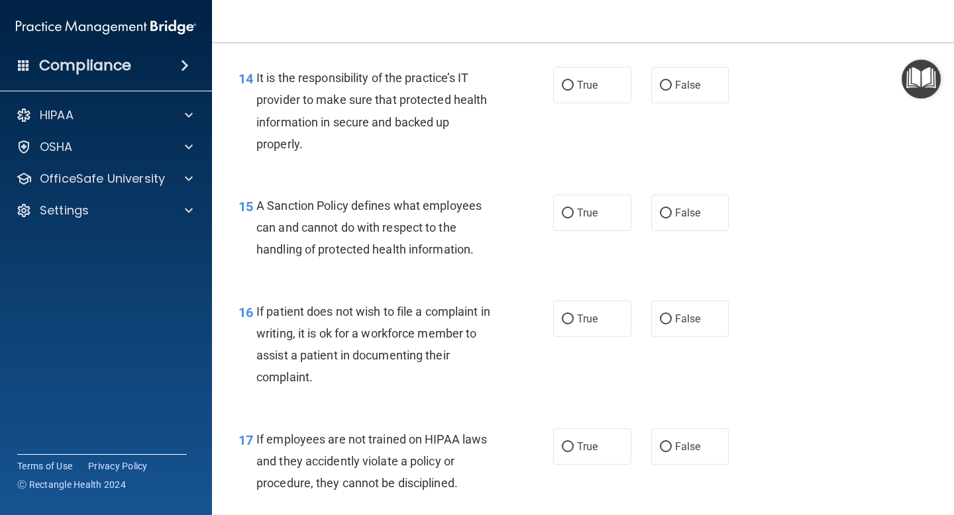
scroll to position [1940, 0]
click at [667, 86] on input "False" at bounding box center [666, 87] width 12 height 10
radio input "true"
click at [567, 216] on input "True" at bounding box center [568, 215] width 12 height 10
radio input "true"
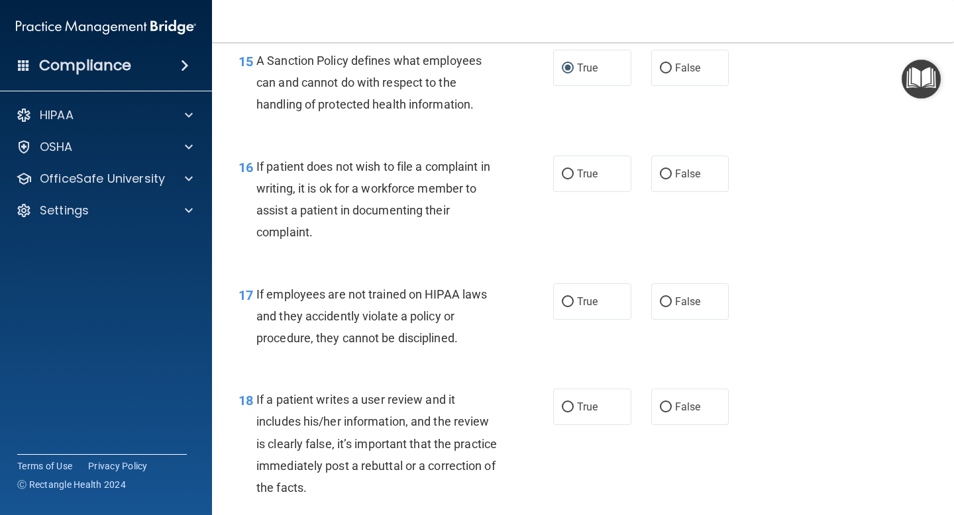
scroll to position [2092, 0]
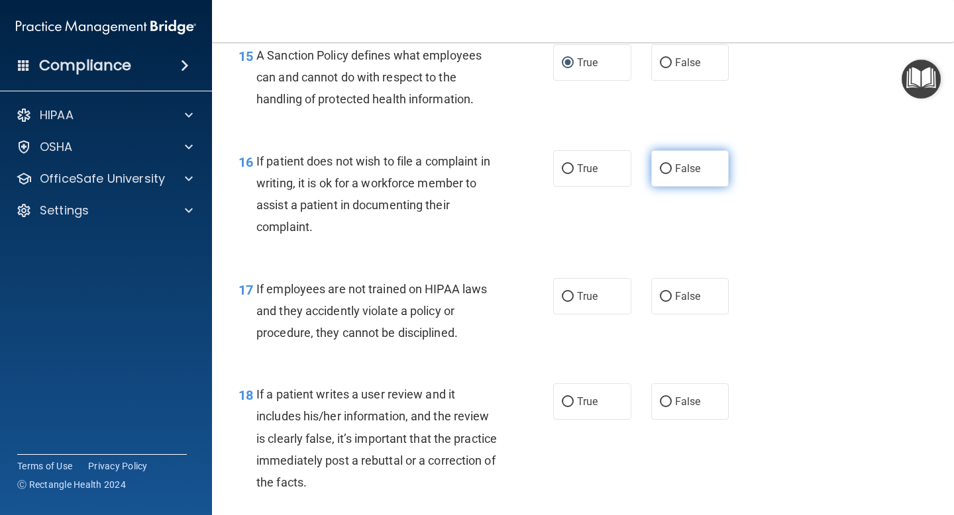
click at [671, 168] on label "False" at bounding box center [690, 168] width 78 height 36
click at [671, 168] on input "False" at bounding box center [666, 169] width 12 height 10
radio input "true"
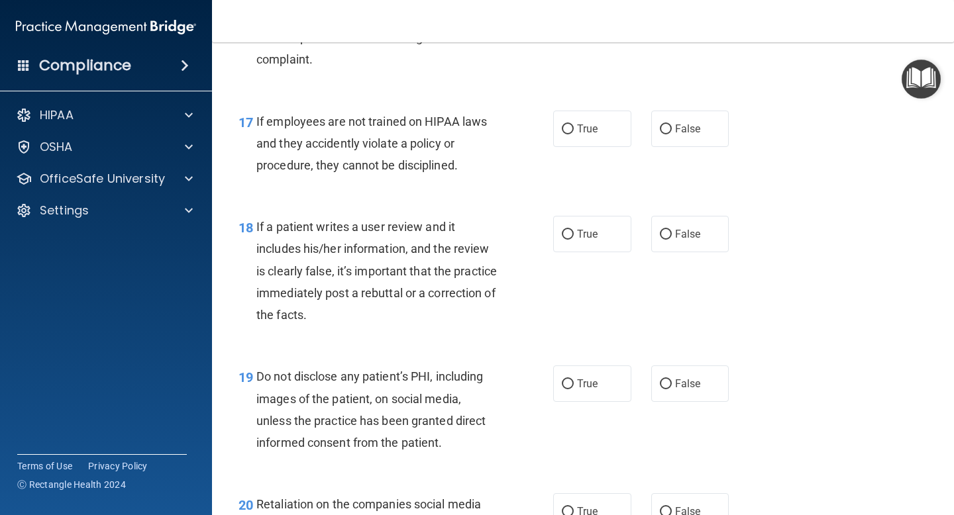
scroll to position [2262, 0]
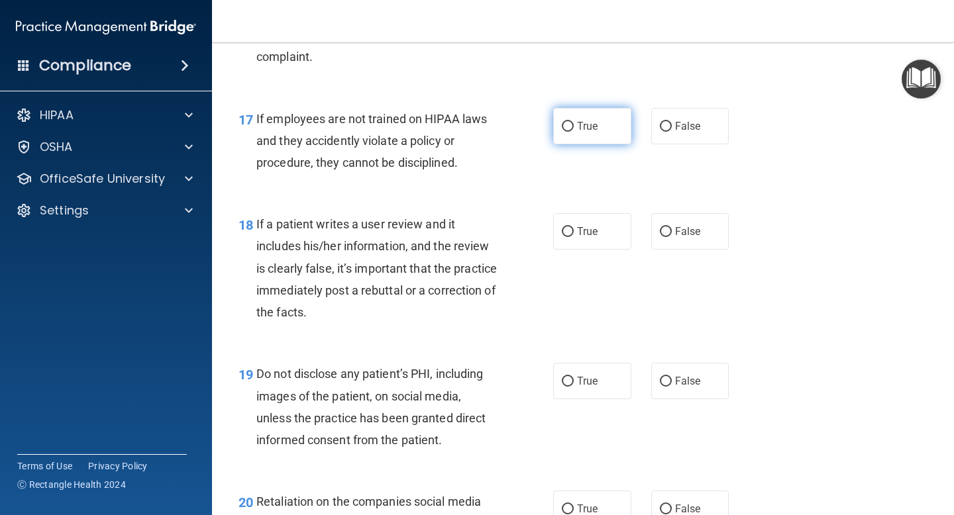
click at [565, 125] on input "True" at bounding box center [568, 127] width 12 height 10
radio input "true"
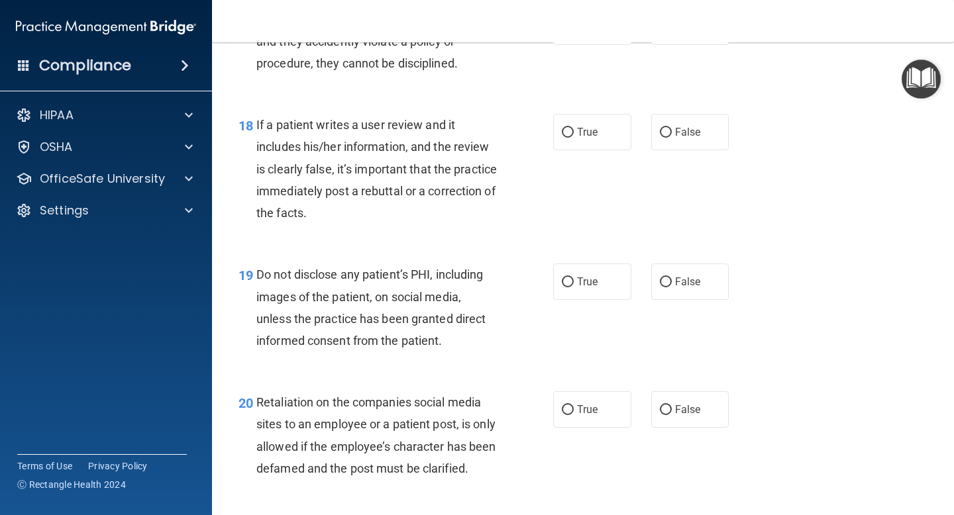
scroll to position [2369, 0]
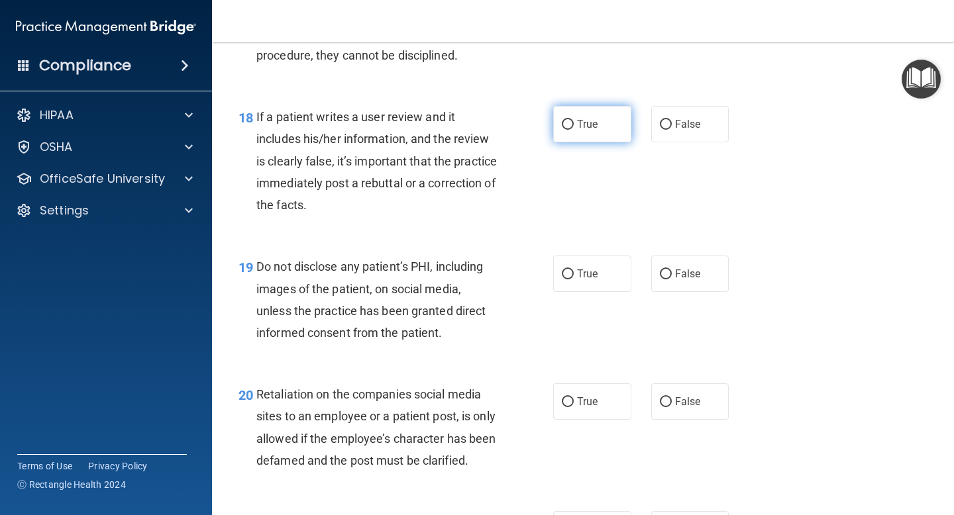
click at [566, 123] on input "True" at bounding box center [568, 125] width 12 height 10
radio input "true"
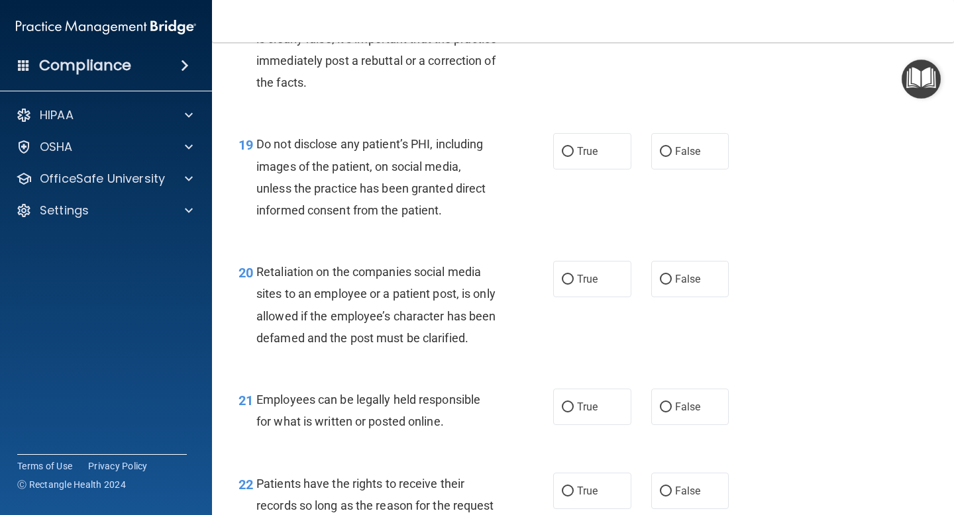
scroll to position [2494, 0]
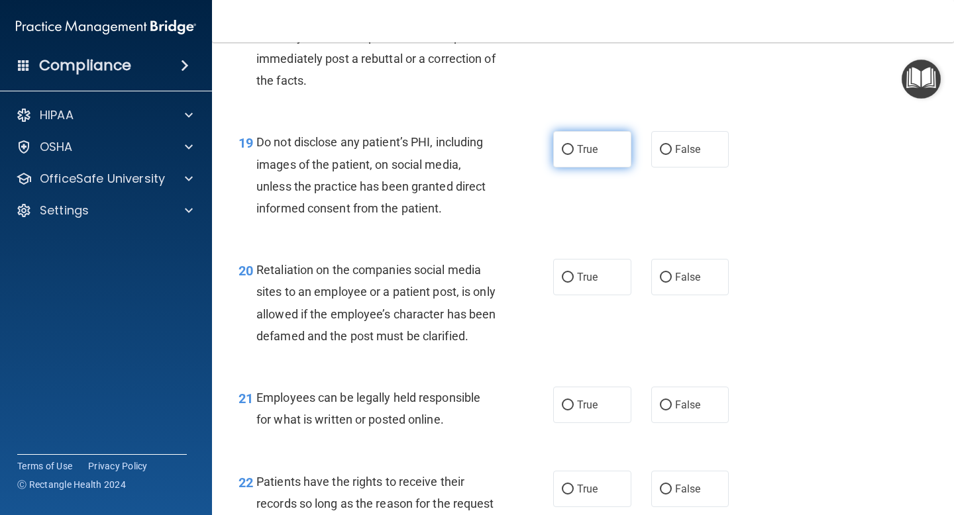
click at [568, 150] on input "True" at bounding box center [568, 150] width 12 height 10
radio input "true"
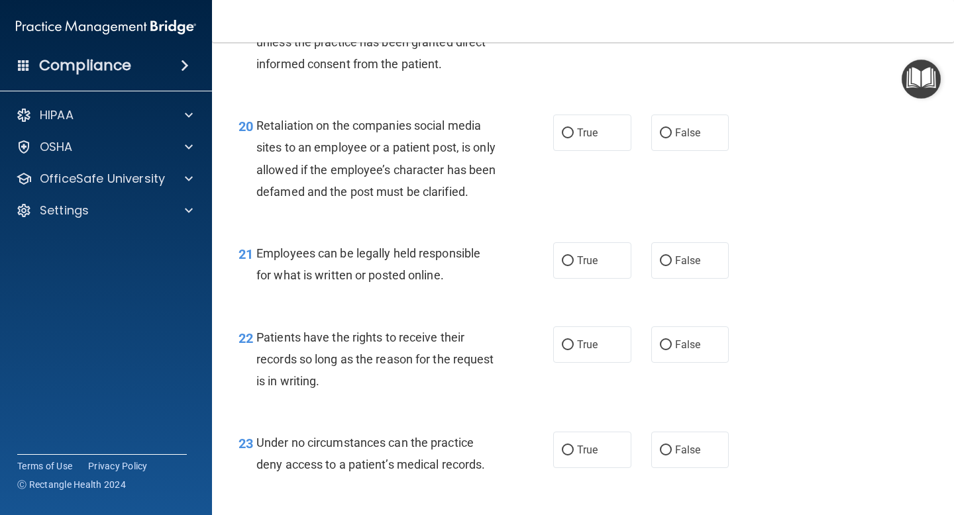
scroll to position [2639, 0]
click at [666, 130] on input "False" at bounding box center [666, 133] width 12 height 10
radio input "true"
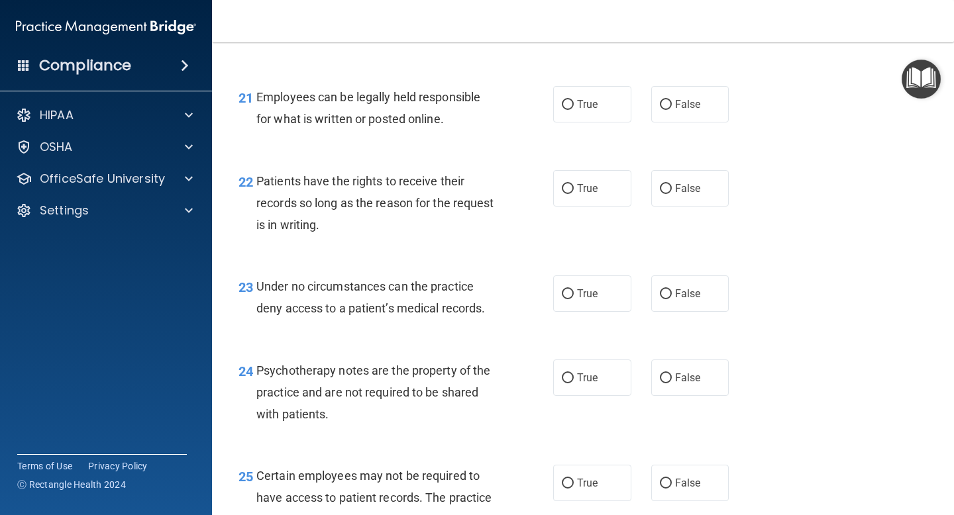
scroll to position [2797, 0]
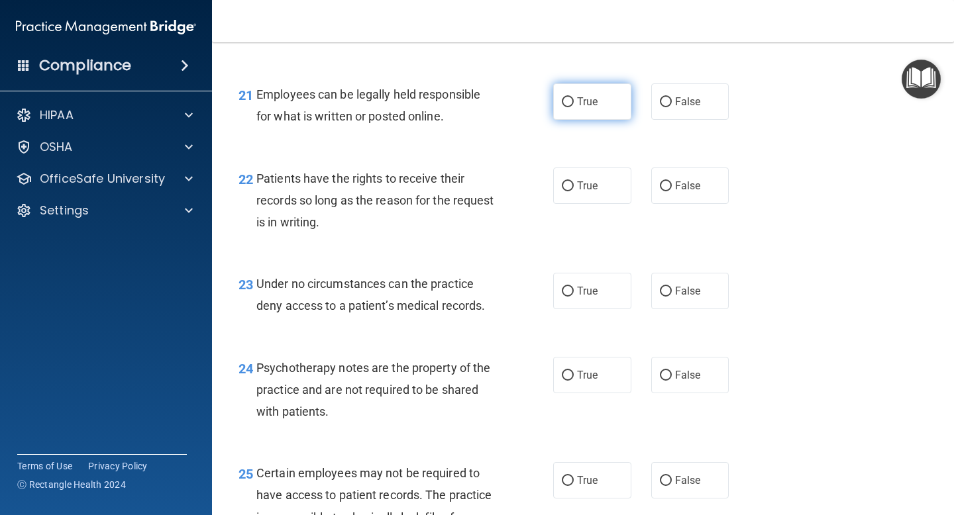
click at [568, 107] on input "True" at bounding box center [568, 102] width 12 height 10
radio input "true"
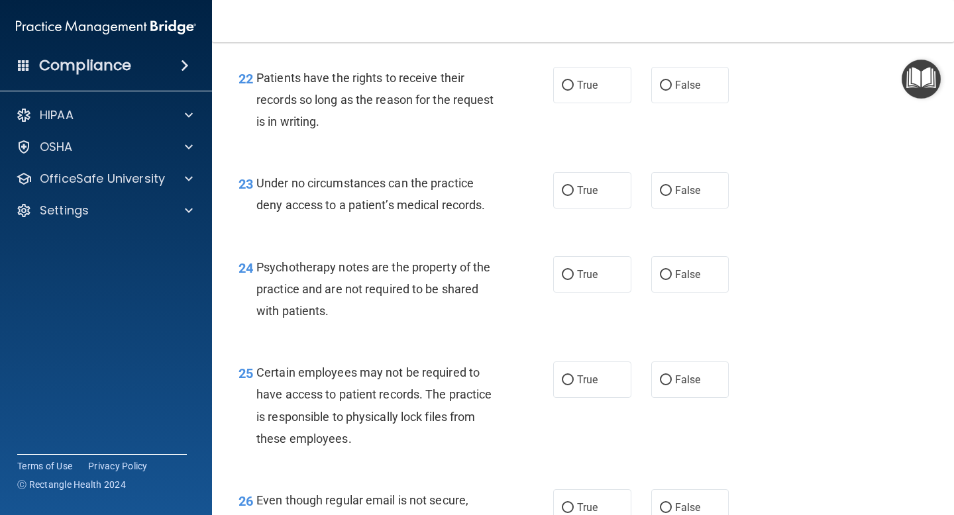
scroll to position [2905, 0]
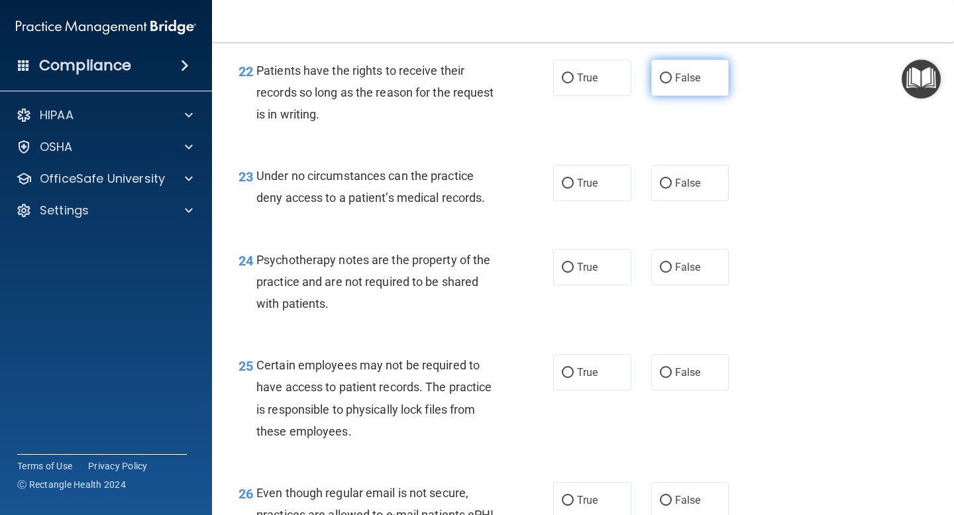
click at [663, 83] on input "False" at bounding box center [666, 79] width 12 height 10
radio input "true"
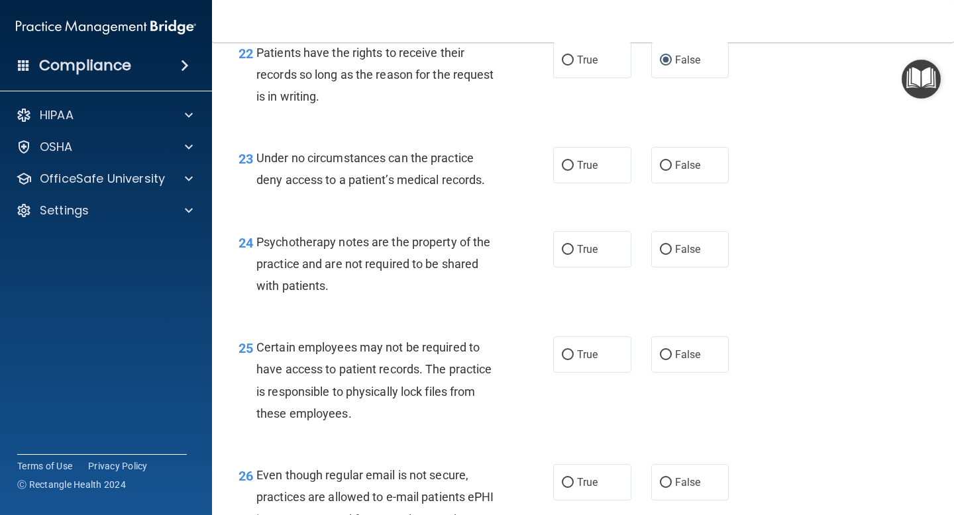
scroll to position [2953, 0]
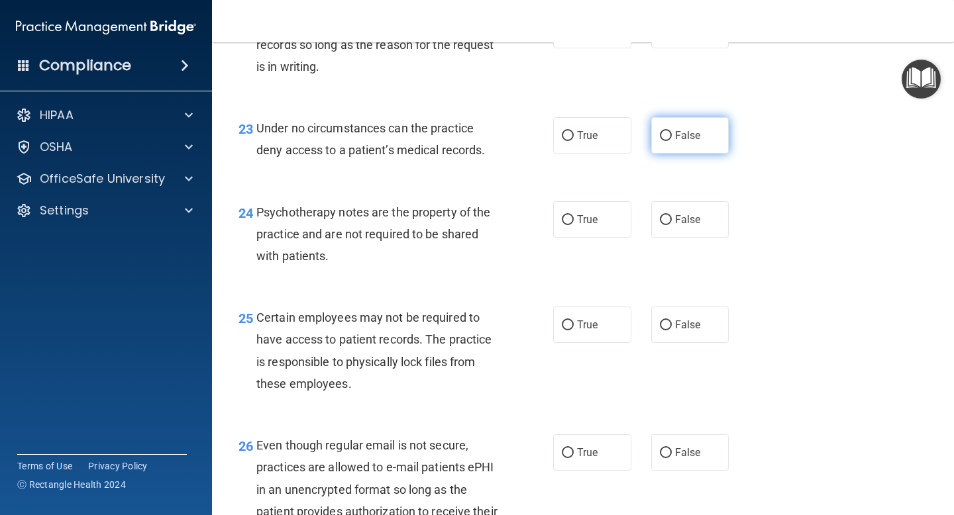
click at [666, 141] on input "False" at bounding box center [666, 136] width 12 height 10
radio input "true"
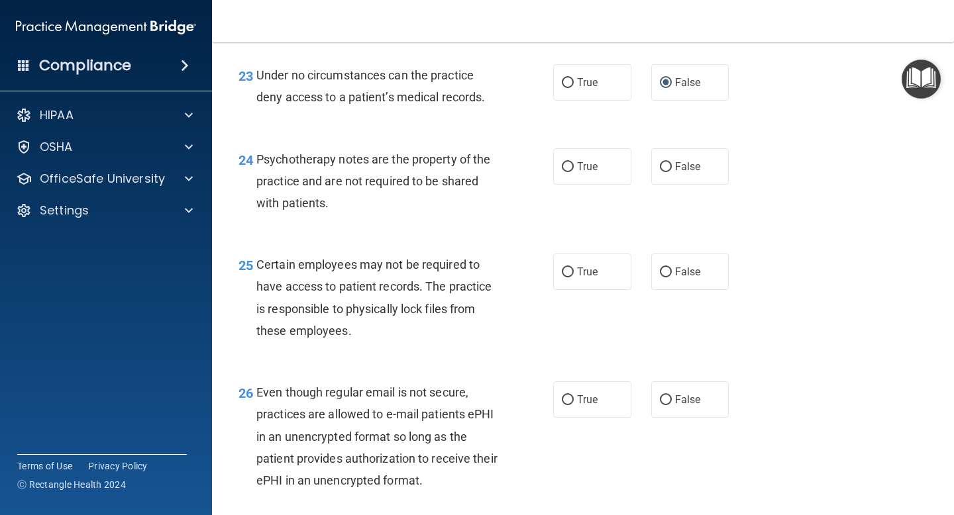
scroll to position [3007, 0]
click at [570, 172] on input "True" at bounding box center [568, 167] width 12 height 10
radio input "true"
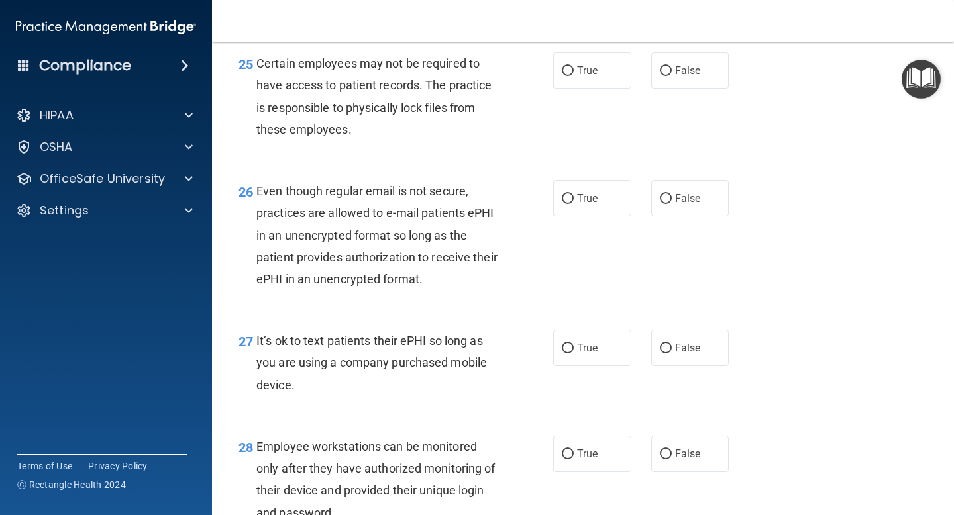
scroll to position [3211, 0]
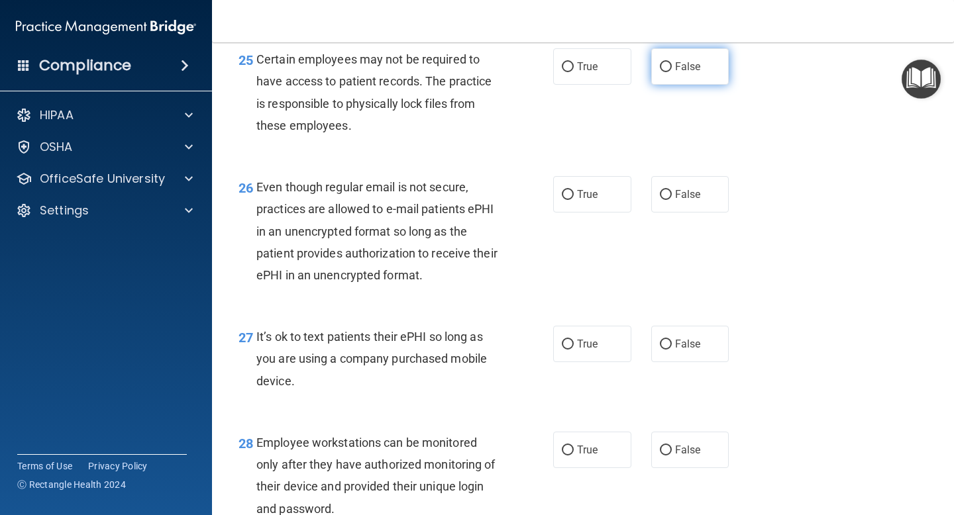
click at [663, 72] on input "False" at bounding box center [666, 67] width 12 height 10
radio input "true"
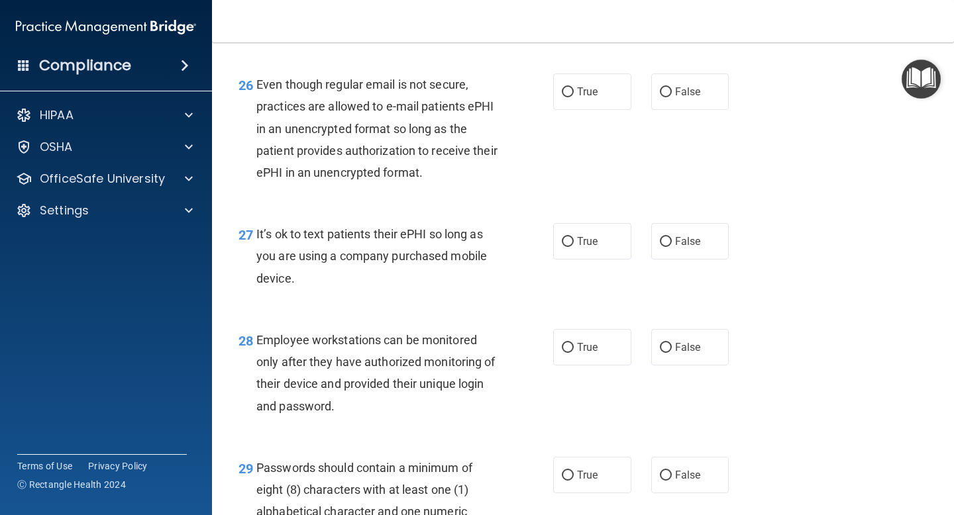
scroll to position [3322, 0]
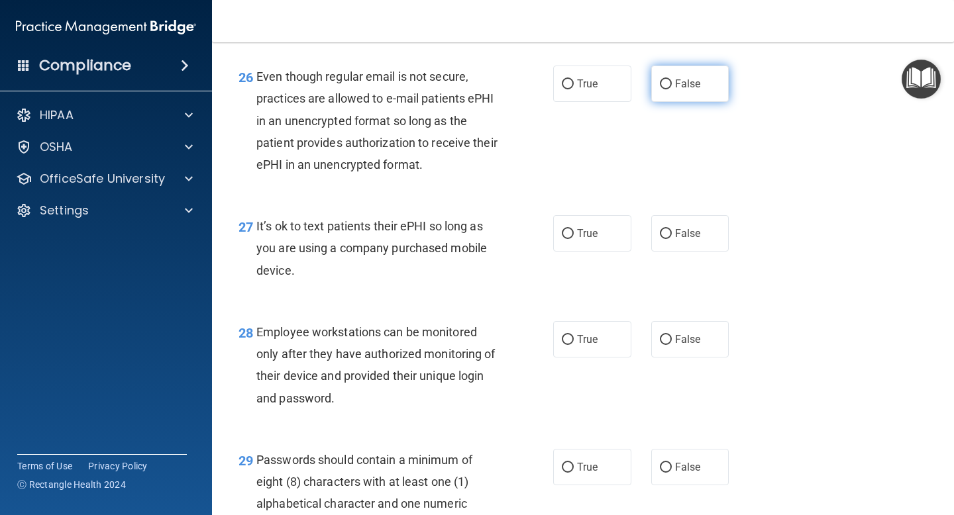
click at [663, 89] on input "False" at bounding box center [666, 85] width 12 height 10
radio input "true"
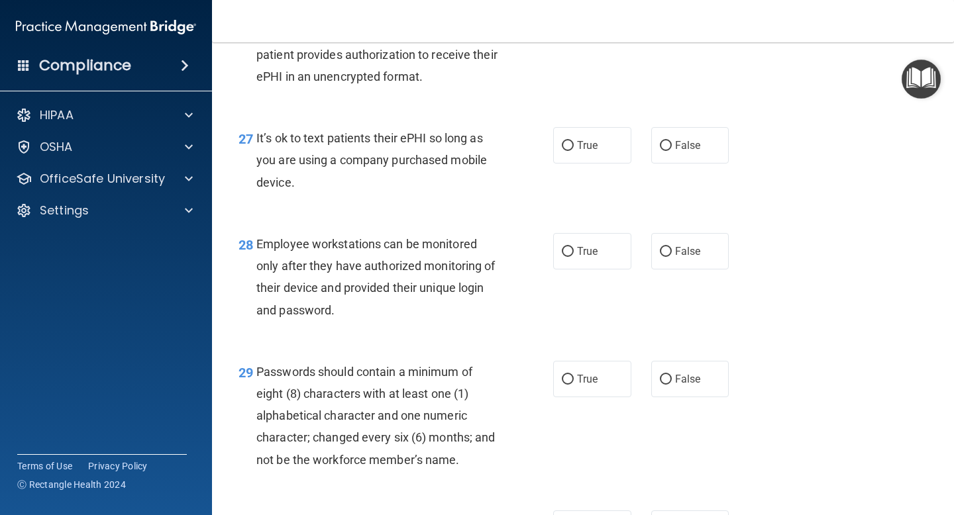
scroll to position [3422, 0]
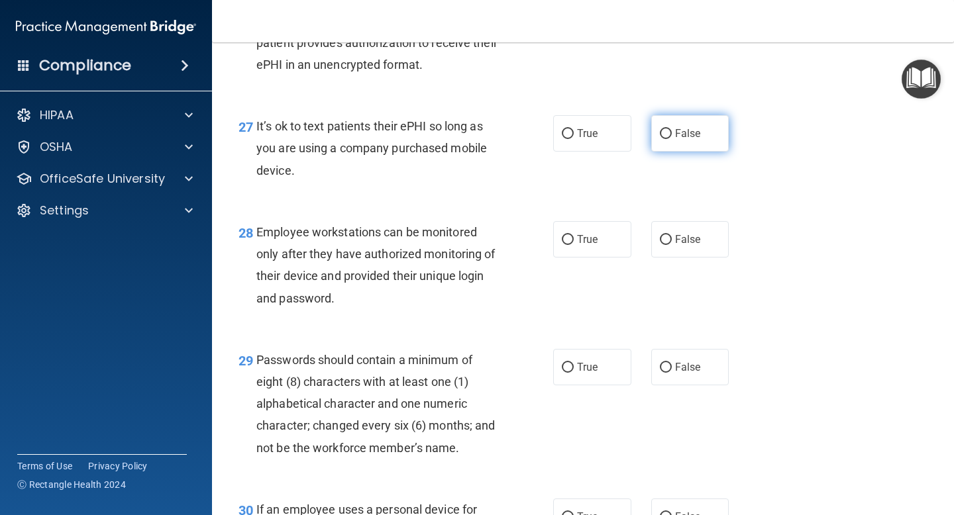
click at [666, 139] on input "False" at bounding box center [666, 134] width 12 height 10
radio input "true"
click at [567, 245] on input "True" at bounding box center [568, 240] width 12 height 10
radio input "true"
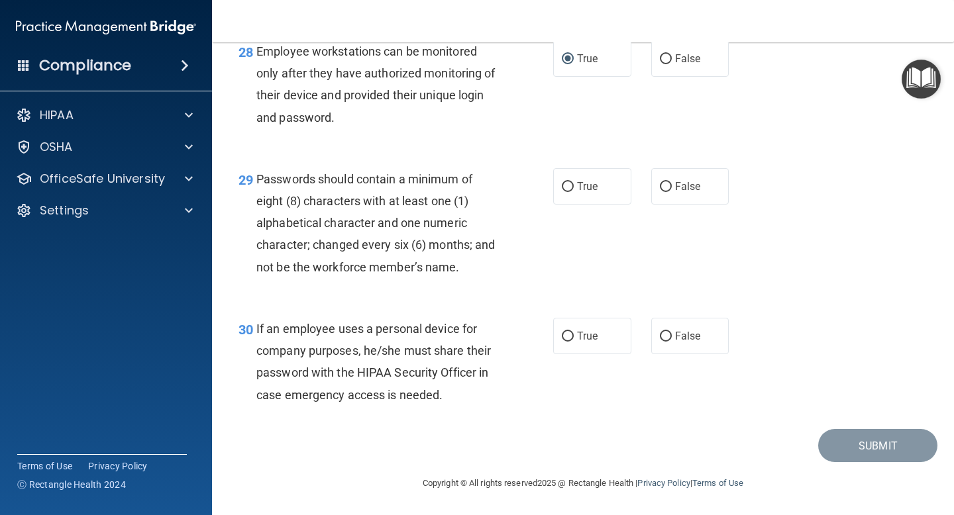
scroll to position [3623, 0]
click at [565, 189] on input "True" at bounding box center [568, 187] width 12 height 10
radio input "true"
click at [568, 332] on input "True" at bounding box center [568, 337] width 12 height 10
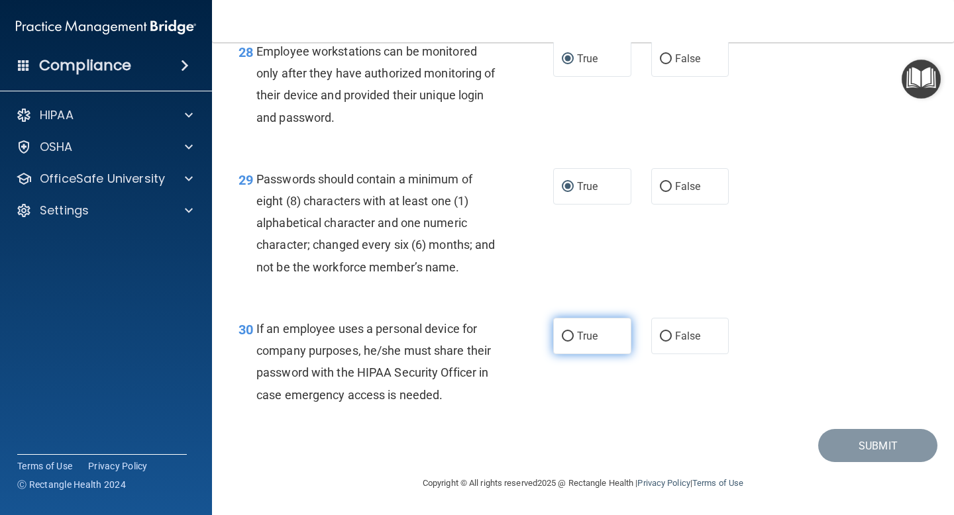
radio input "true"
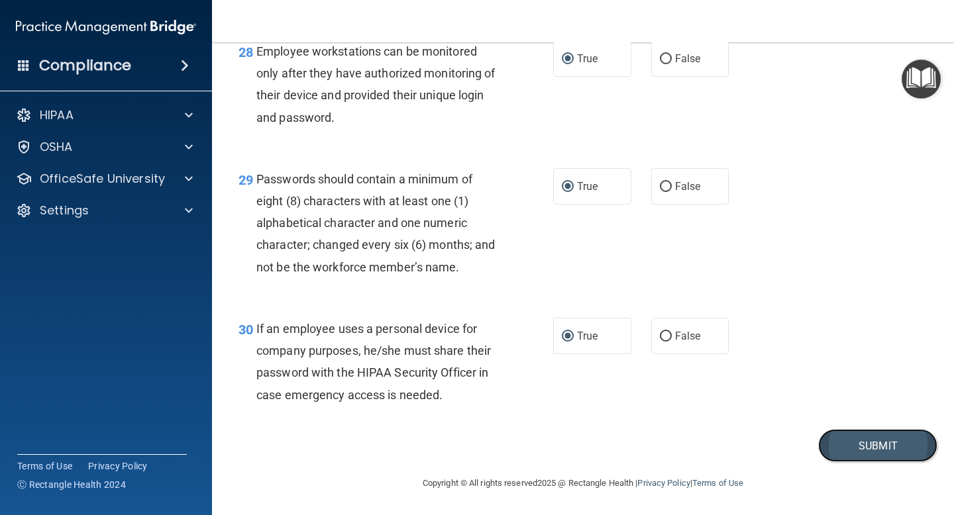
click at [861, 445] on button "Submit" at bounding box center [877, 446] width 119 height 34
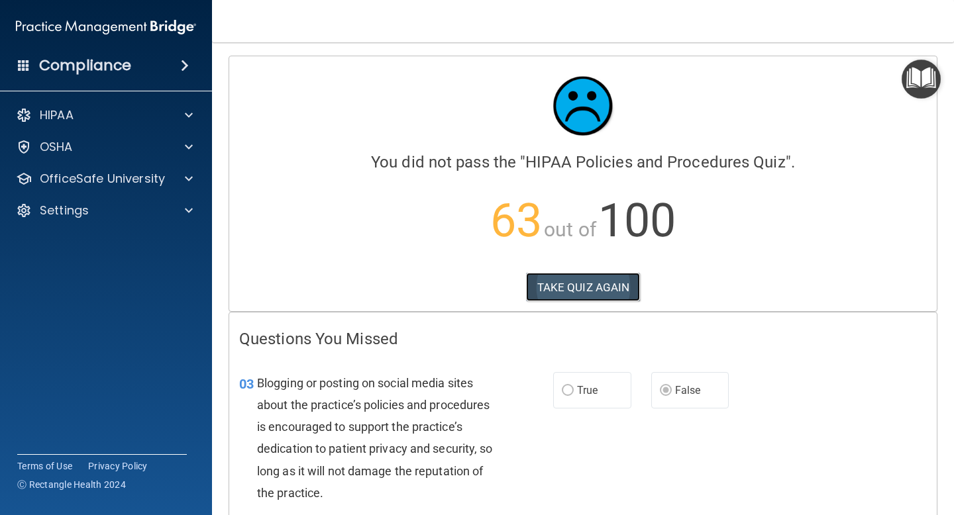
click at [586, 284] on button "TAKE QUIZ AGAIN" at bounding box center [583, 287] width 115 height 29
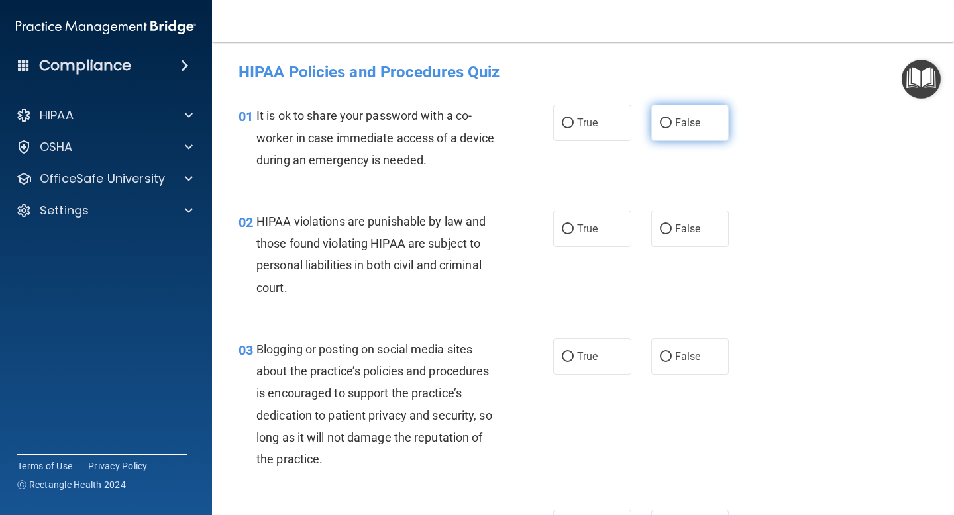
click at [664, 123] on input "False" at bounding box center [666, 124] width 12 height 10
radio input "true"
click at [667, 358] on input "False" at bounding box center [666, 357] width 12 height 10
radio input "true"
click at [564, 228] on input "True" at bounding box center [568, 230] width 12 height 10
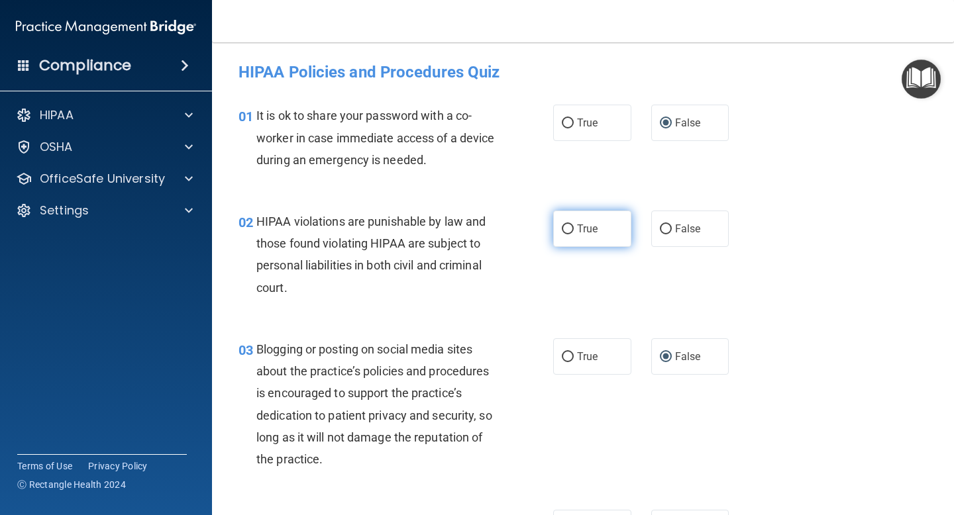
radio input "true"
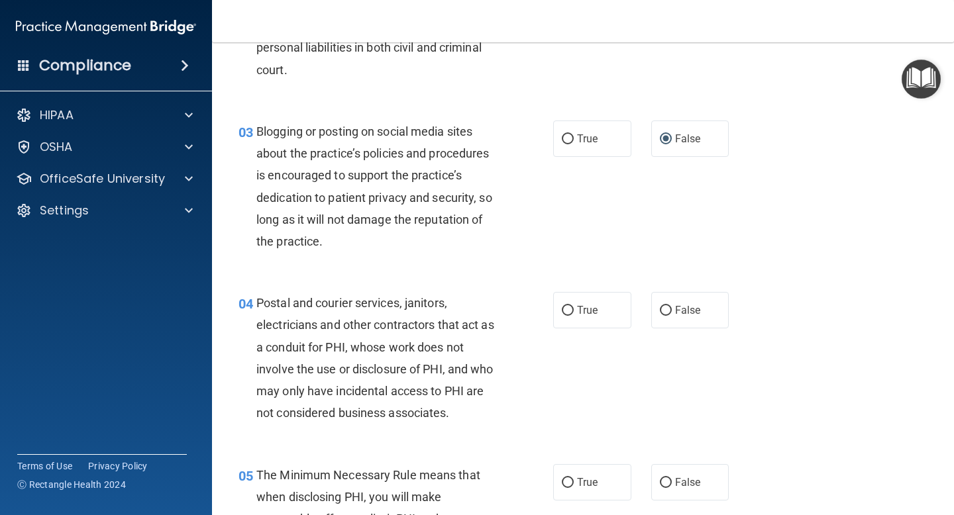
scroll to position [224, 0]
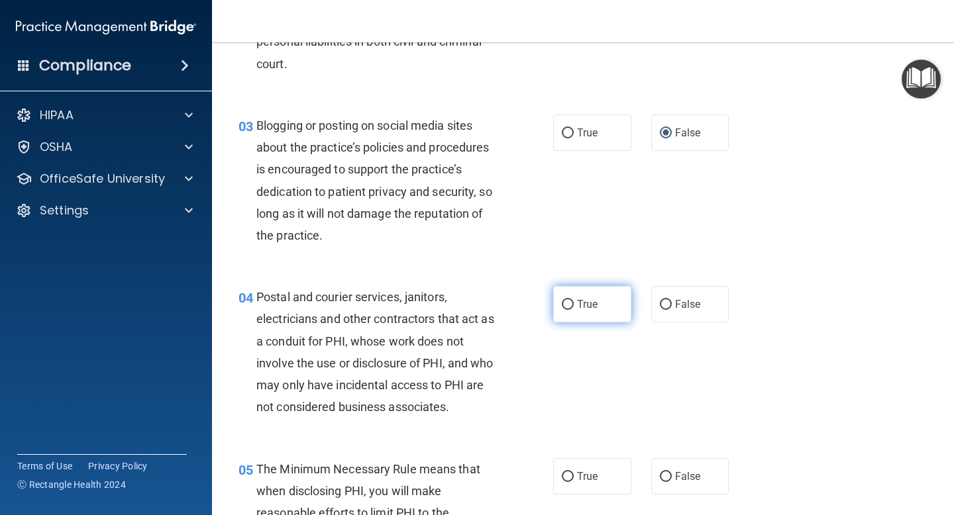
click at [566, 306] on input "True" at bounding box center [568, 305] width 12 height 10
radio input "true"
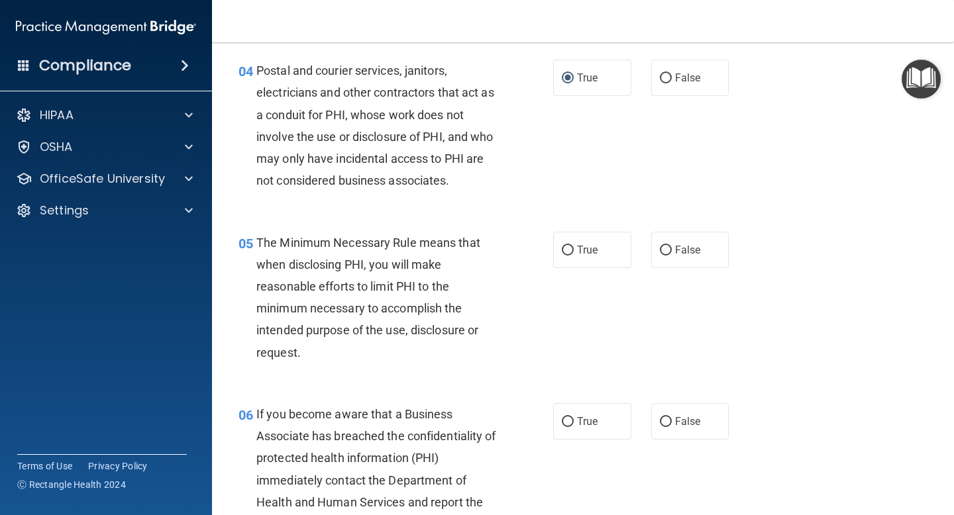
scroll to position [462, 0]
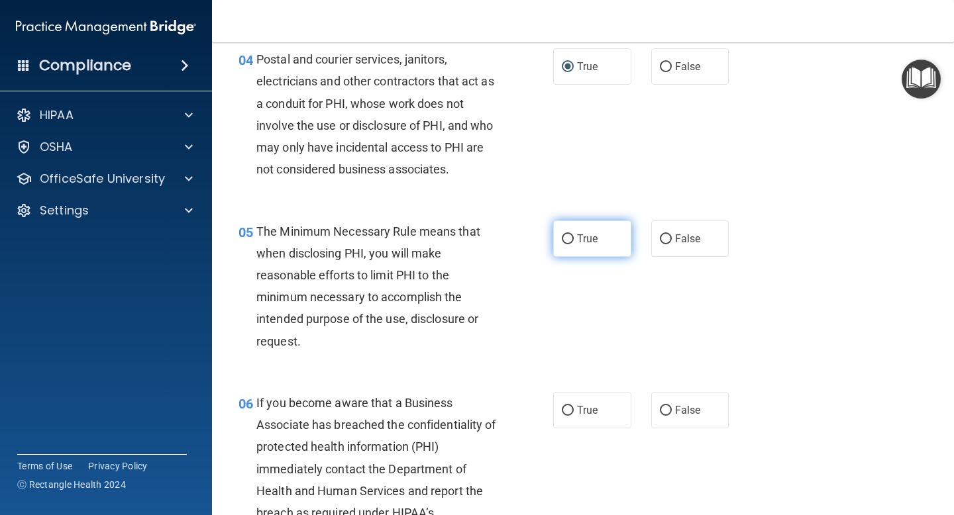
click at [570, 235] on input "True" at bounding box center [568, 240] width 12 height 10
radio input "true"
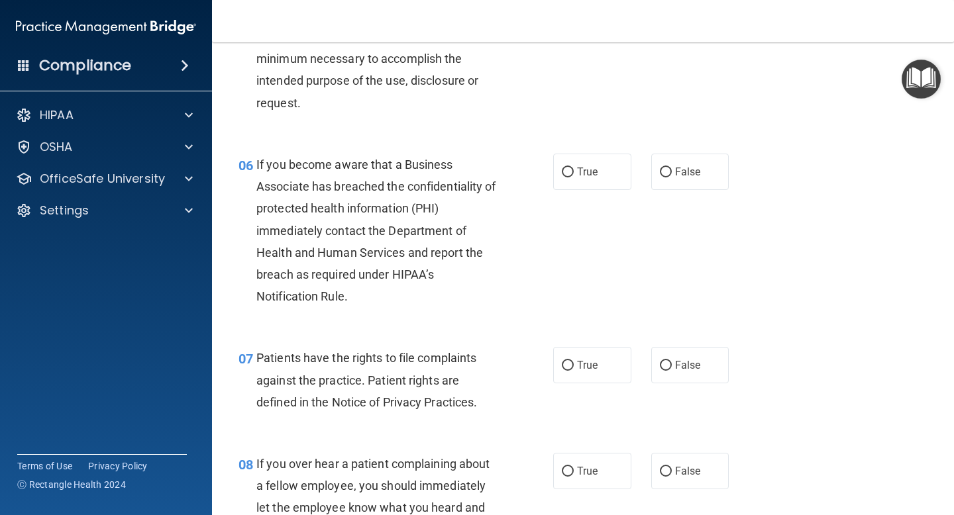
scroll to position [702, 0]
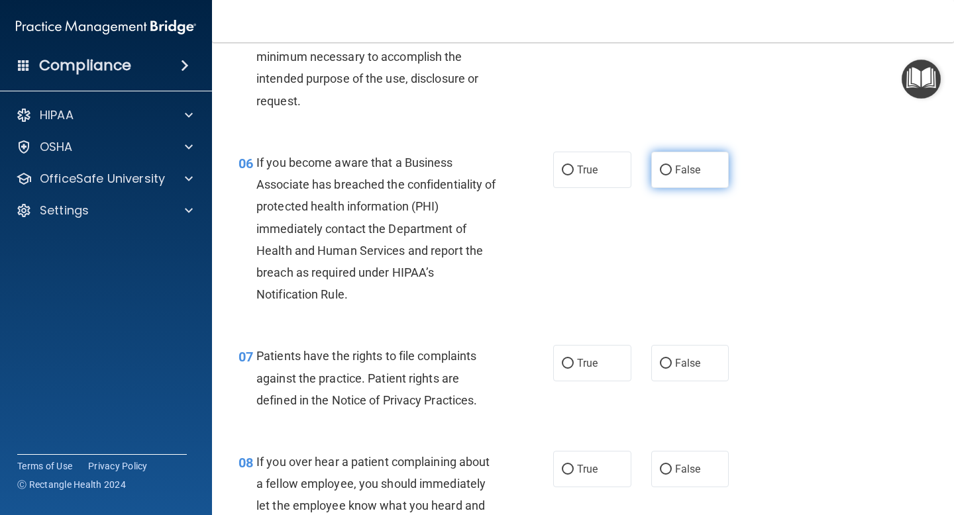
click at [665, 168] on input "False" at bounding box center [666, 171] width 12 height 10
radio input "true"
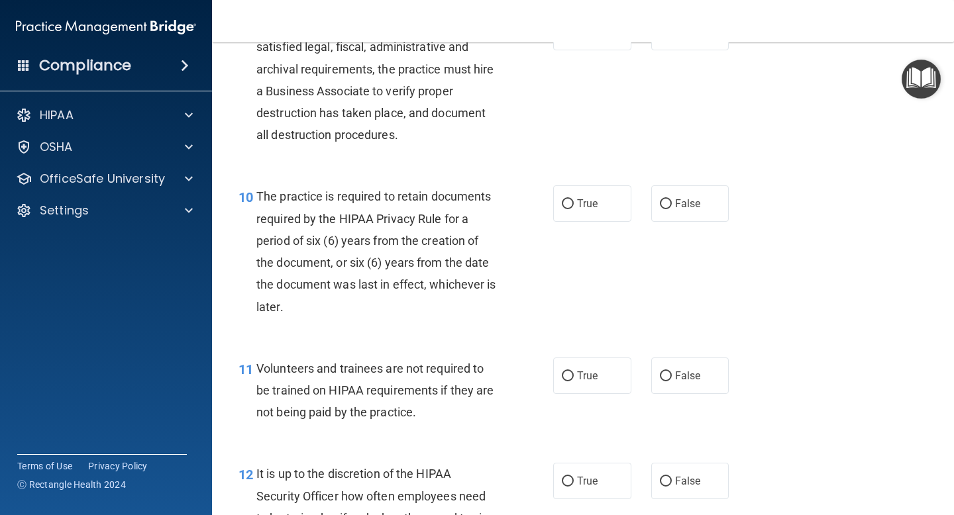
scroll to position [1292, 0]
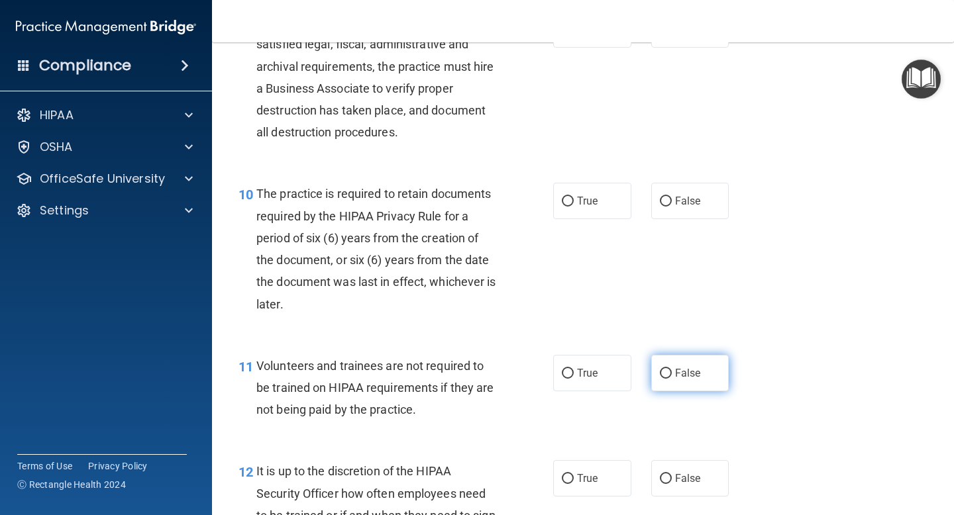
click at [668, 366] on label "False" at bounding box center [690, 373] width 78 height 36
click at [668, 369] on input "False" at bounding box center [666, 374] width 12 height 10
radio input "true"
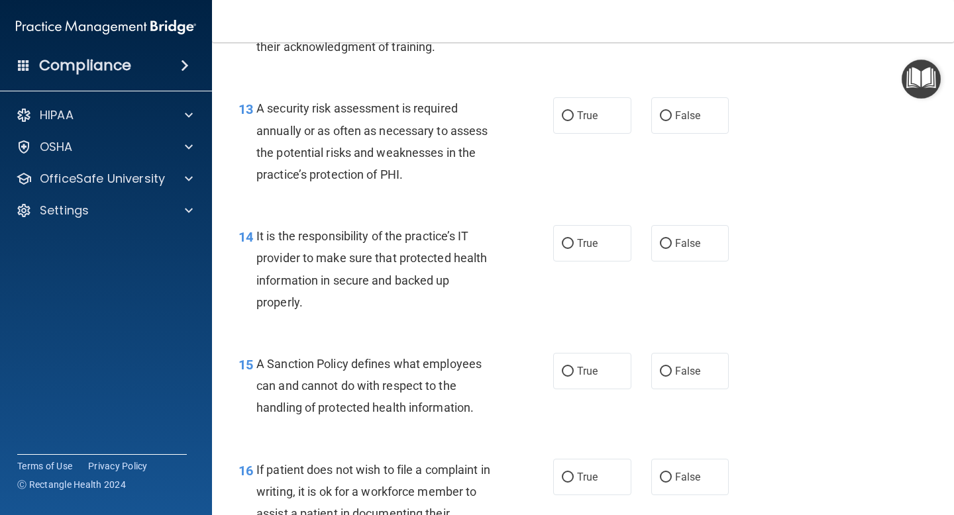
scroll to position [1787, 0]
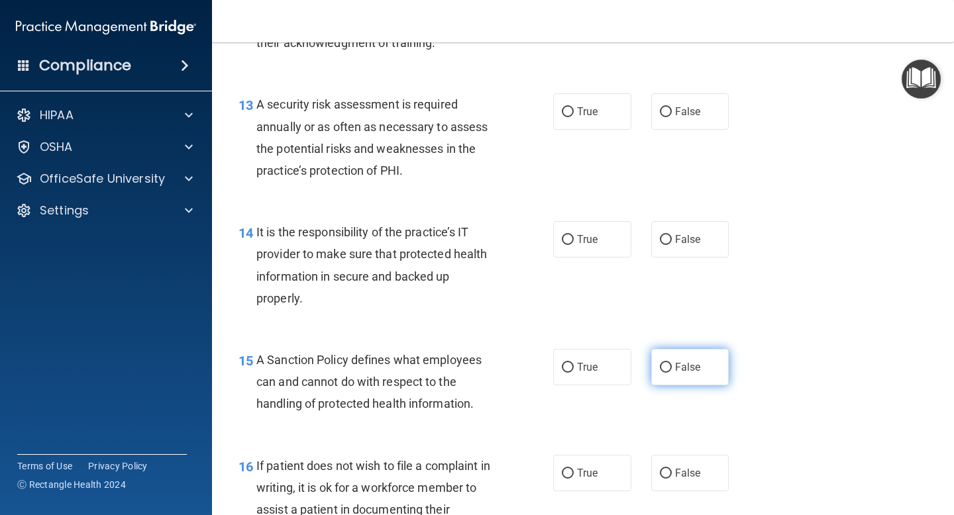
click at [663, 364] on input "False" at bounding box center [666, 368] width 12 height 10
radio input "true"
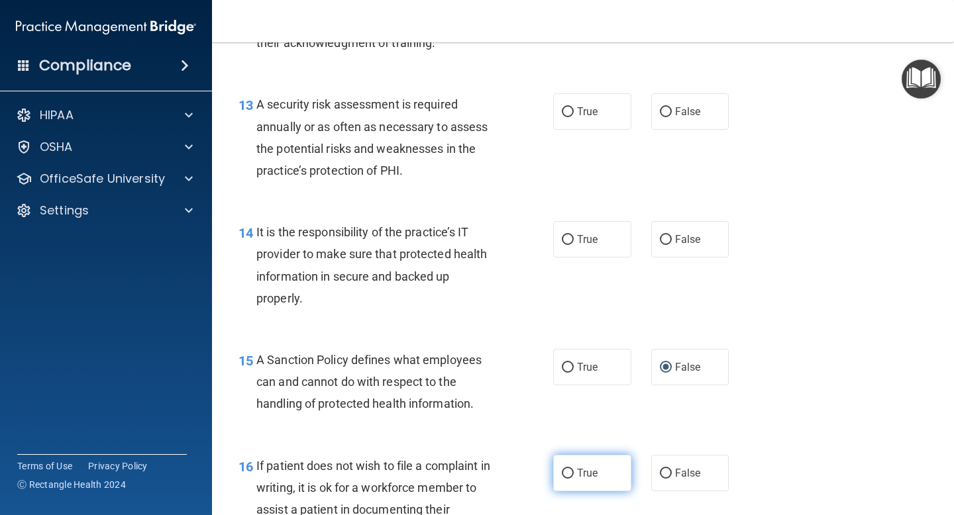
click at [563, 475] on input "True" at bounding box center [568, 474] width 12 height 10
radio input "true"
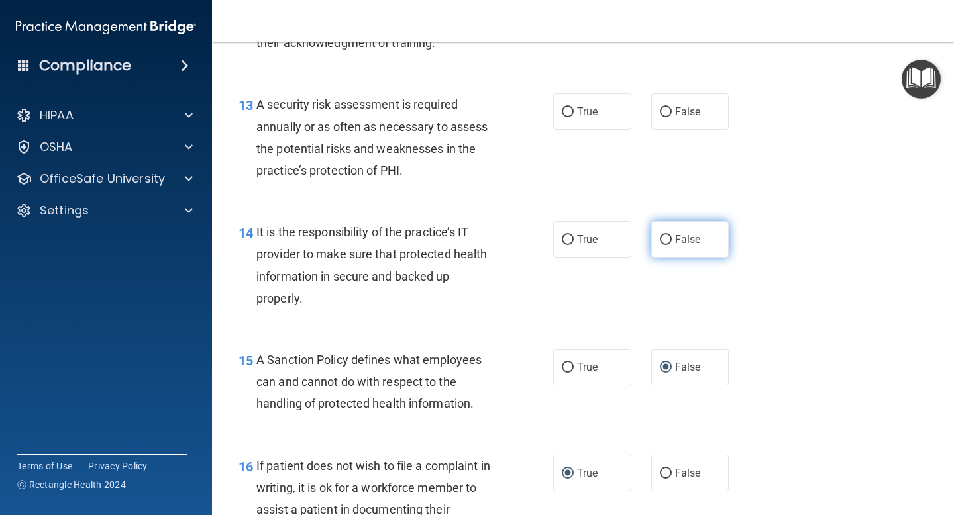
click at [661, 238] on input "False" at bounding box center [666, 240] width 12 height 10
radio input "true"
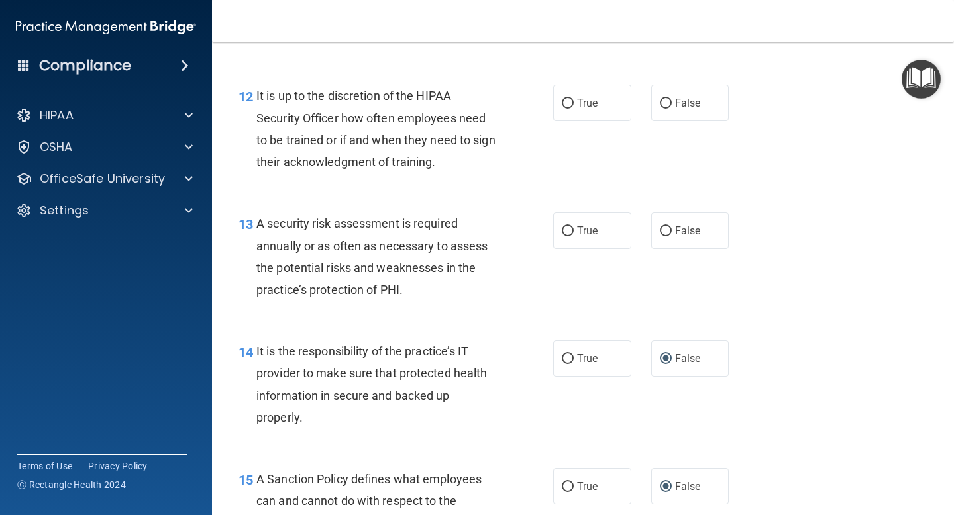
scroll to position [1669, 0]
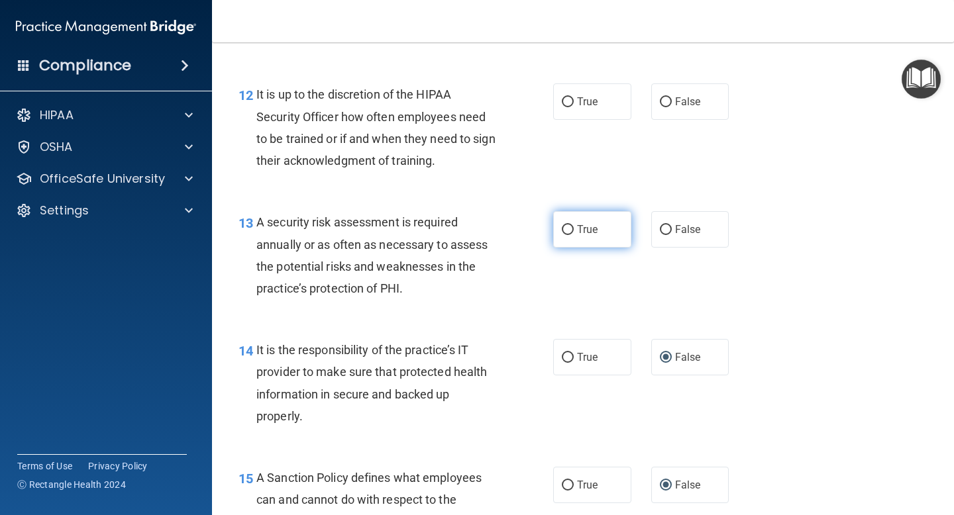
click at [564, 227] on input "True" at bounding box center [568, 230] width 12 height 10
radio input "true"
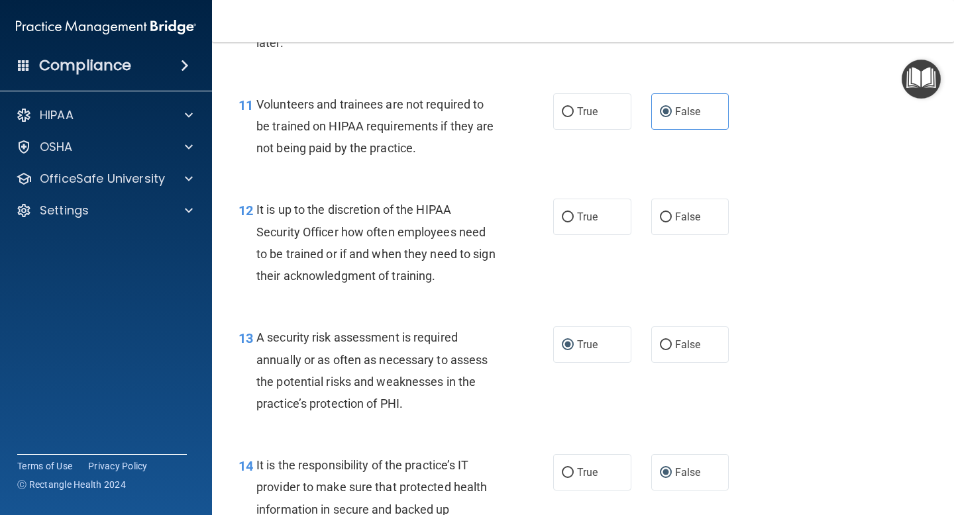
scroll to position [1554, 0]
click at [665, 215] on input "False" at bounding box center [666, 217] width 12 height 10
radio input "true"
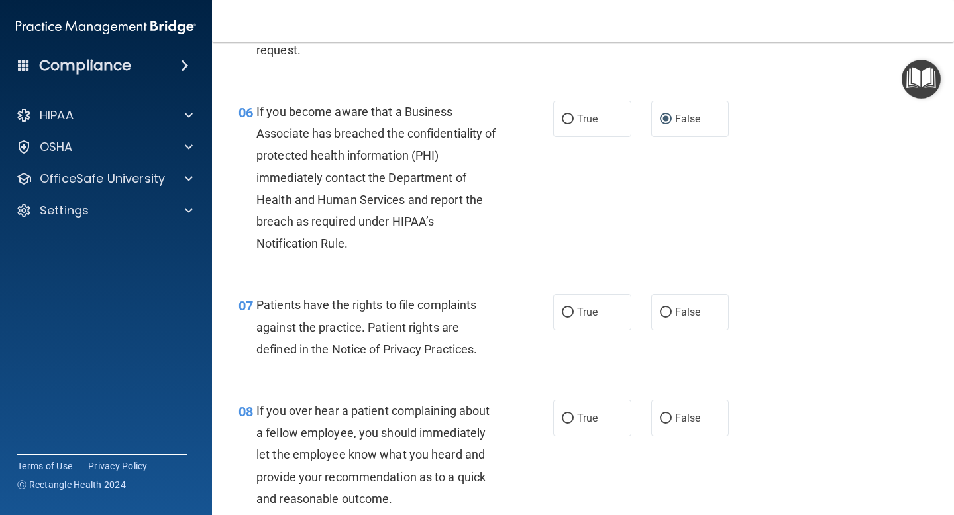
scroll to position [751, 0]
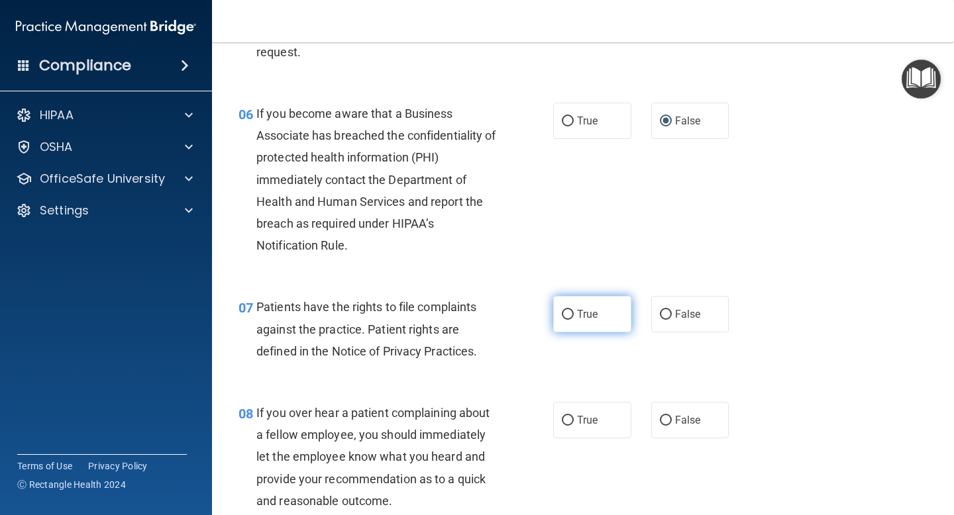
click at [568, 310] on input "True" at bounding box center [568, 315] width 12 height 10
radio input "true"
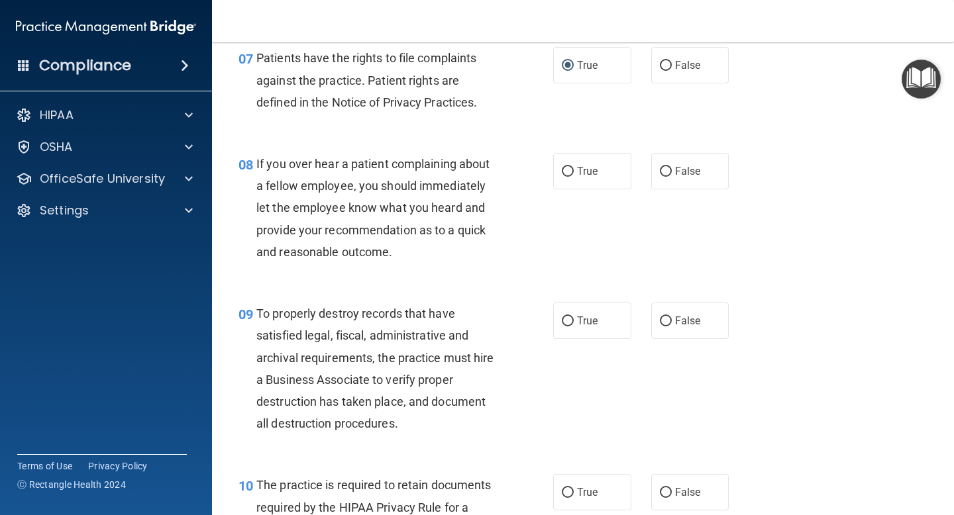
scroll to position [1002, 0]
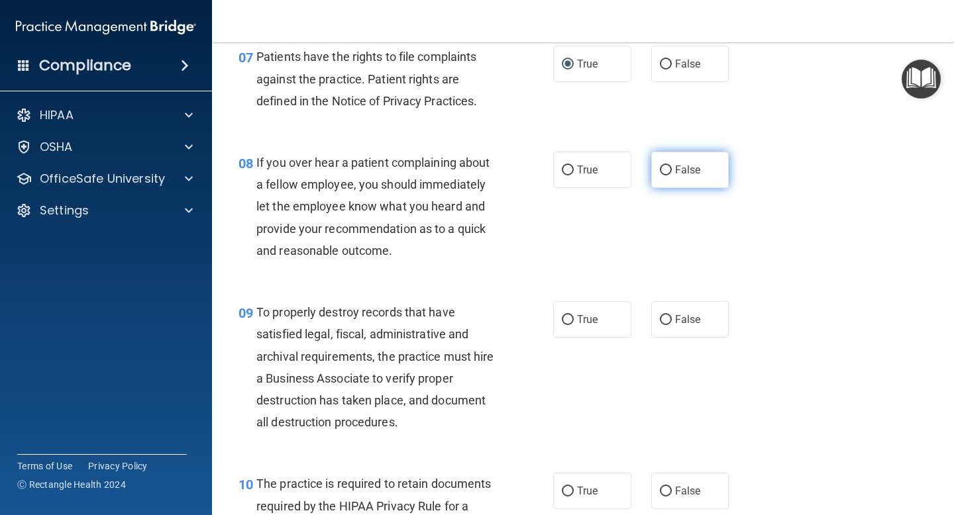
click at [666, 166] on input "False" at bounding box center [666, 171] width 12 height 10
radio input "true"
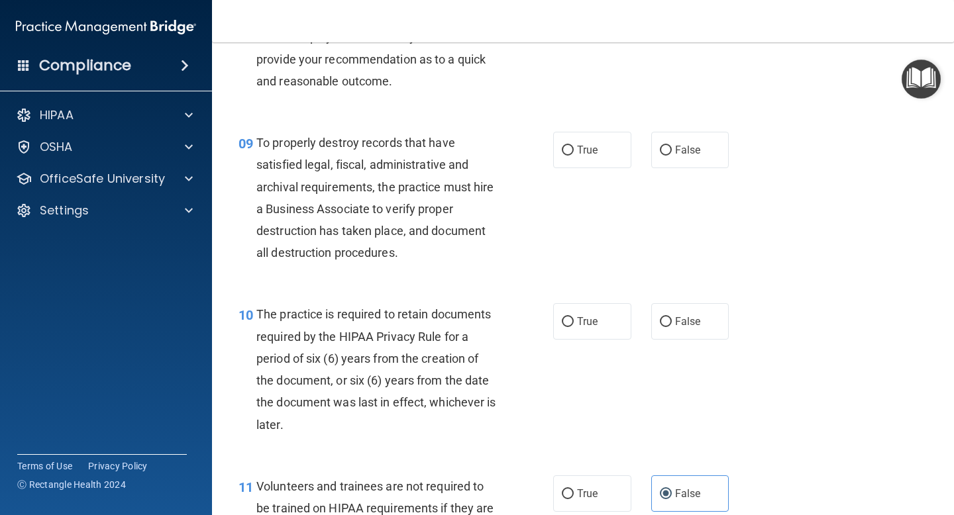
scroll to position [1174, 0]
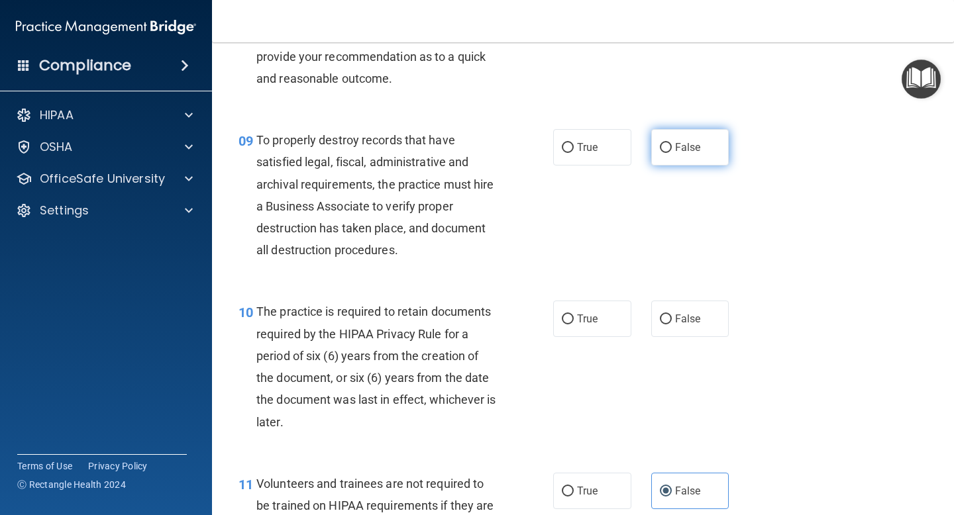
click at [665, 149] on input "False" at bounding box center [666, 148] width 12 height 10
radio input "true"
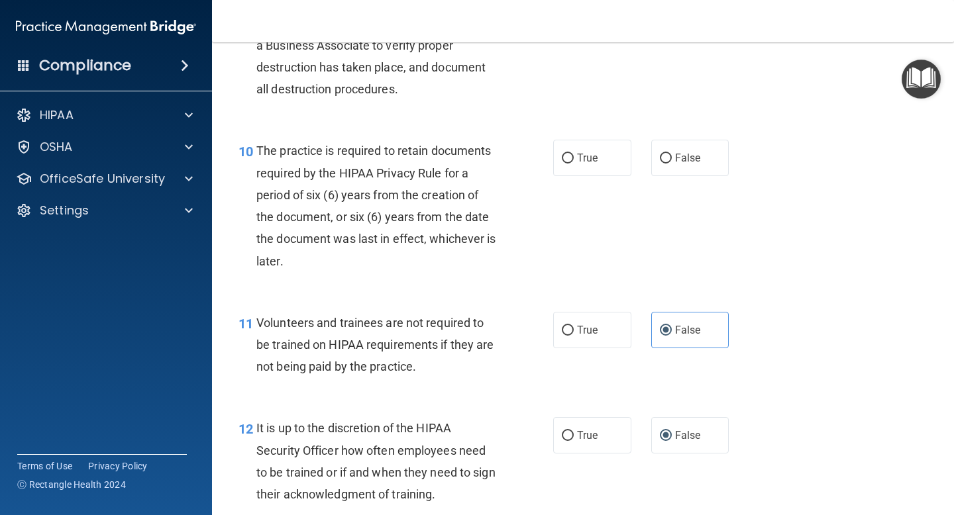
scroll to position [1336, 0]
click at [568, 153] on input "True" at bounding box center [568, 158] width 12 height 10
radio input "true"
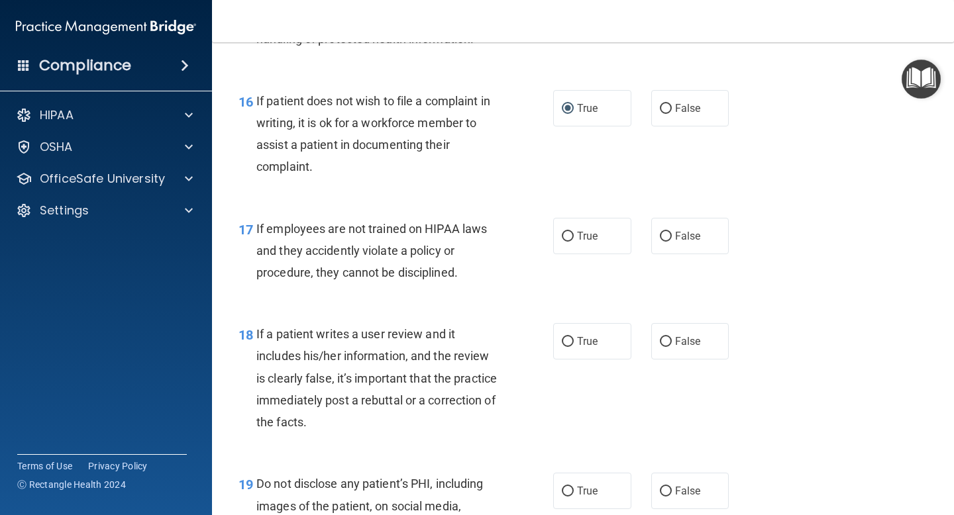
scroll to position [2158, 0]
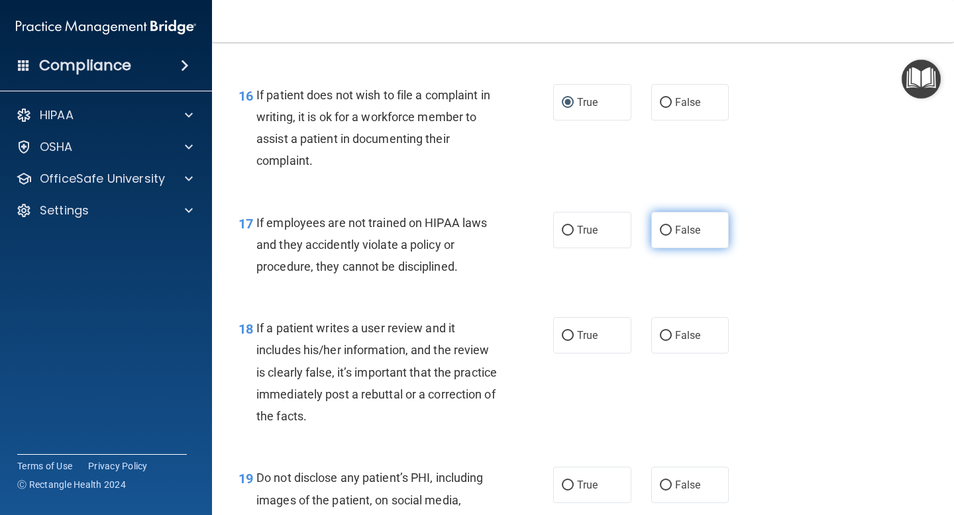
click at [664, 226] on input "False" at bounding box center [666, 231] width 12 height 10
radio input "true"
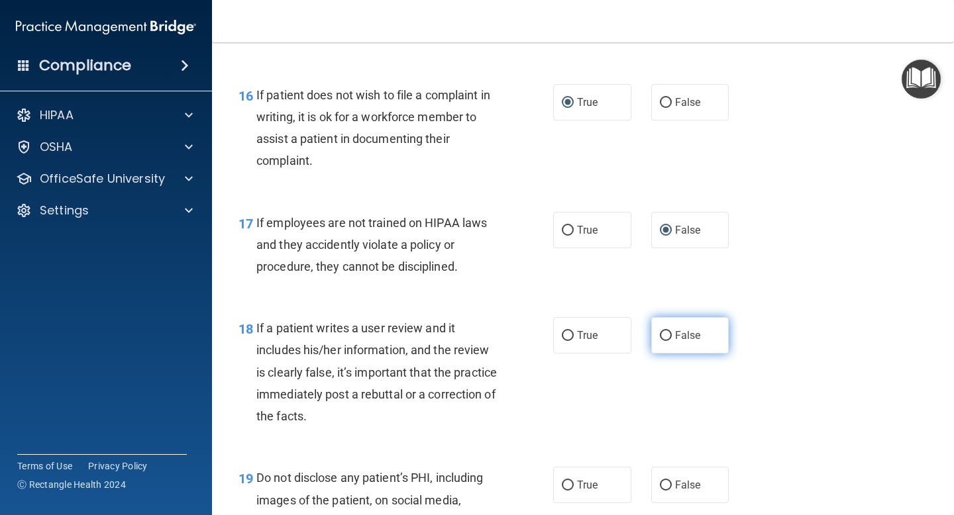
click at [668, 331] on input "False" at bounding box center [666, 336] width 12 height 10
radio input "true"
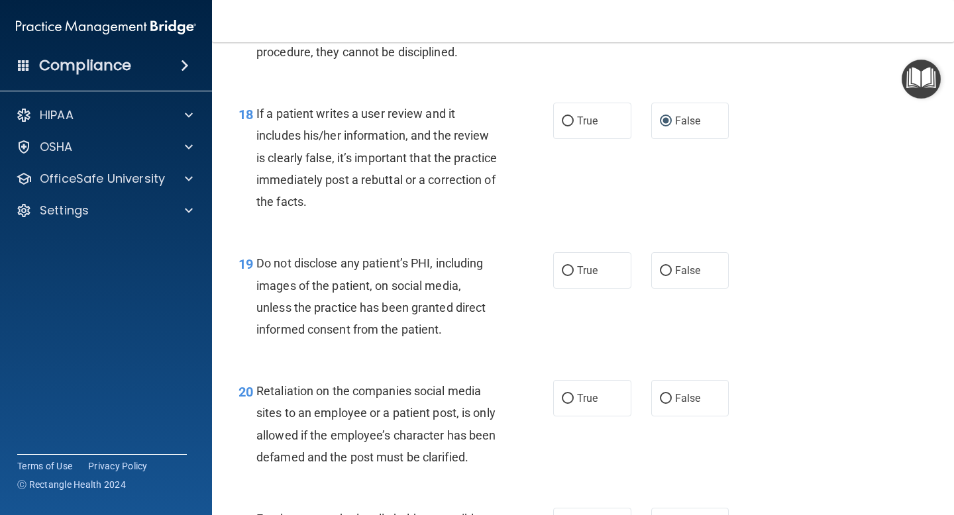
scroll to position [2370, 0]
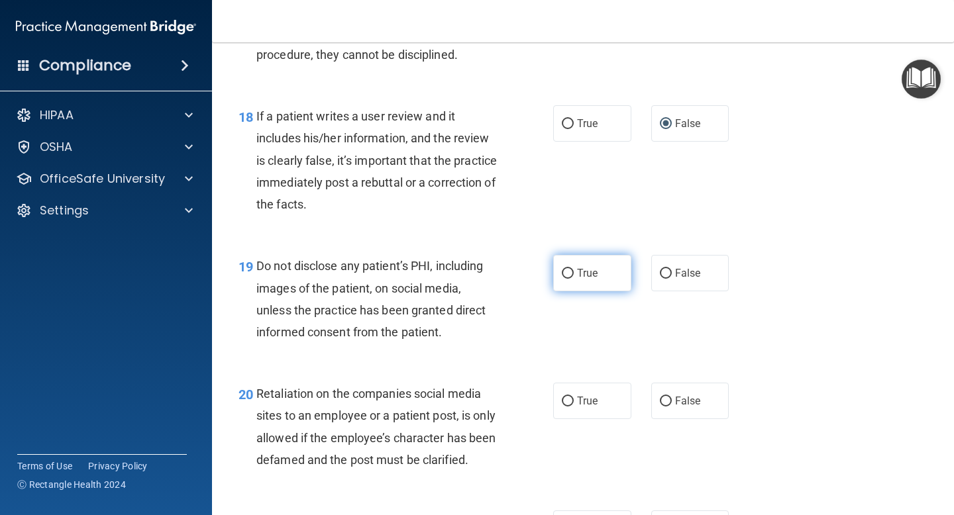
click at [570, 272] on input "True" at bounding box center [568, 274] width 12 height 10
radio input "true"
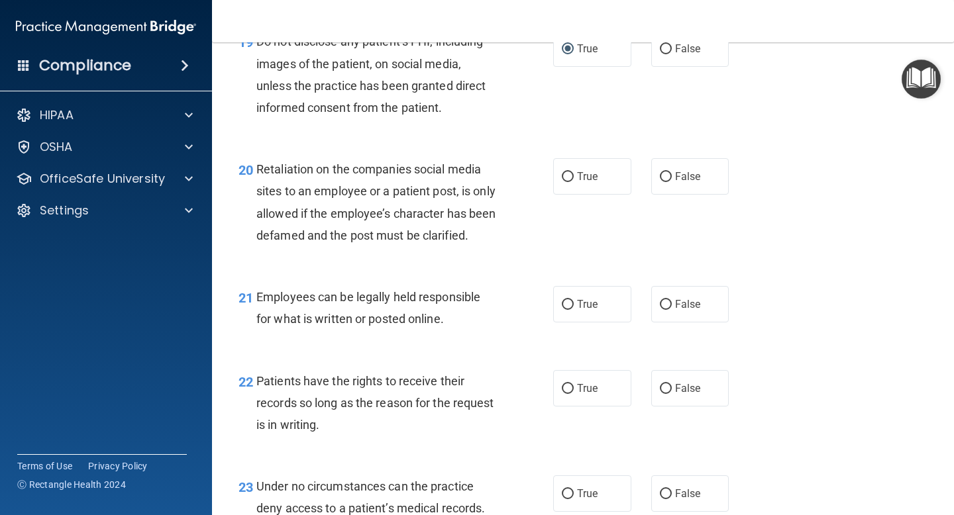
scroll to position [2596, 0]
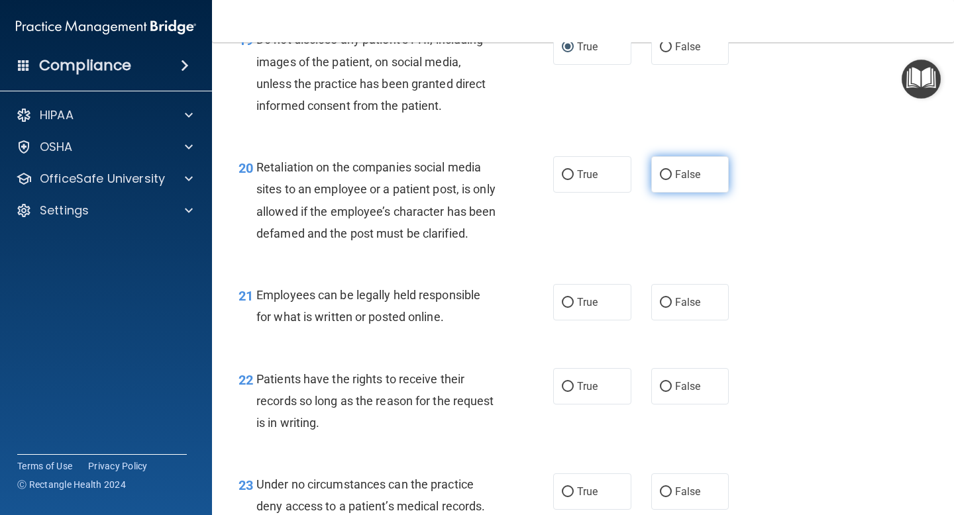
click at [665, 175] on input "False" at bounding box center [666, 175] width 12 height 10
radio input "true"
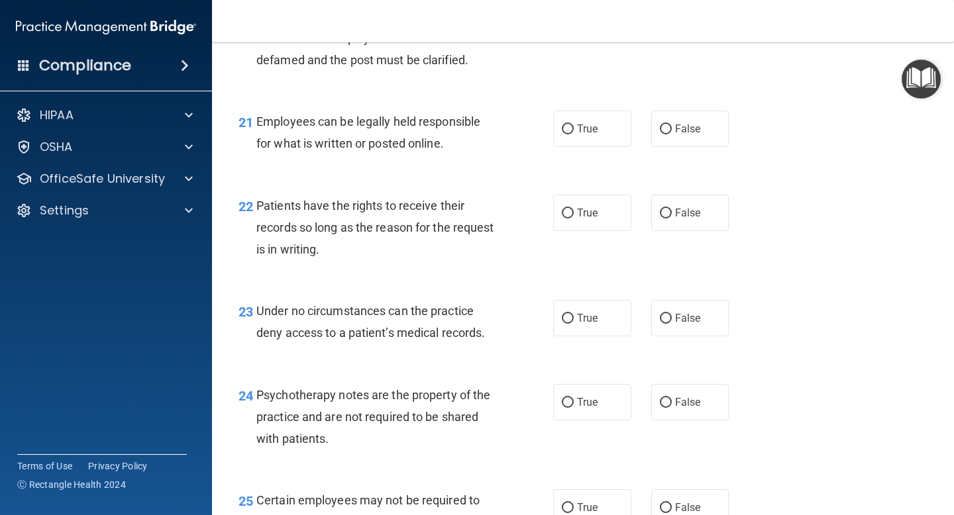
scroll to position [2779, 0]
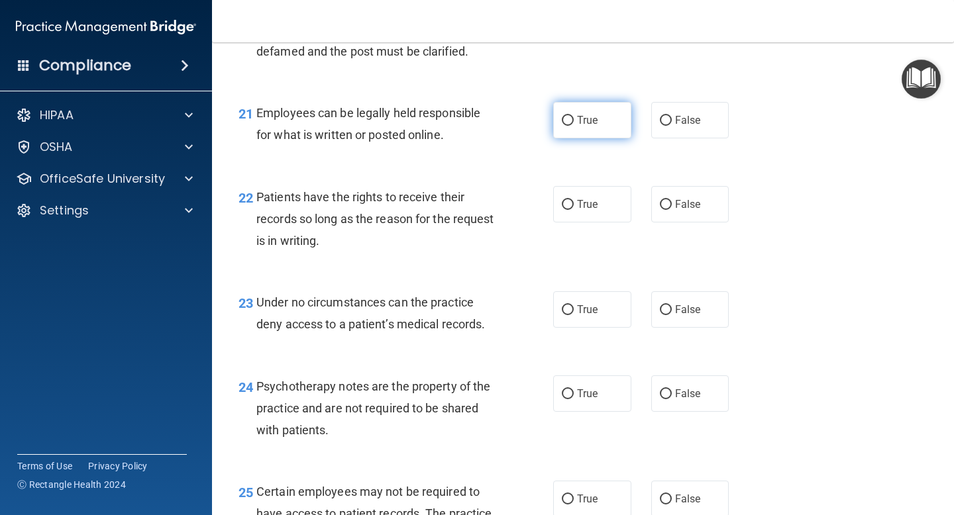
click at [574, 138] on label "True" at bounding box center [592, 120] width 78 height 36
click at [574, 126] on input "True" at bounding box center [568, 121] width 12 height 10
radio input "true"
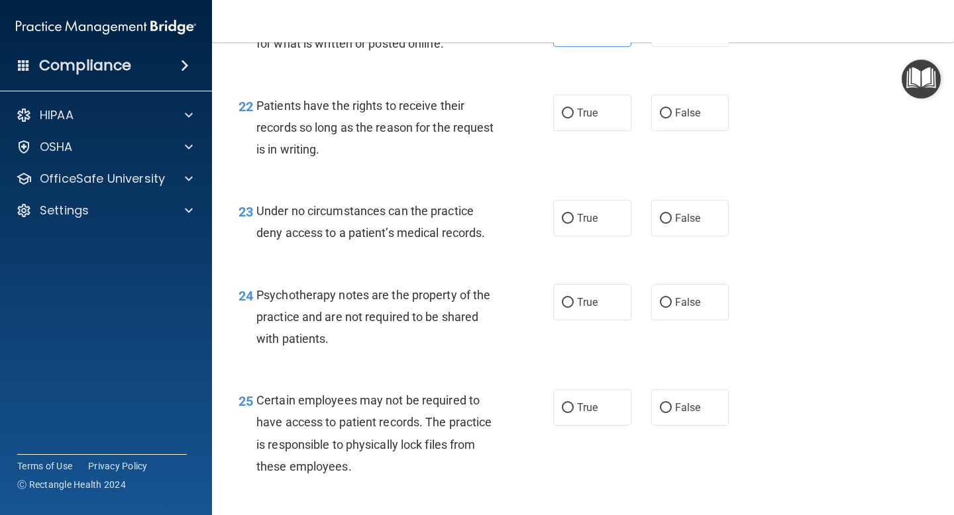
scroll to position [2882, 0]
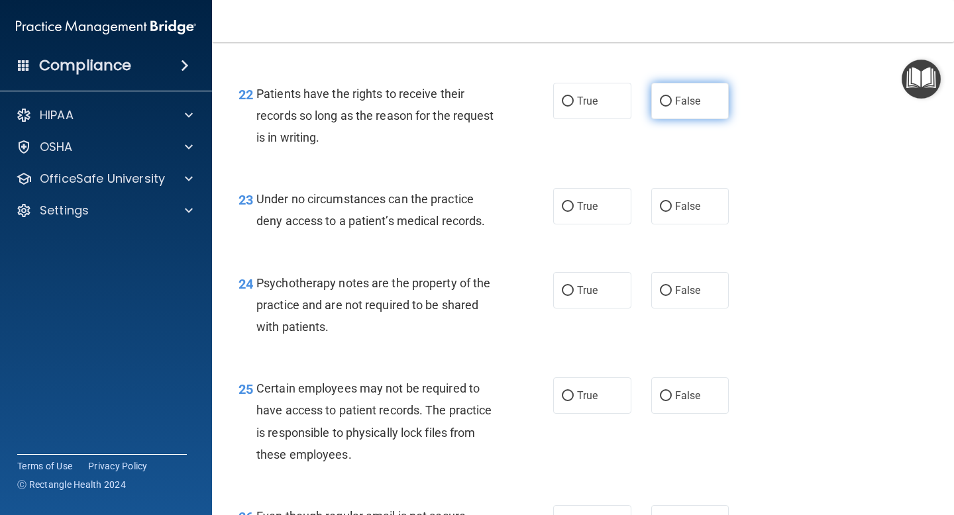
click at [666, 107] on input "False" at bounding box center [666, 102] width 12 height 10
radio input "true"
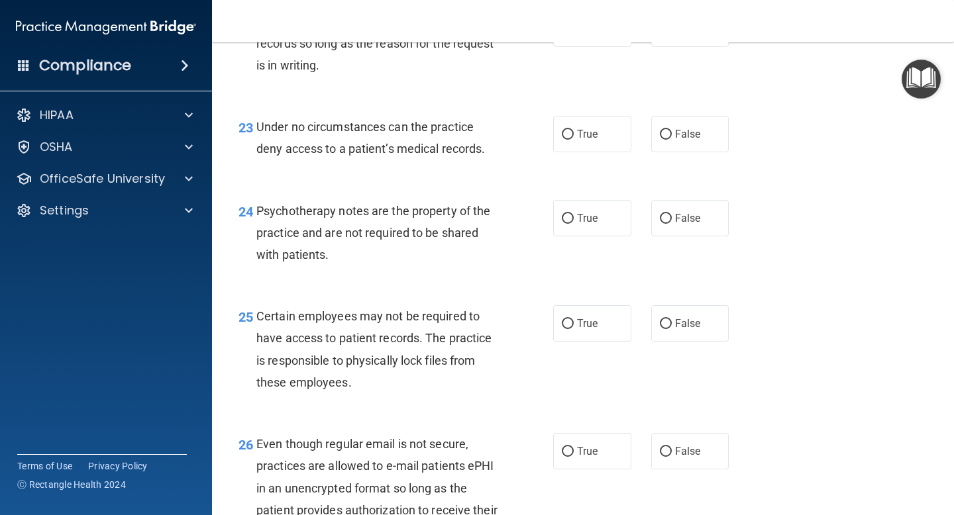
scroll to position [2952, 0]
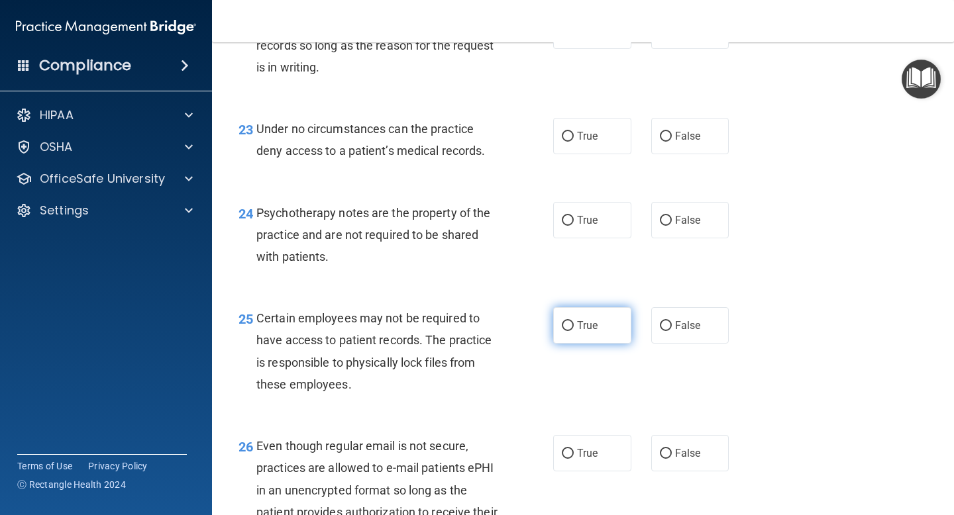
click at [570, 331] on input "True" at bounding box center [568, 326] width 12 height 10
radio input "true"
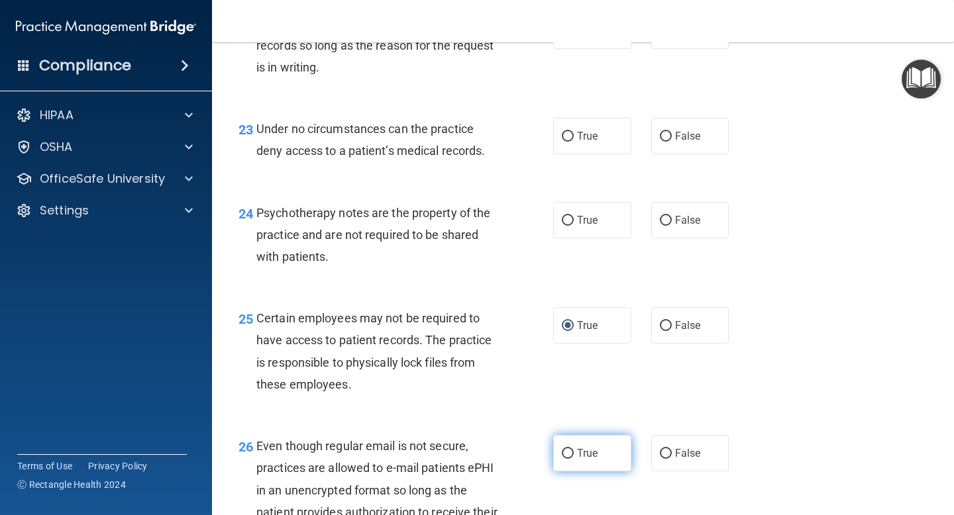
click at [568, 459] on input "True" at bounding box center [568, 454] width 12 height 10
radio input "true"
click at [567, 226] on input "True" at bounding box center [568, 221] width 12 height 10
radio input "true"
click at [663, 142] on input "False" at bounding box center [666, 137] width 12 height 10
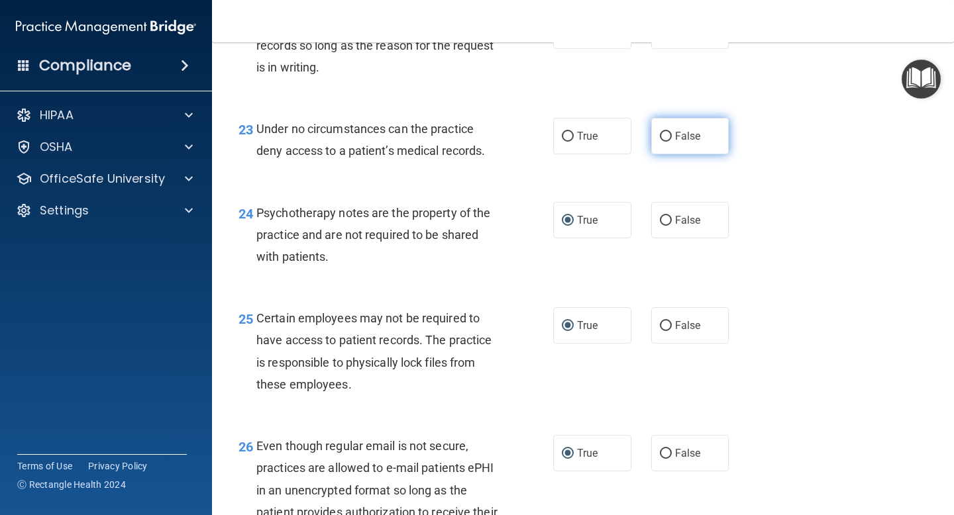
radio input "true"
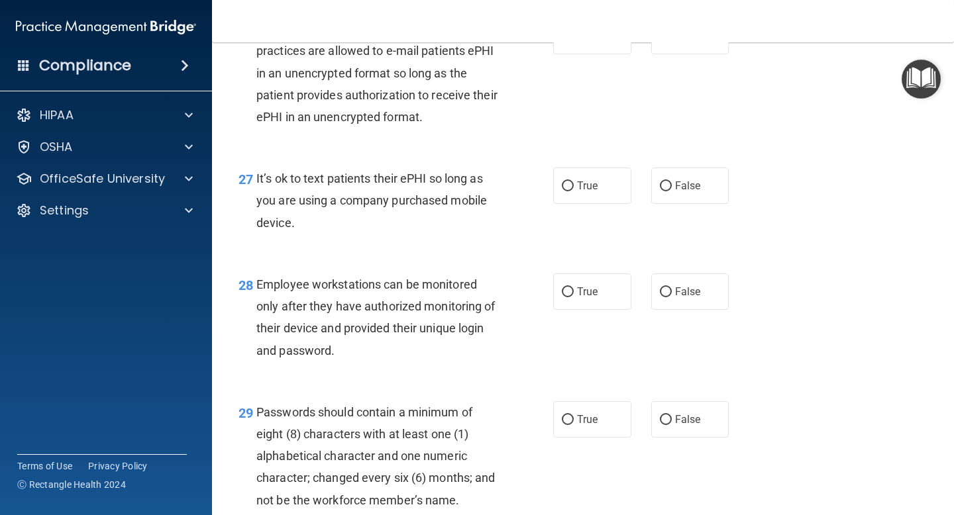
scroll to position [3371, 0]
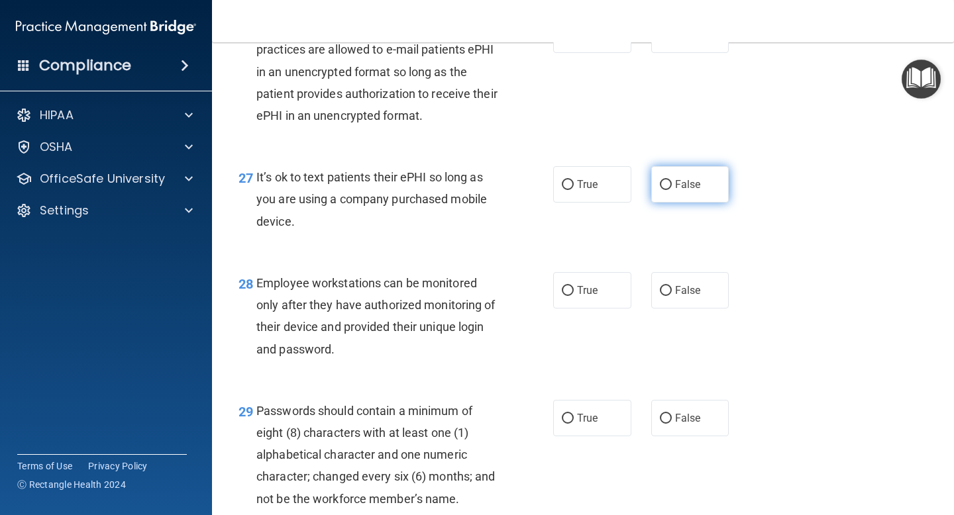
click at [665, 190] on input "False" at bounding box center [666, 185] width 12 height 10
radio input "true"
click at [567, 296] on input "True" at bounding box center [568, 291] width 12 height 10
radio input "true"
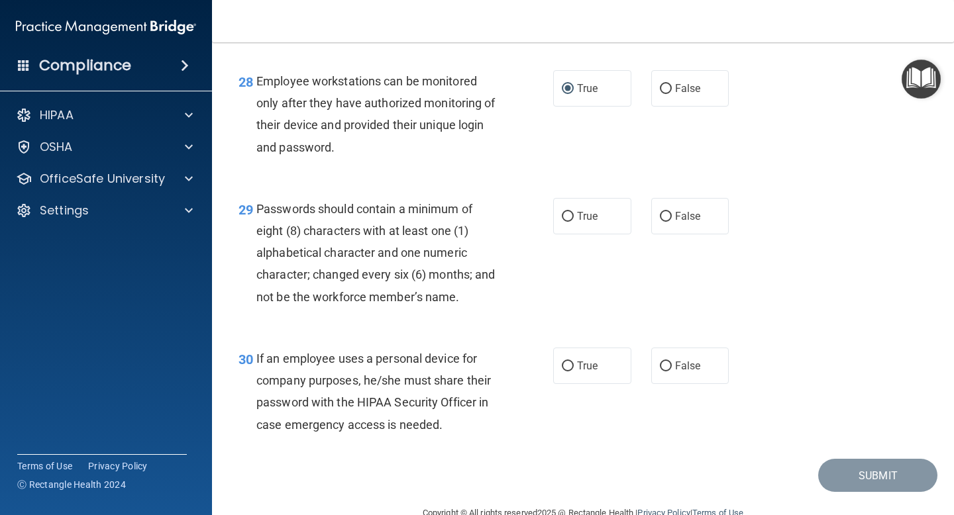
scroll to position [3575, 0]
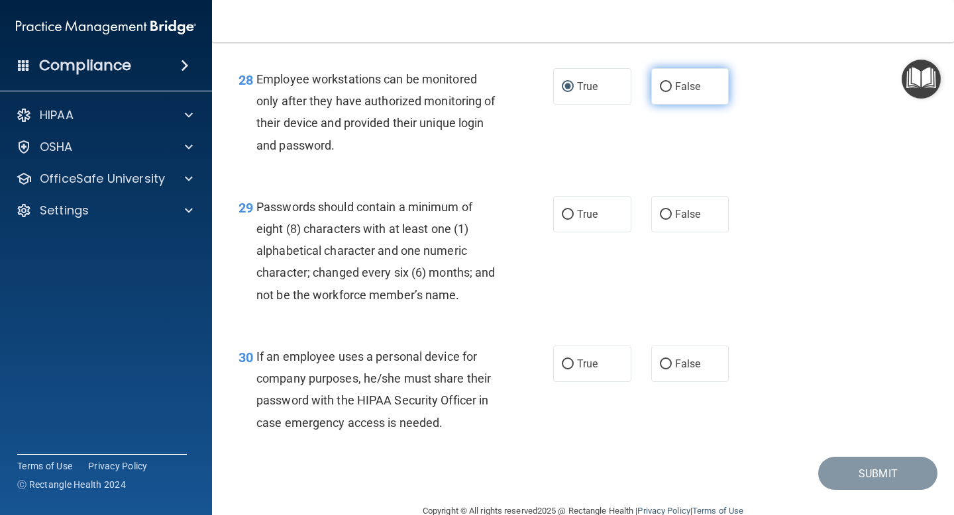
click at [663, 92] on input "False" at bounding box center [666, 87] width 12 height 10
radio input "true"
radio input "false"
click at [666, 370] on input "False" at bounding box center [666, 365] width 12 height 10
radio input "true"
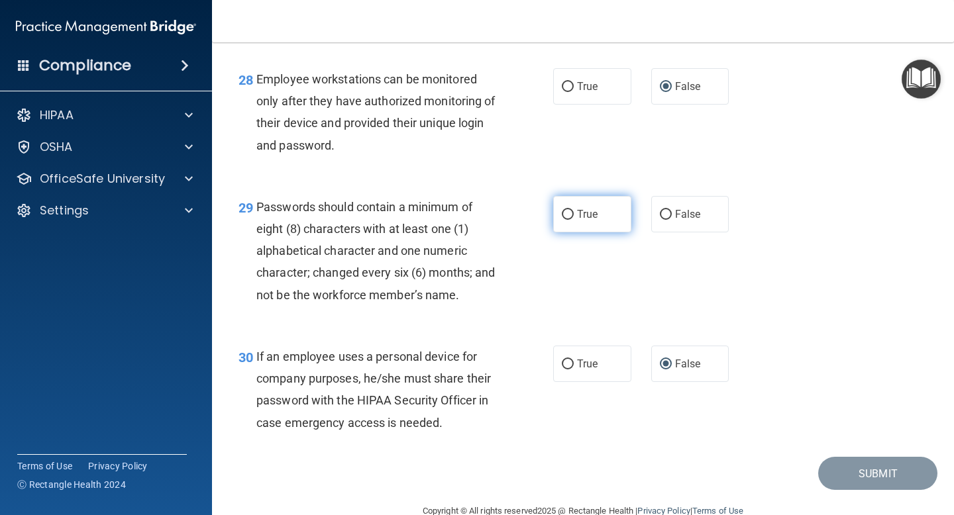
click at [564, 227] on label "True" at bounding box center [592, 214] width 78 height 36
click at [564, 220] on input "True" at bounding box center [568, 215] width 12 height 10
radio input "true"
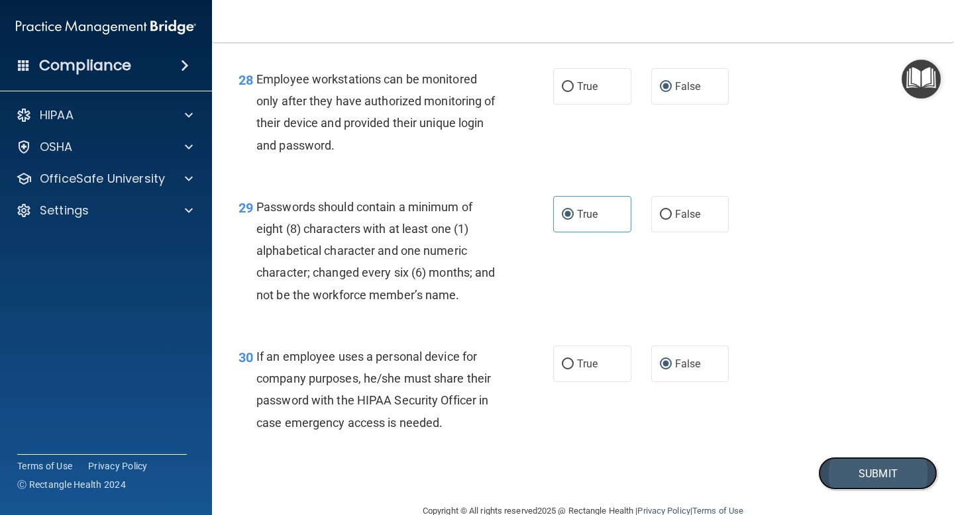
click at [863, 488] on button "Submit" at bounding box center [877, 474] width 119 height 34
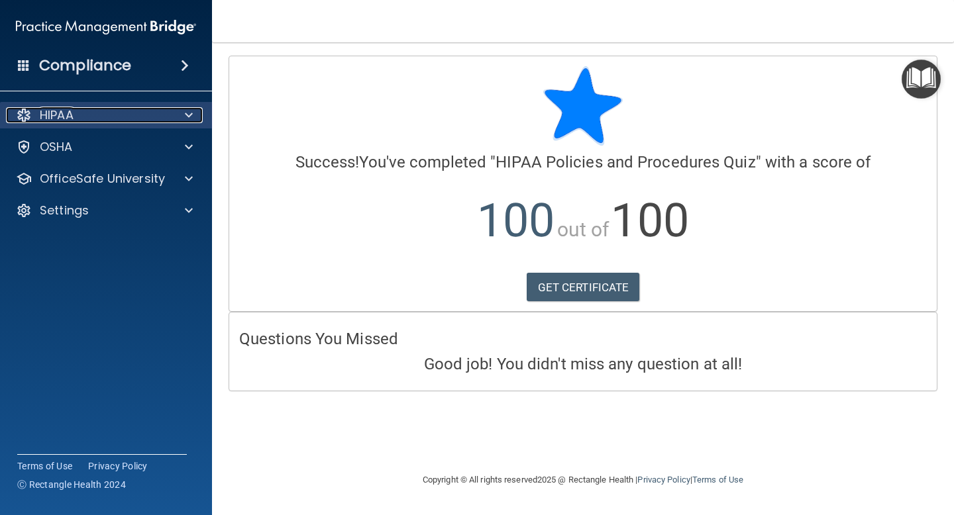
click at [194, 119] on div at bounding box center [186, 115] width 33 height 16
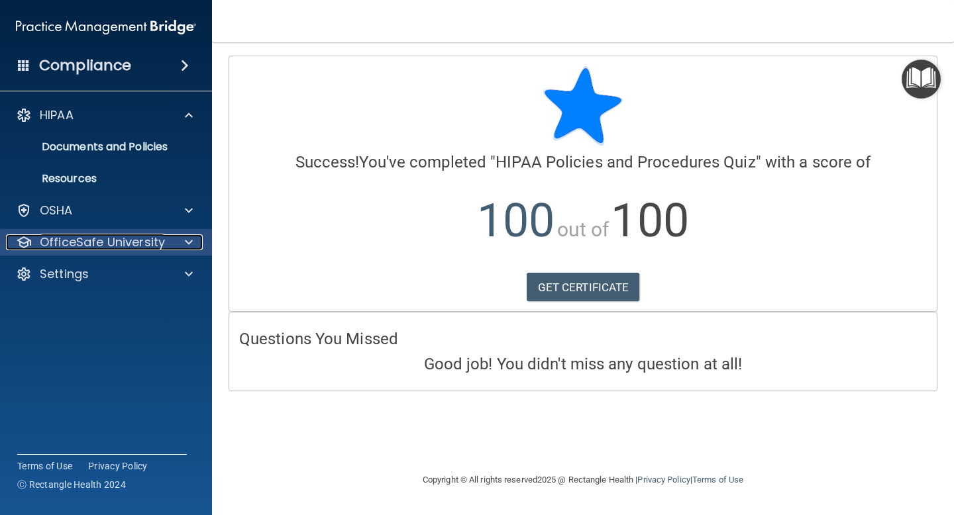
click at [200, 242] on div at bounding box center [186, 243] width 33 height 16
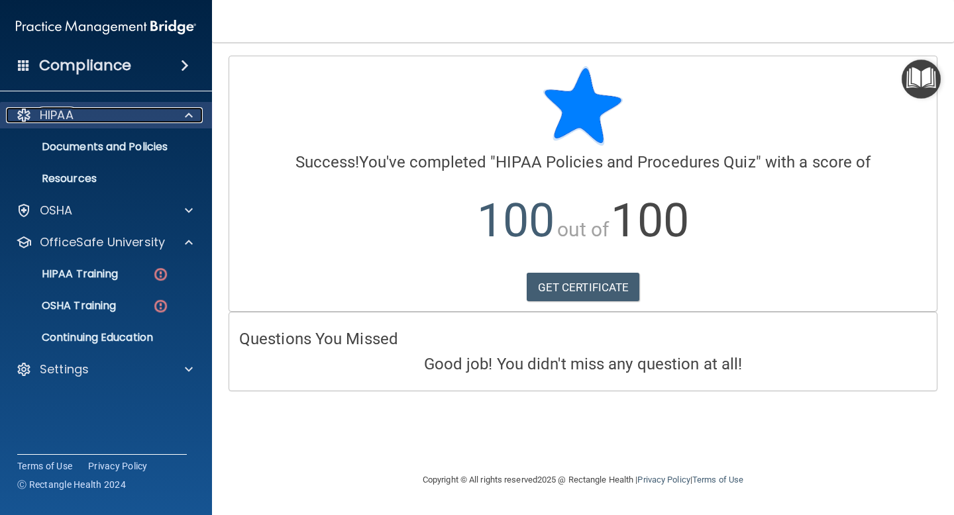
click at [189, 113] on span at bounding box center [189, 115] width 8 height 16
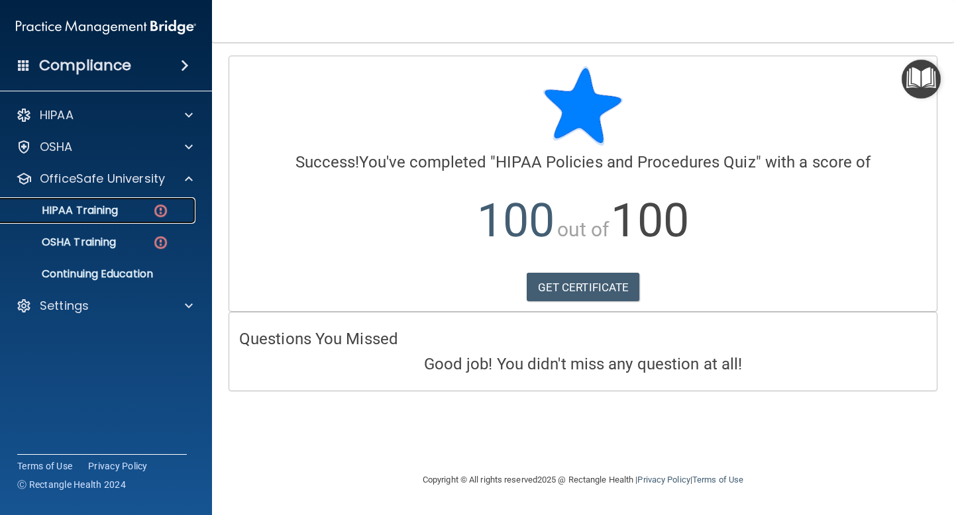
click at [154, 217] on img at bounding box center [160, 211] width 17 height 17
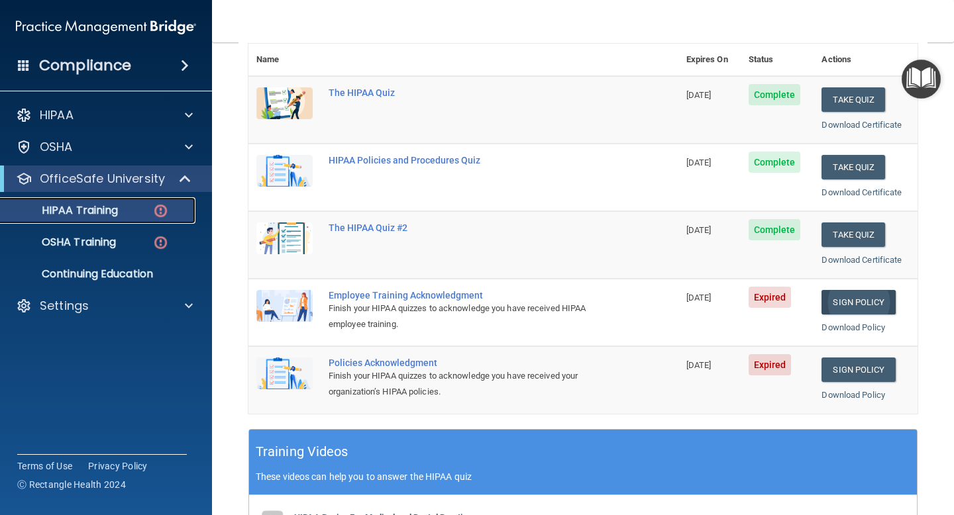
scroll to position [162, 0]
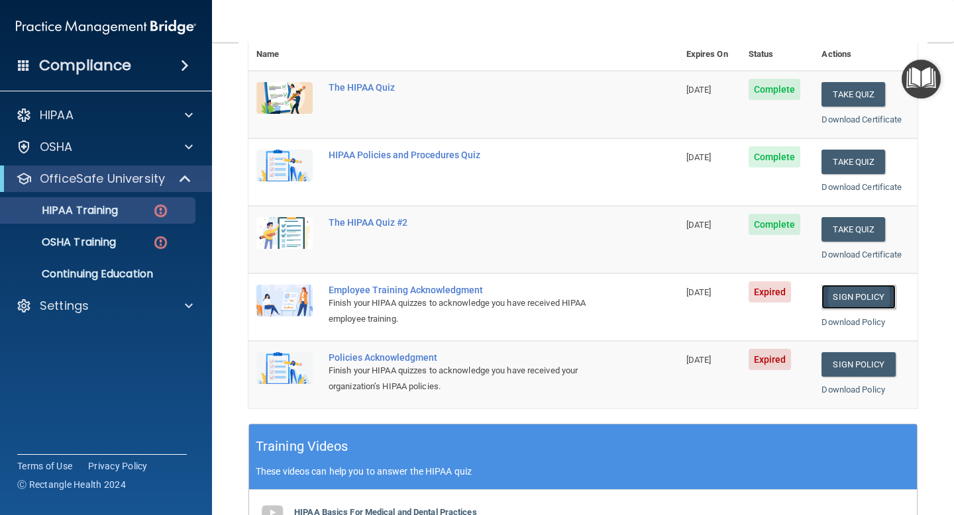
click at [862, 295] on link "Sign Policy" at bounding box center [859, 297] width 74 height 25
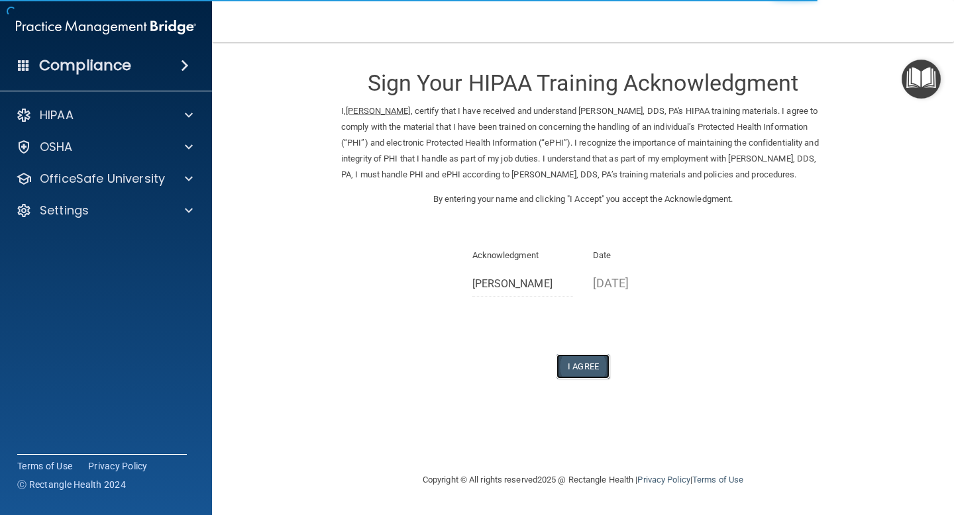
click at [582, 379] on button "I Agree" at bounding box center [583, 366] width 53 height 25
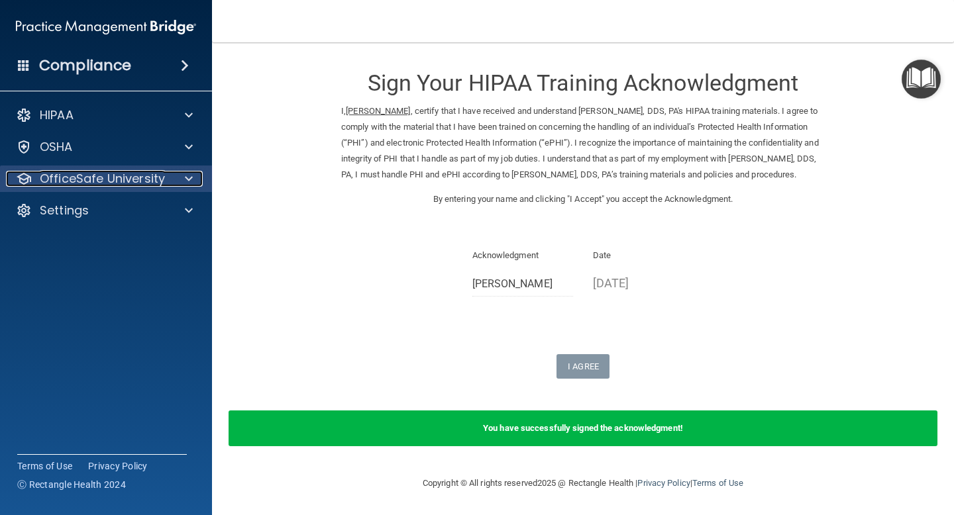
click at [190, 180] on span at bounding box center [189, 179] width 8 height 16
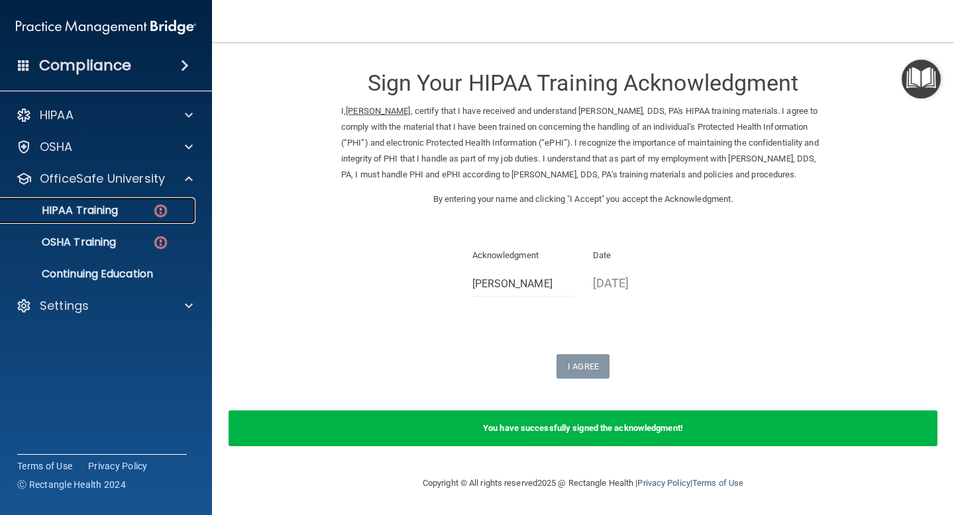
click at [160, 211] on img at bounding box center [160, 211] width 17 height 17
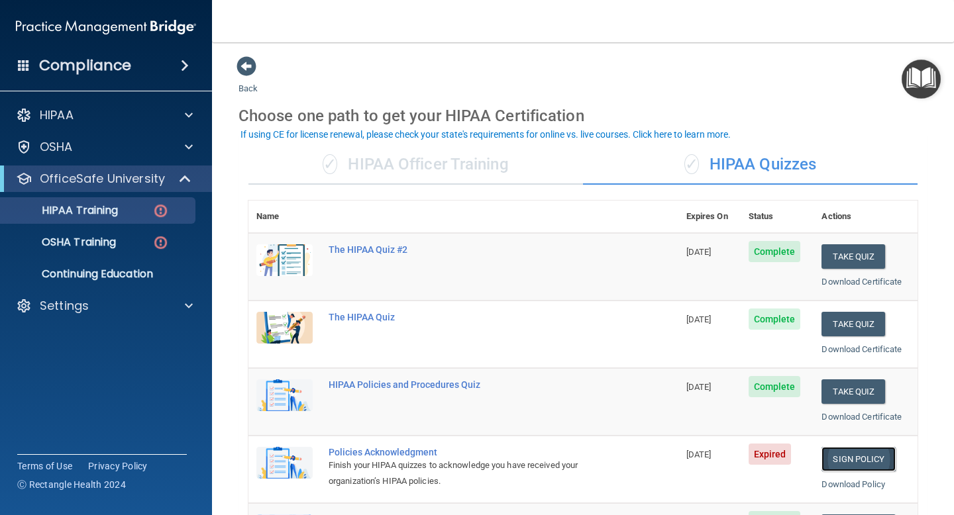
click at [855, 470] on link "Sign Policy" at bounding box center [859, 459] width 74 height 25
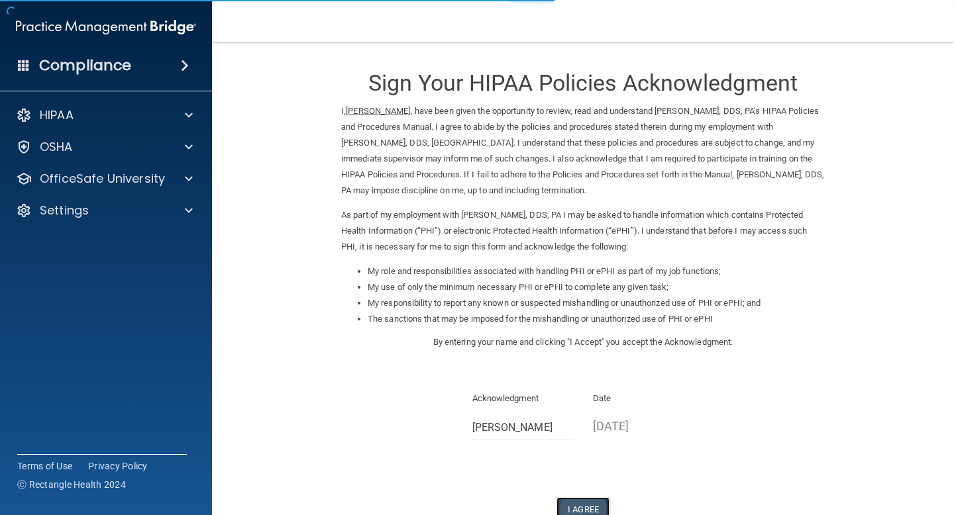
click at [587, 502] on button "I Agree" at bounding box center [583, 510] width 53 height 25
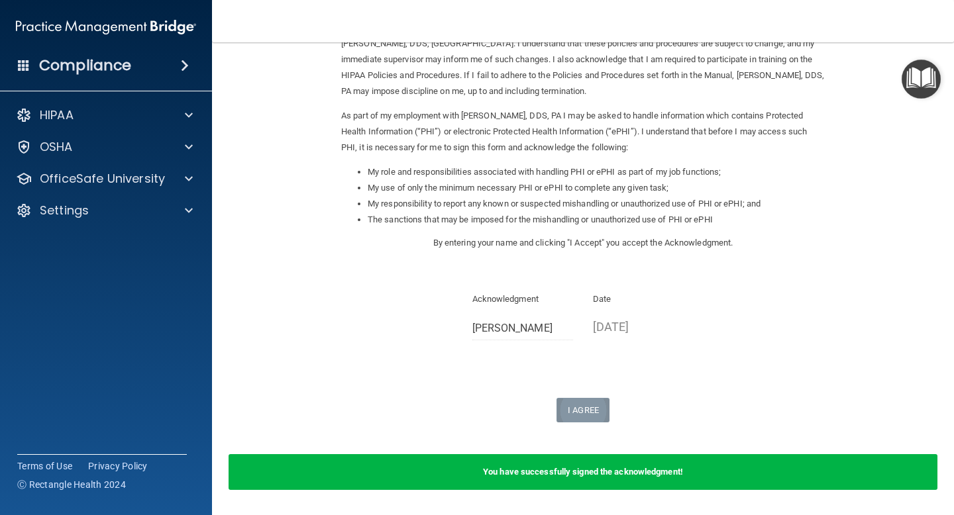
scroll to position [143, 0]
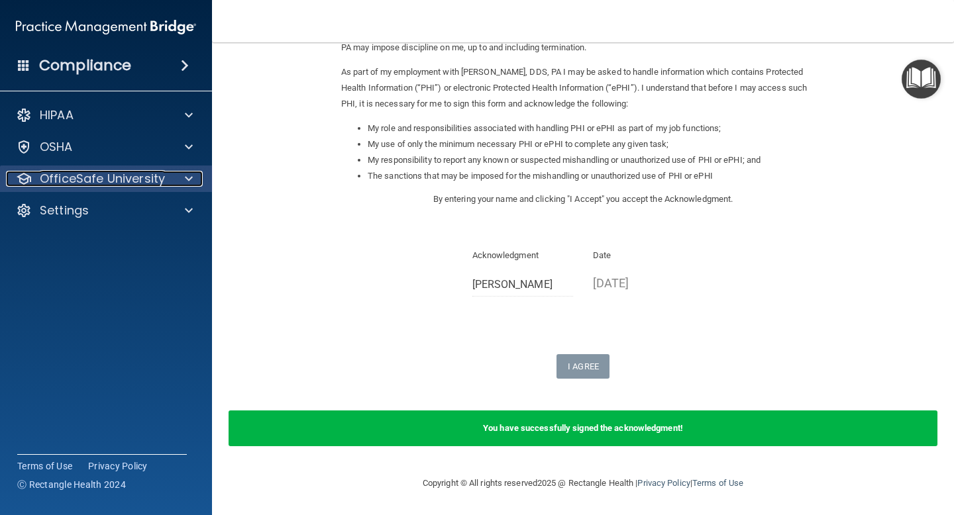
click at [193, 179] on div at bounding box center [186, 179] width 33 height 16
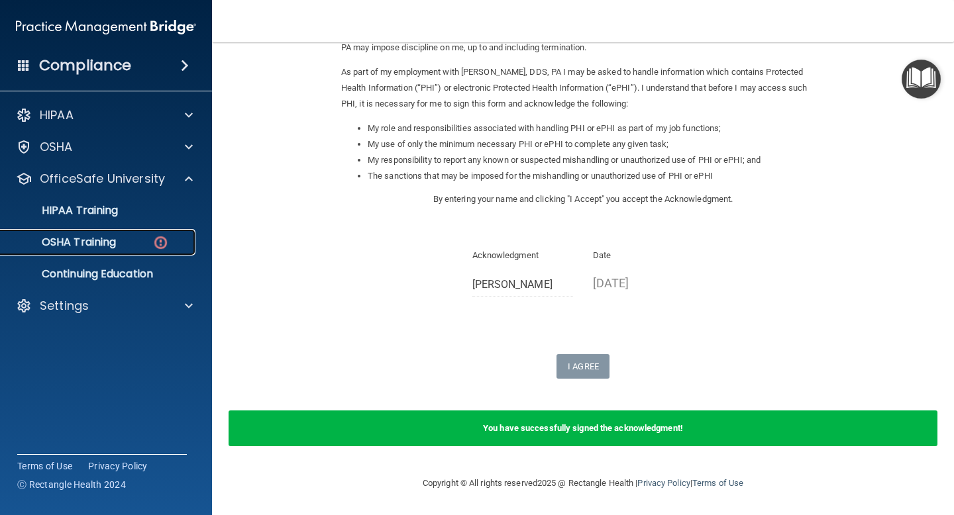
click at [158, 240] on img at bounding box center [160, 243] width 17 height 17
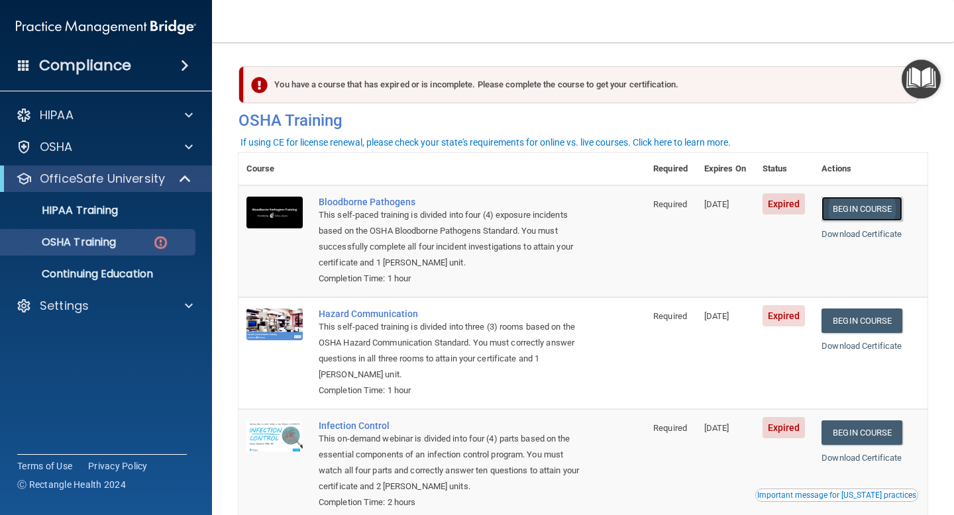
click at [859, 211] on link "Begin Course" at bounding box center [862, 209] width 81 height 25
